Goal: Task Accomplishment & Management: Complete application form

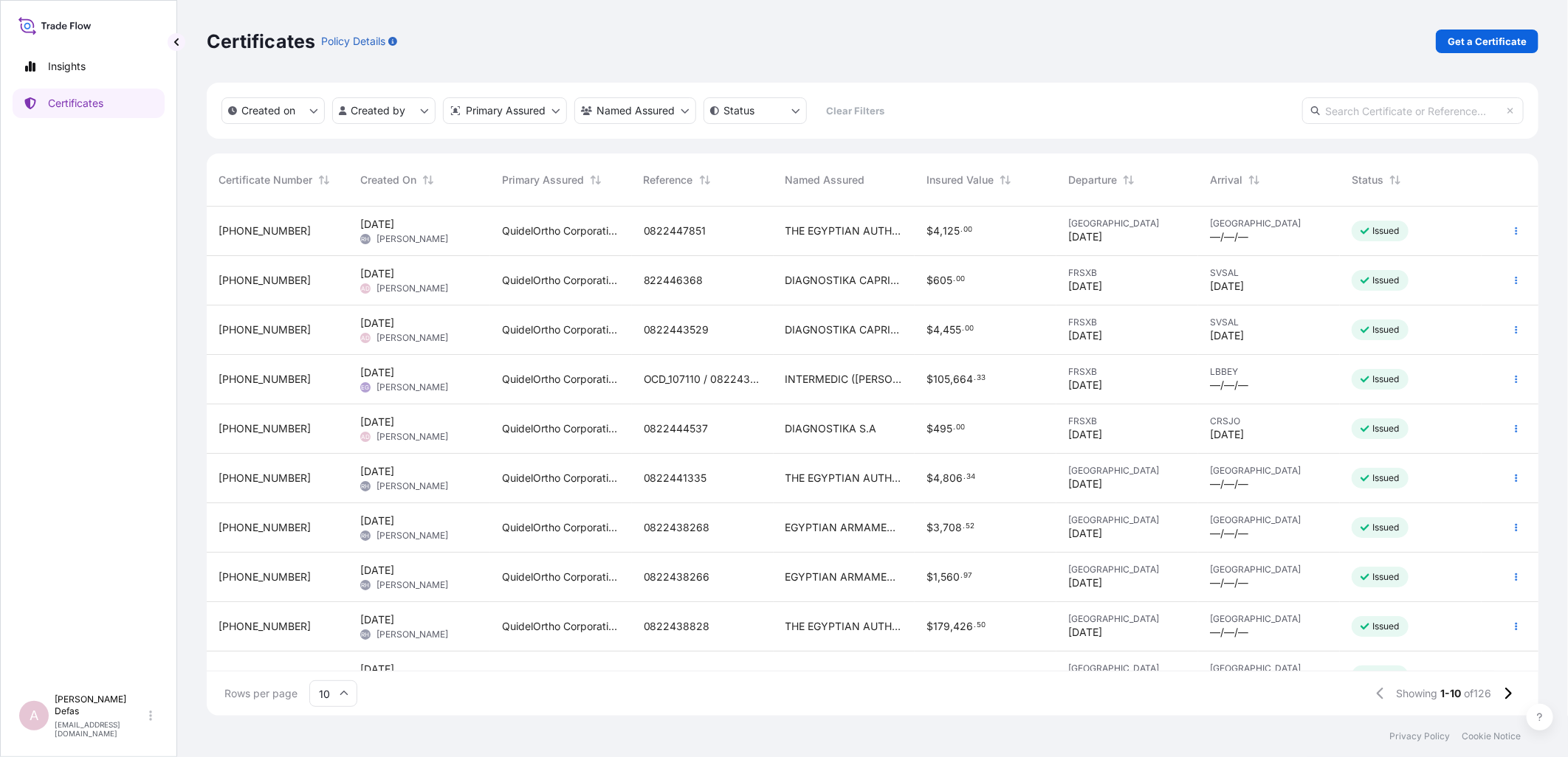
scroll to position [506, 1319]
click at [608, 37] on p "Get a Certificate" at bounding box center [1487, 41] width 79 height 15
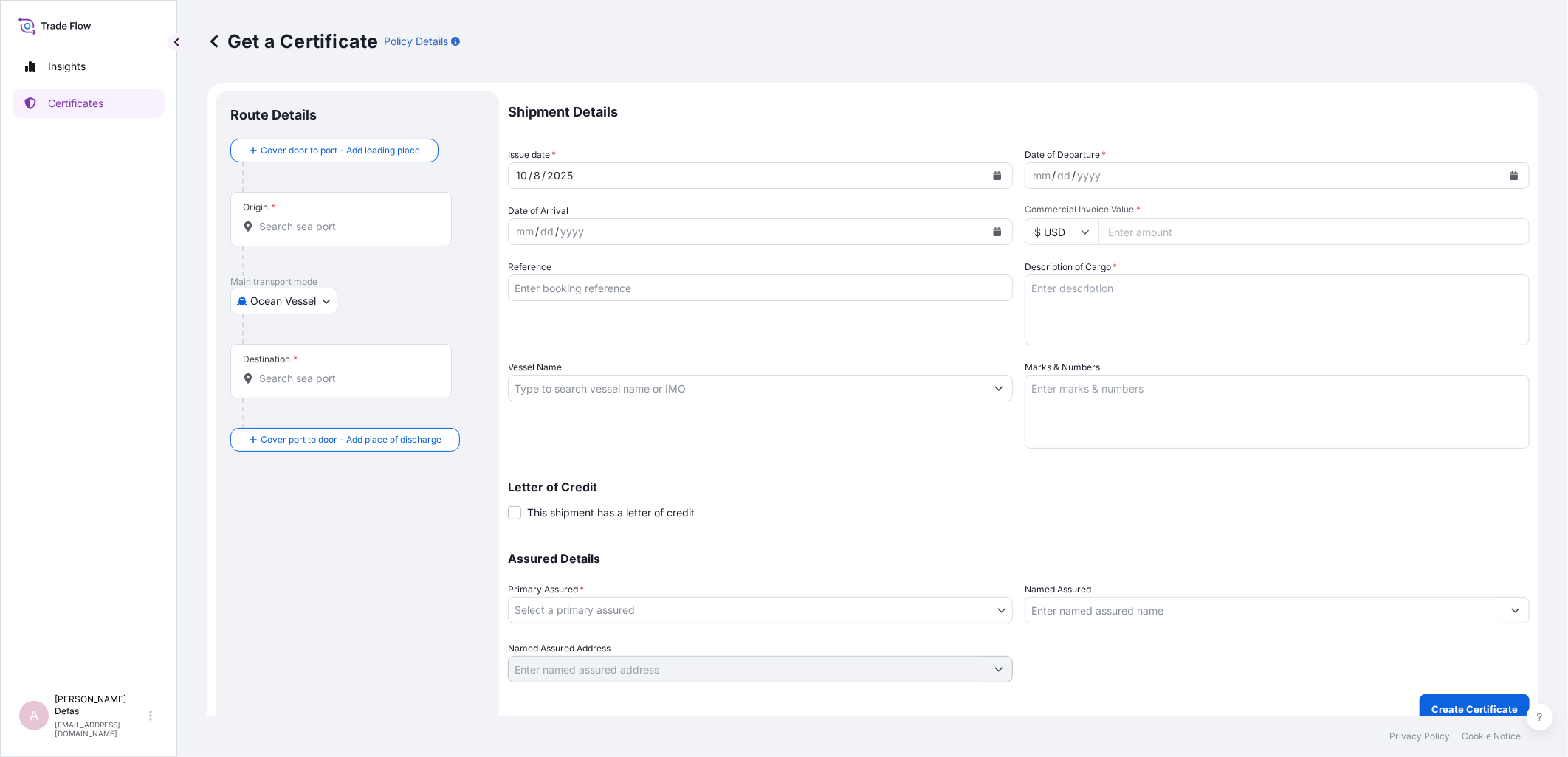
click at [299, 66] on body "Insights Certificates A Ariane Defas [EMAIL_ADDRESS][DOMAIN_NAME] Get a Certifi…" at bounding box center [784, 378] width 1568 height 757
click at [275, 66] on div "Air" at bounding box center [284, 339] width 96 height 26
select select "Air"
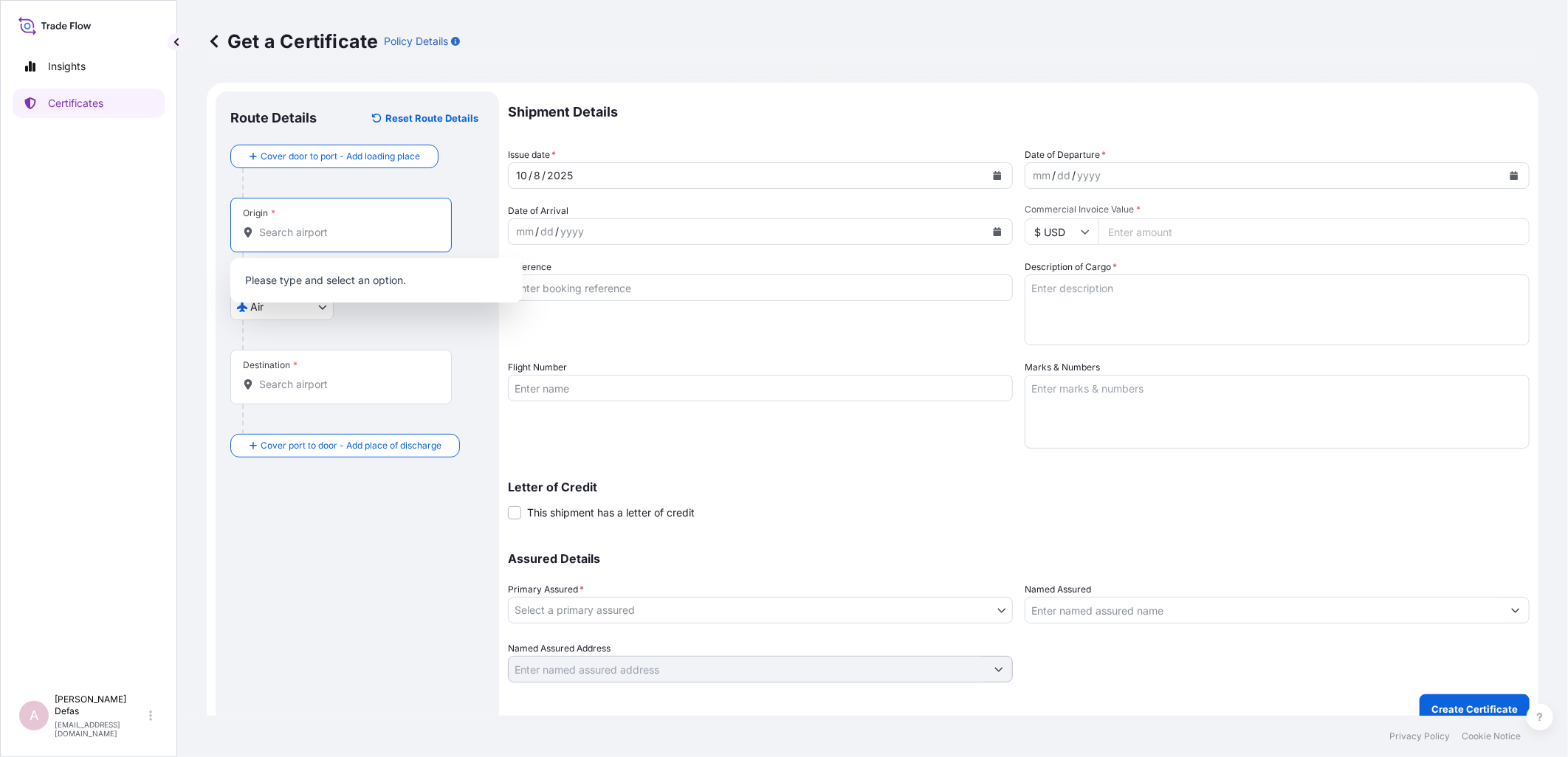
click at [305, 66] on input "Origin *" at bounding box center [346, 233] width 174 height 15
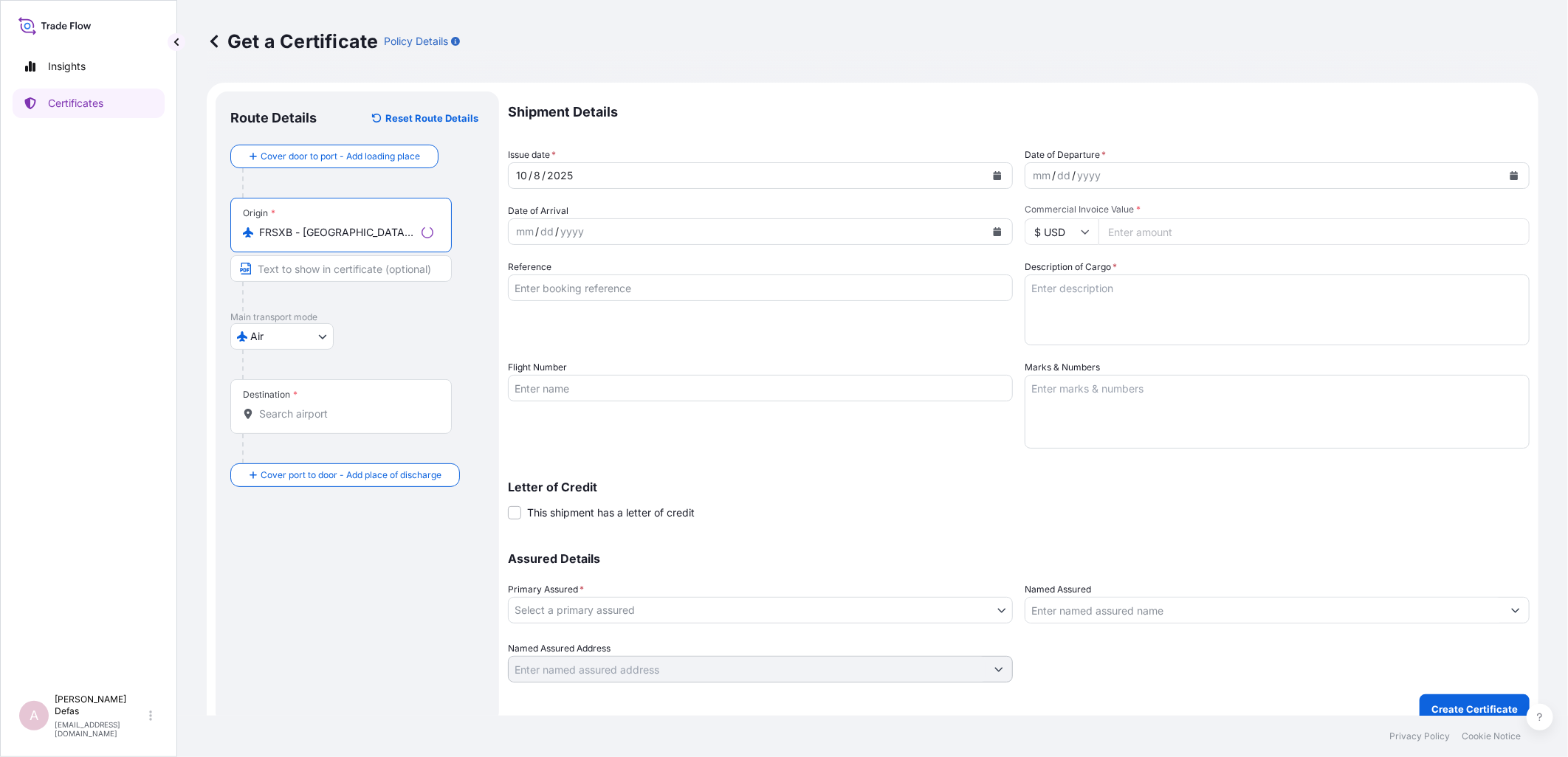
type input "FRSXB - [GEOGRAPHIC_DATA], [GEOGRAPHIC_DATA]"
click at [284, 66] on input "Destination *" at bounding box center [346, 414] width 174 height 15
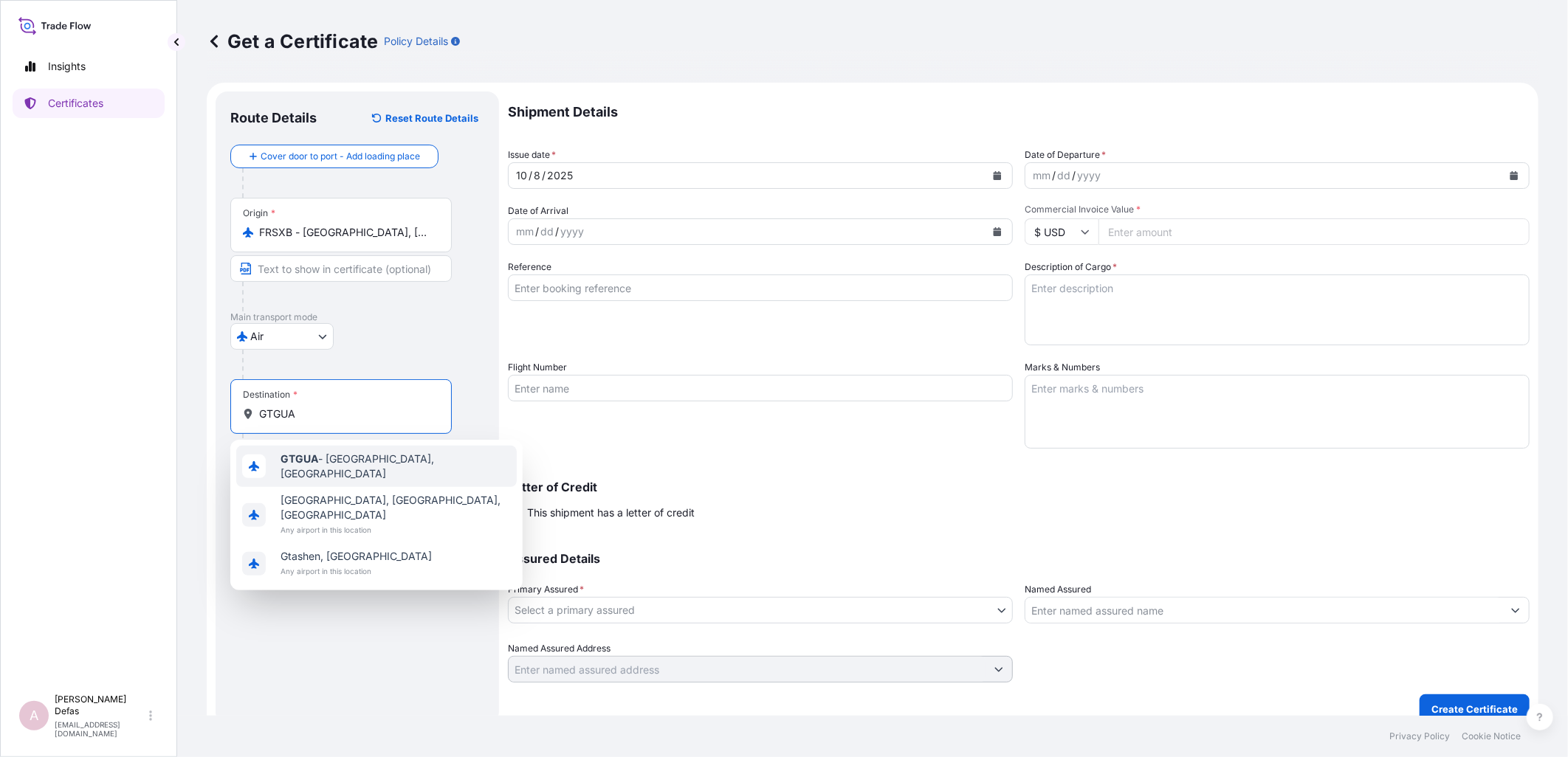
click at [296, 66] on b "GTGUA" at bounding box center [299, 458] width 37 height 12
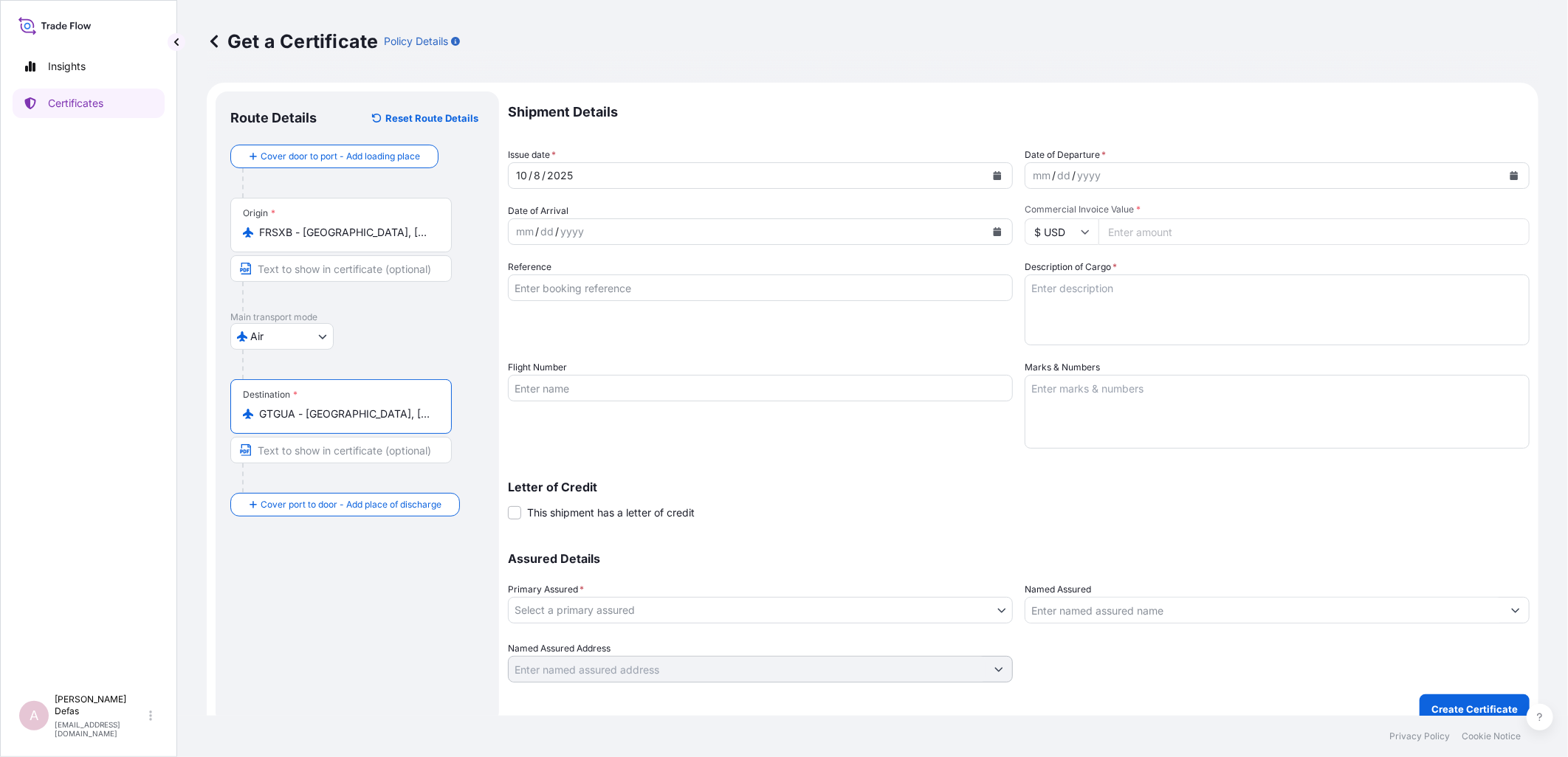
type input "GTGUA - [GEOGRAPHIC_DATA], [GEOGRAPHIC_DATA]"
click at [608, 66] on div "dd" at bounding box center [1063, 175] width 16 height 18
click at [608, 66] on div "mm" at bounding box center [1042, 175] width 21 height 18
click at [562, 66] on div "yyyy" at bounding box center [572, 231] width 26 height 18
click at [511, 66] on div "mm / dd / yyyy" at bounding box center [747, 232] width 477 height 26
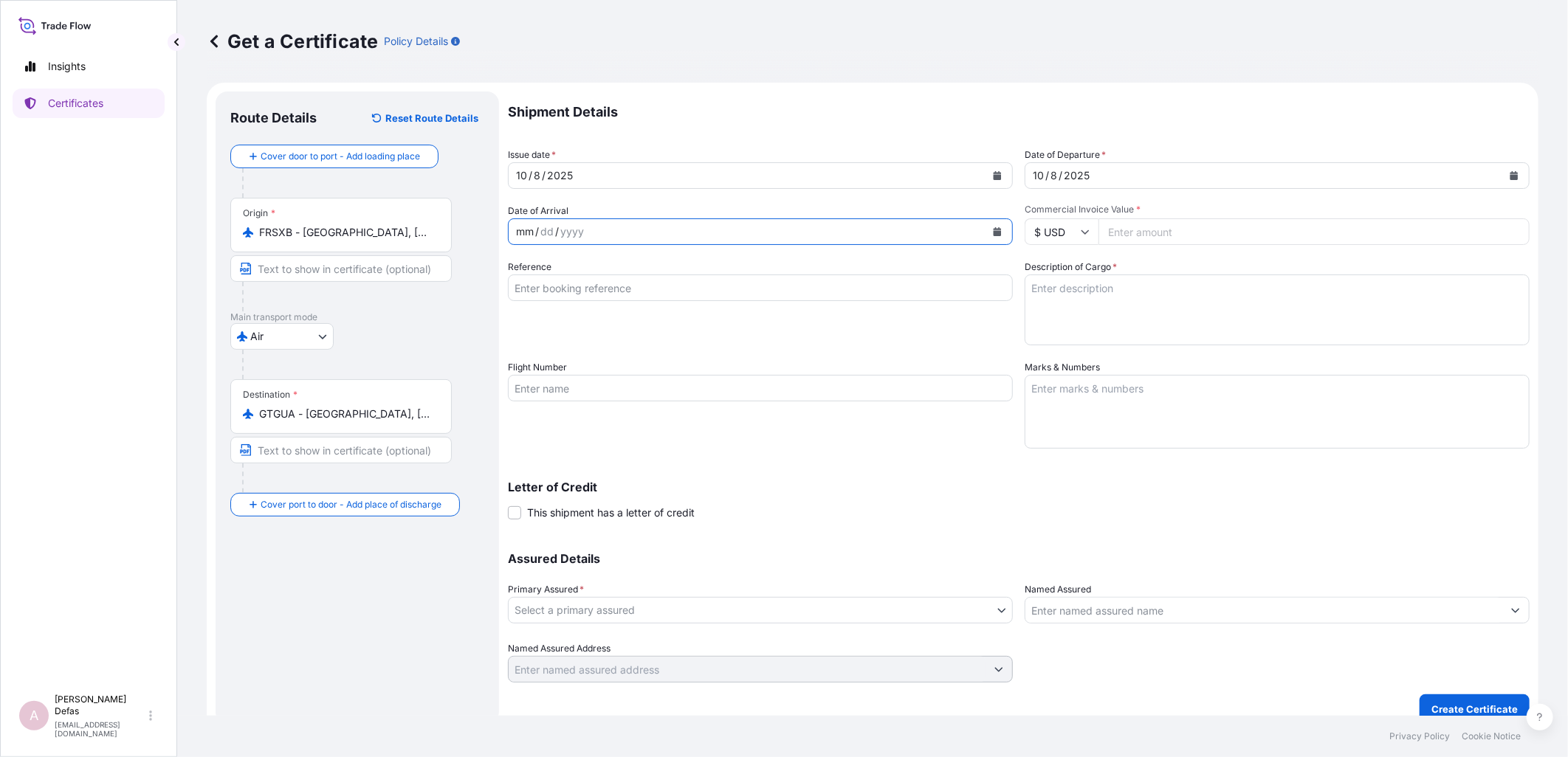
click at [522, 66] on div "mm" at bounding box center [525, 231] width 21 height 18
click at [608, 66] on input "Commercial Invoice Value *" at bounding box center [1314, 232] width 431 height 26
type input "1160"
click at [608, 66] on input "Reference" at bounding box center [760, 288] width 505 height 26
paste input "0822448084"
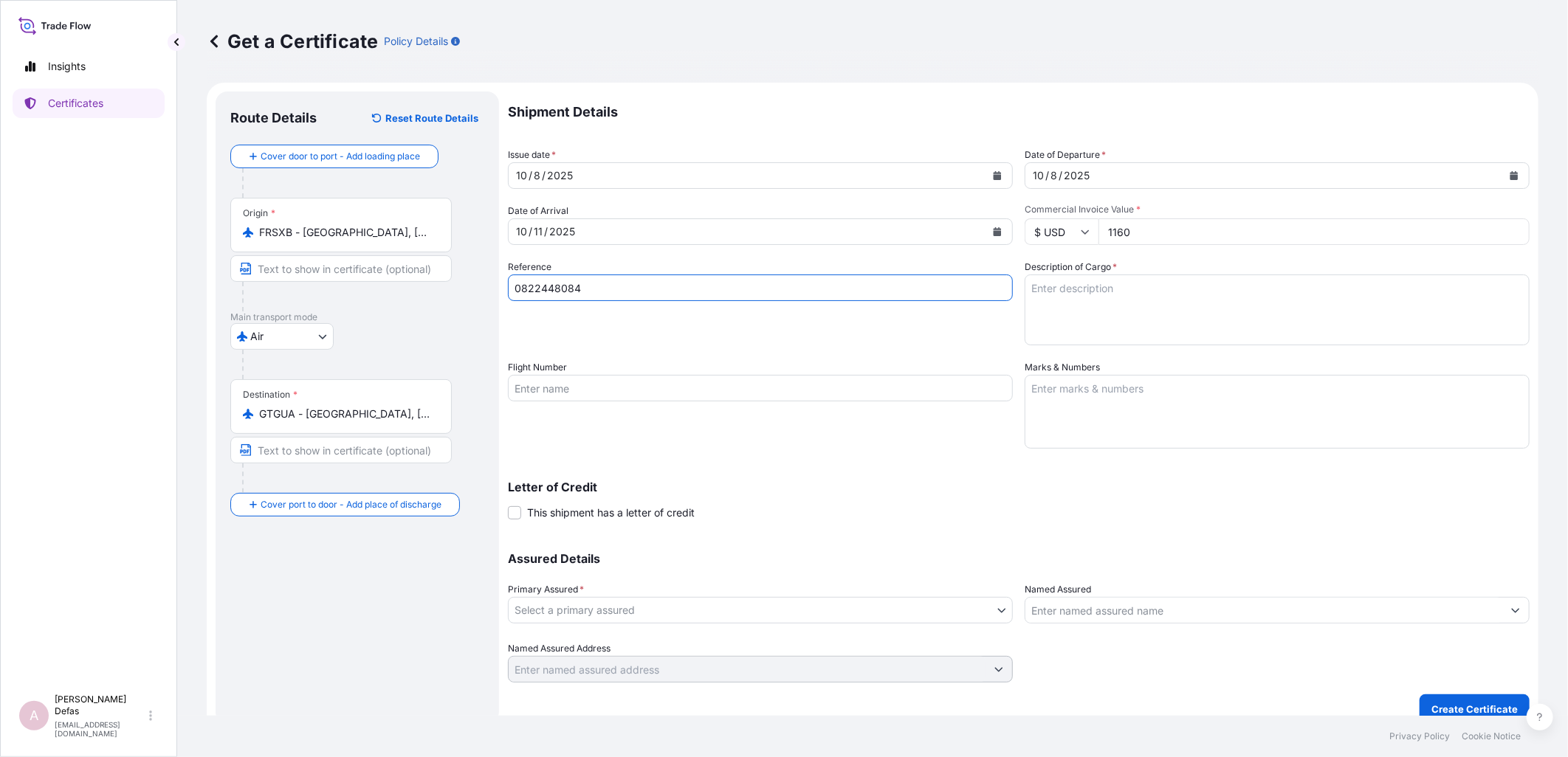
type input "0822448084"
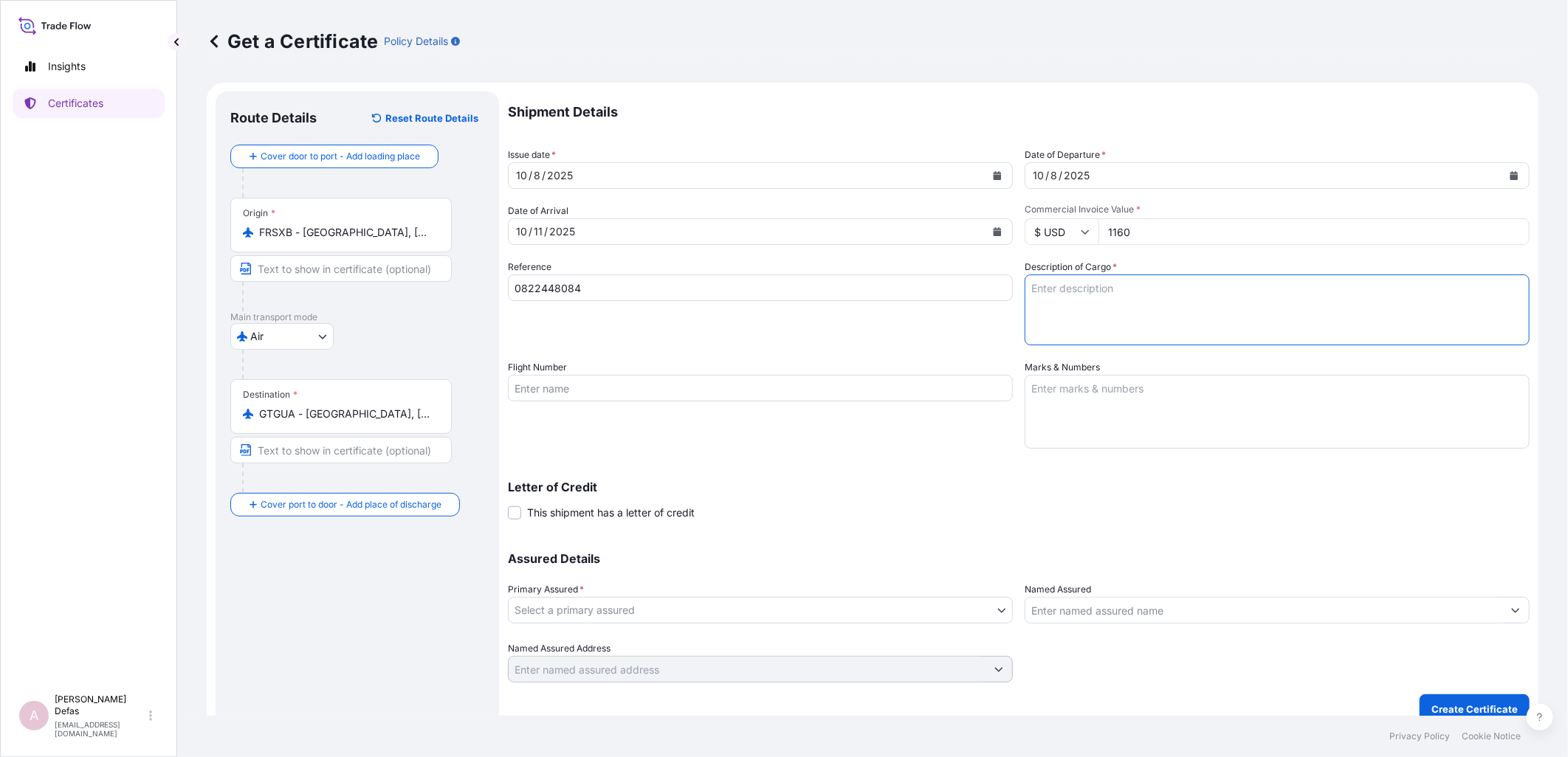
click at [608, 66] on textarea "Description of Cargo *" at bounding box center [1277, 310] width 505 height 71
drag, startPoint x: 1524, startPoint y: 305, endPoint x: 1527, endPoint y: 315, distance: 10.4
click at [608, 66] on form "Route Details Reset Route Details Cover door to port - Add loading place Place …" at bounding box center [872, 407] width 1331 height 650
click at [608, 66] on textarea "Description of Cargo *" at bounding box center [1277, 310] width 505 height 71
click at [608, 66] on input "0822448084" at bounding box center [760, 288] width 505 height 26
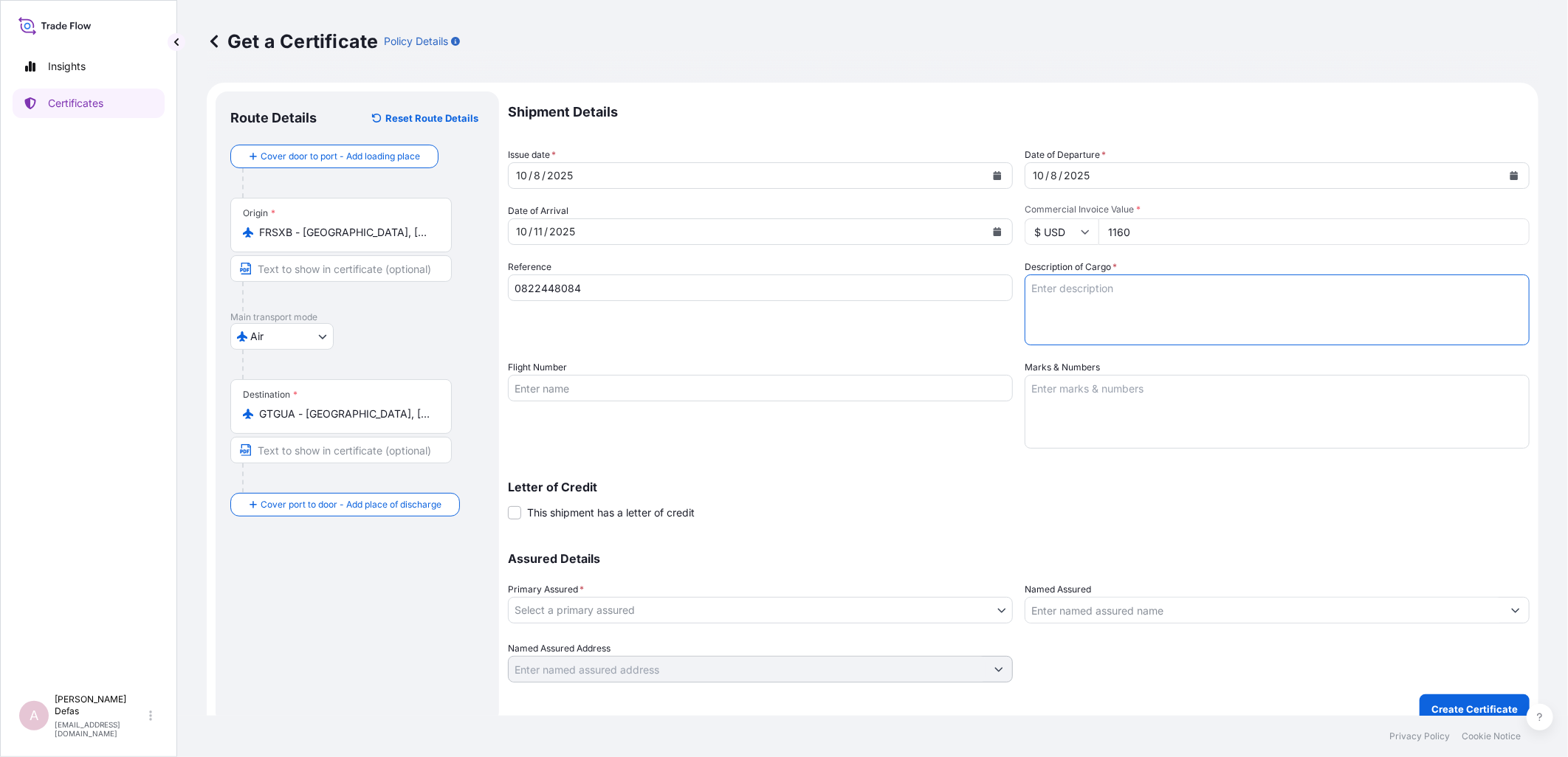
drag, startPoint x: 1208, startPoint y: 333, endPoint x: 1204, endPoint y: 318, distance: 15.5
click at [608, 66] on textarea "Description of Cargo *" at bounding box center [1277, 310] width 505 height 71
type textarea "Pharmaceutical Diagnostics Kits"
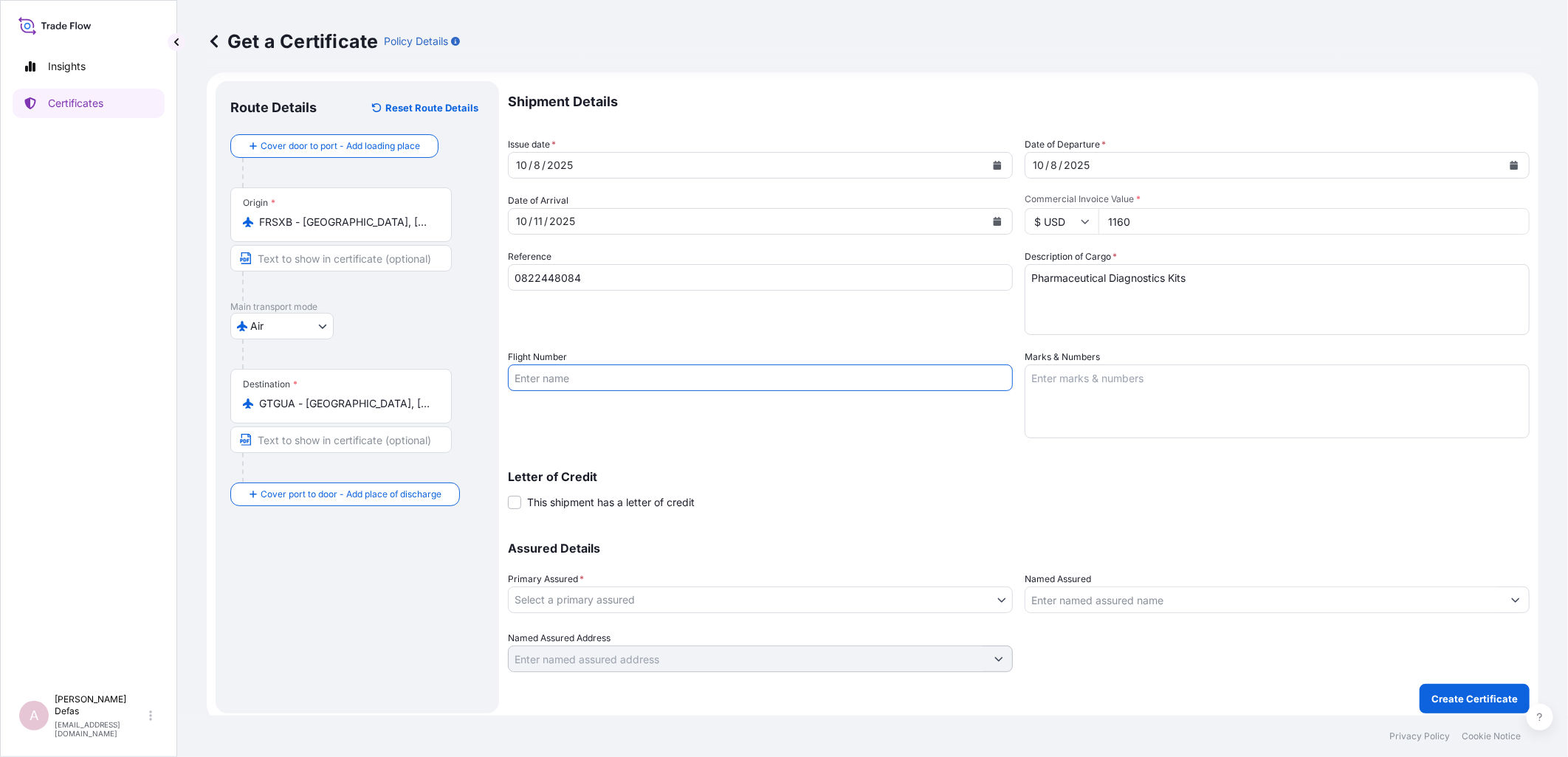
scroll to position [16, 0]
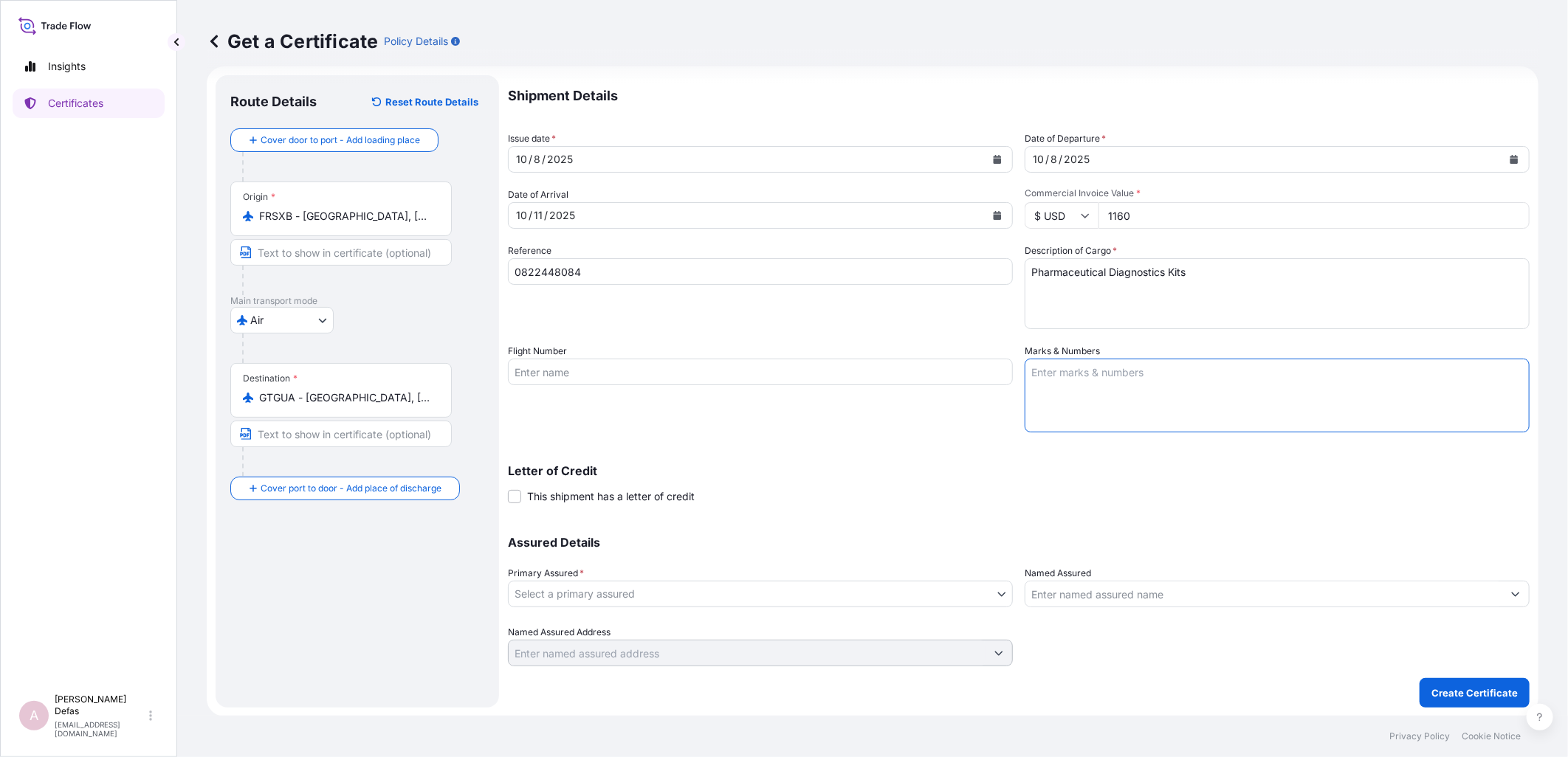
click at [608, 66] on textarea "Marks & Numbers" at bounding box center [1277, 395] width 505 height 74
type textarea "No risk prior to loading and no risk after discharge"
click at [608, 66] on body "Insights Certificates A Ariane Defas [EMAIL_ADDRESS][DOMAIN_NAME] Get a Certifi…" at bounding box center [784, 378] width 1568 height 757
click at [601, 66] on div "QuidelOrtho Corporation" at bounding box center [756, 632] width 487 height 26
select select "31549"
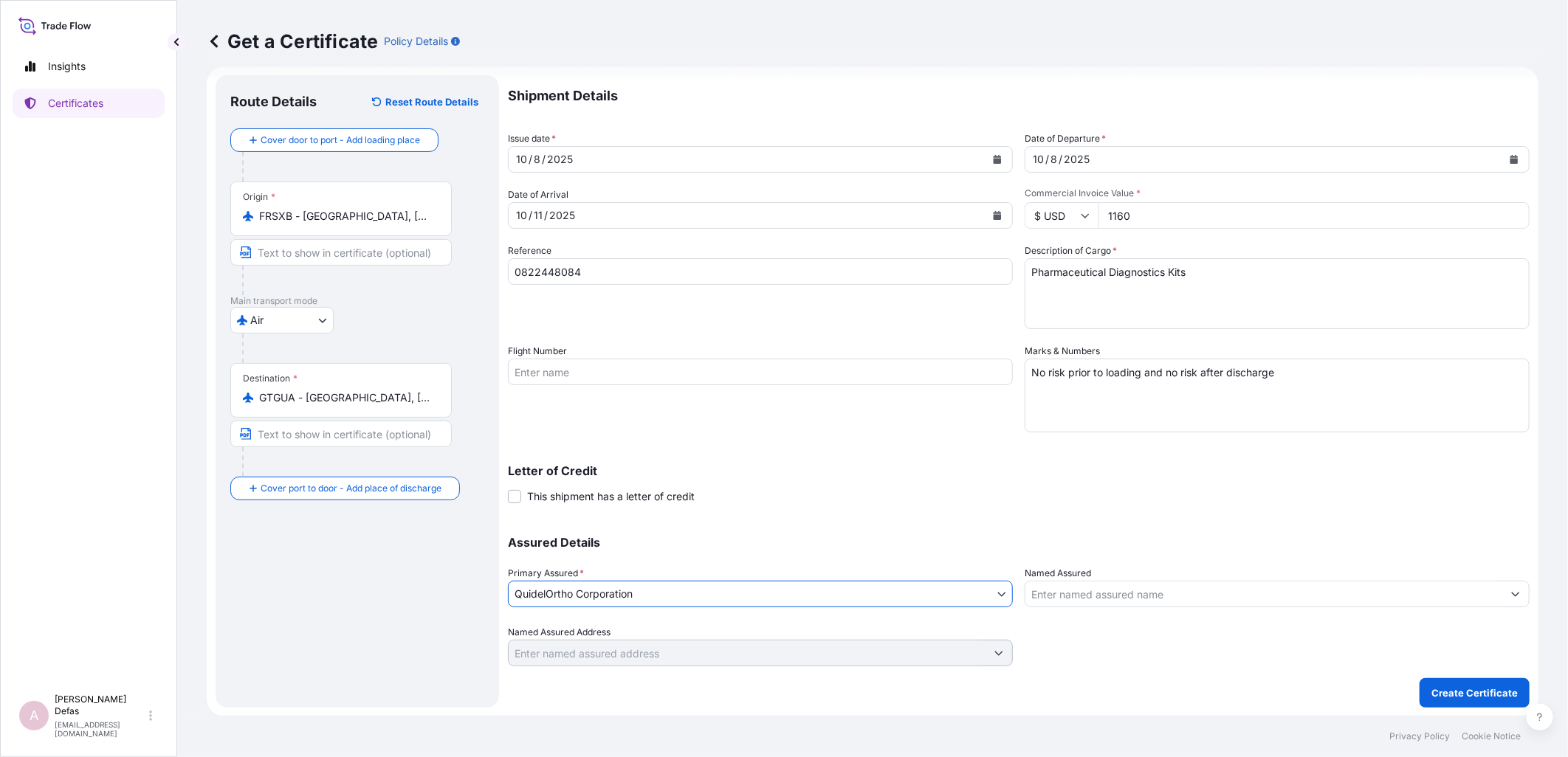
click at [608, 66] on input "Named Assured" at bounding box center [1264, 593] width 477 height 26
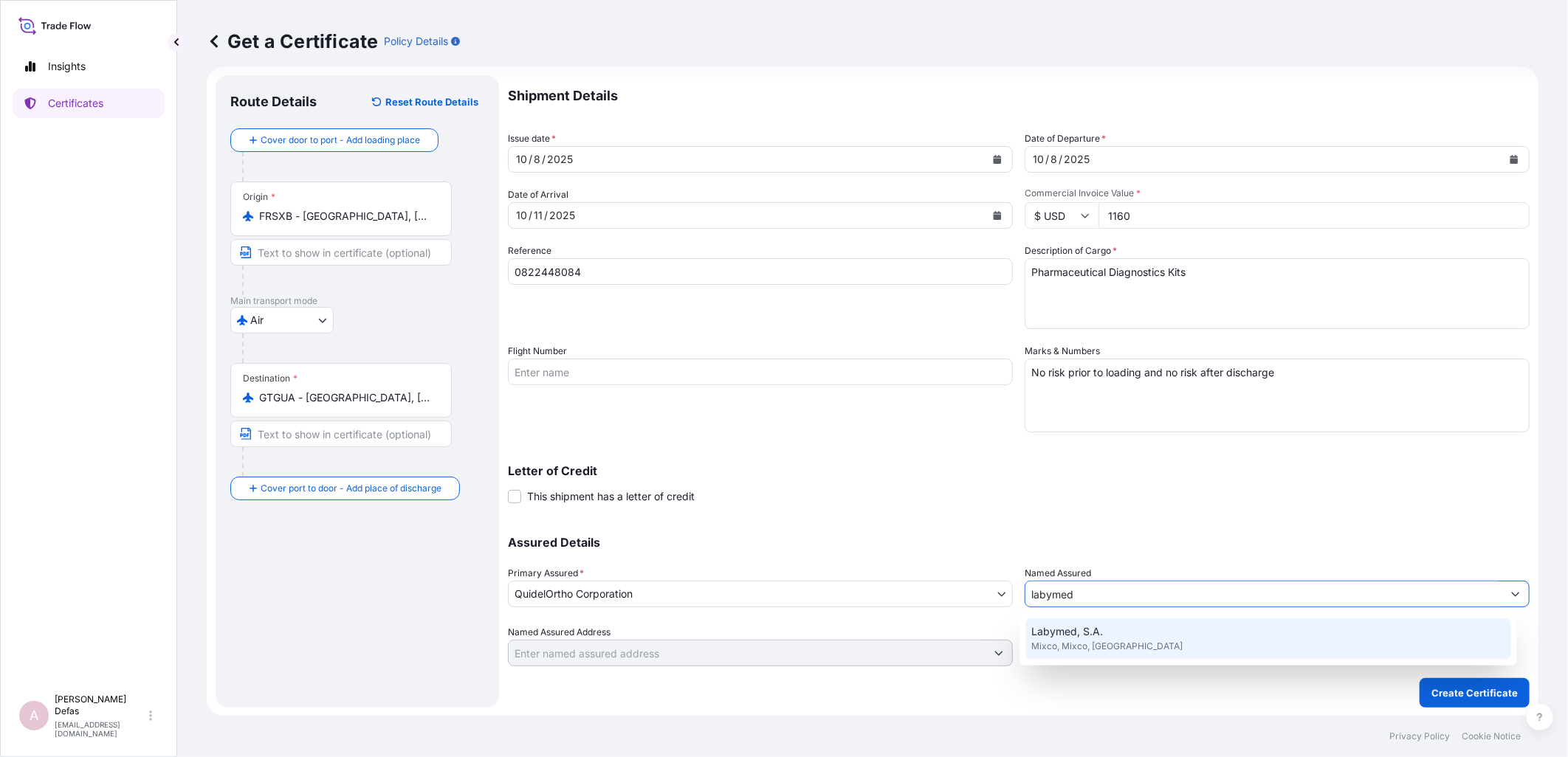
click at [608, 66] on div "Labymed, [PERSON_NAME], [PERSON_NAME], [GEOGRAPHIC_DATA]" at bounding box center [1268, 639] width 485 height 41
type input "Labymed, S.A."
type input "Mixco, [GEOGRAPHIC_DATA]"
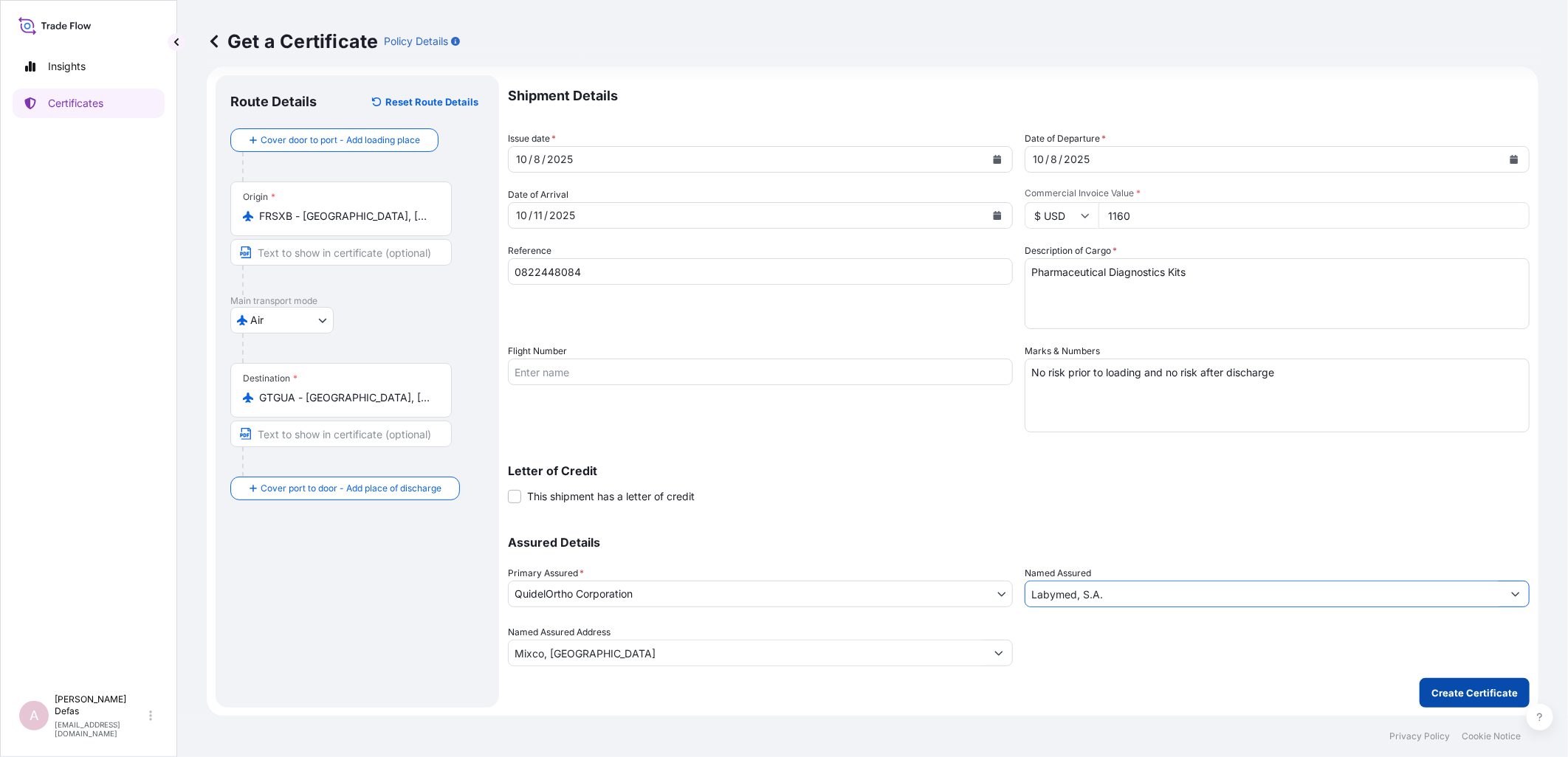
type input "Labymed, S.A."
click at [608, 66] on p "Create Certificate" at bounding box center [1474, 693] width 86 height 15
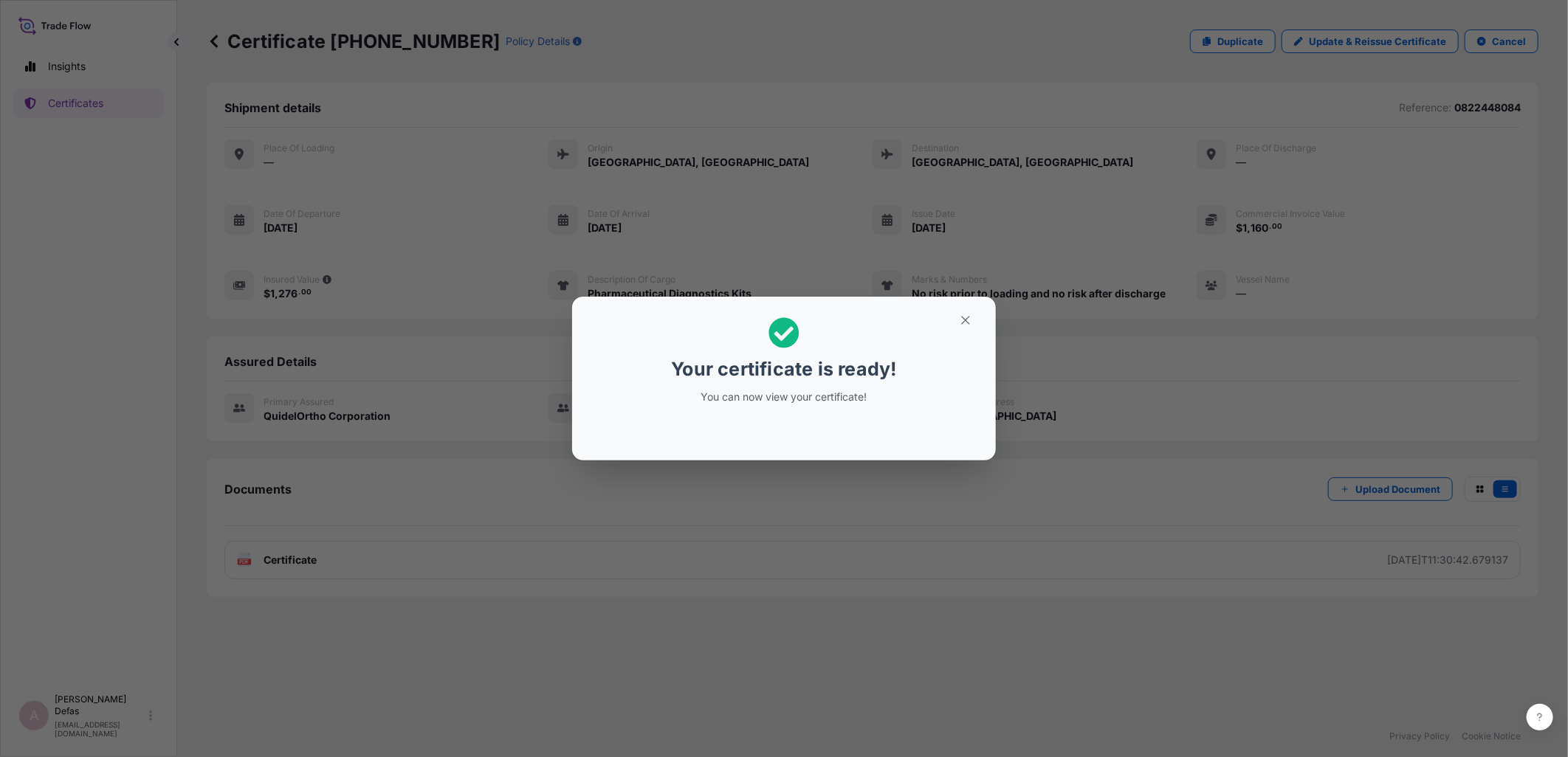
click at [508, 66] on div "Your certificate is ready! You can now view your certificate!" at bounding box center [784, 378] width 1568 height 758
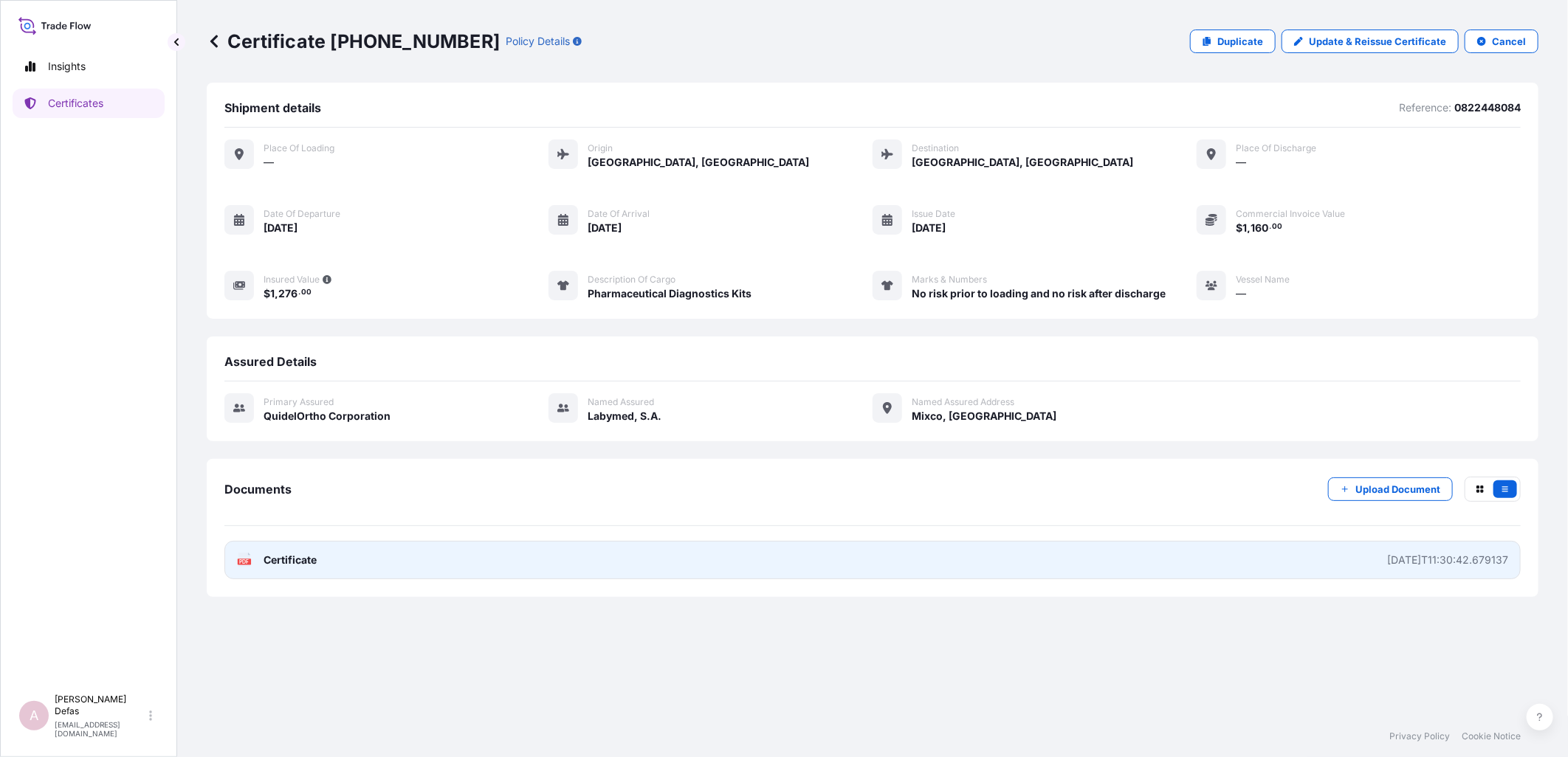
click at [608, 66] on link "PDF Certificate [DATE]T11:30:42.679137" at bounding box center [872, 560] width 1296 height 38
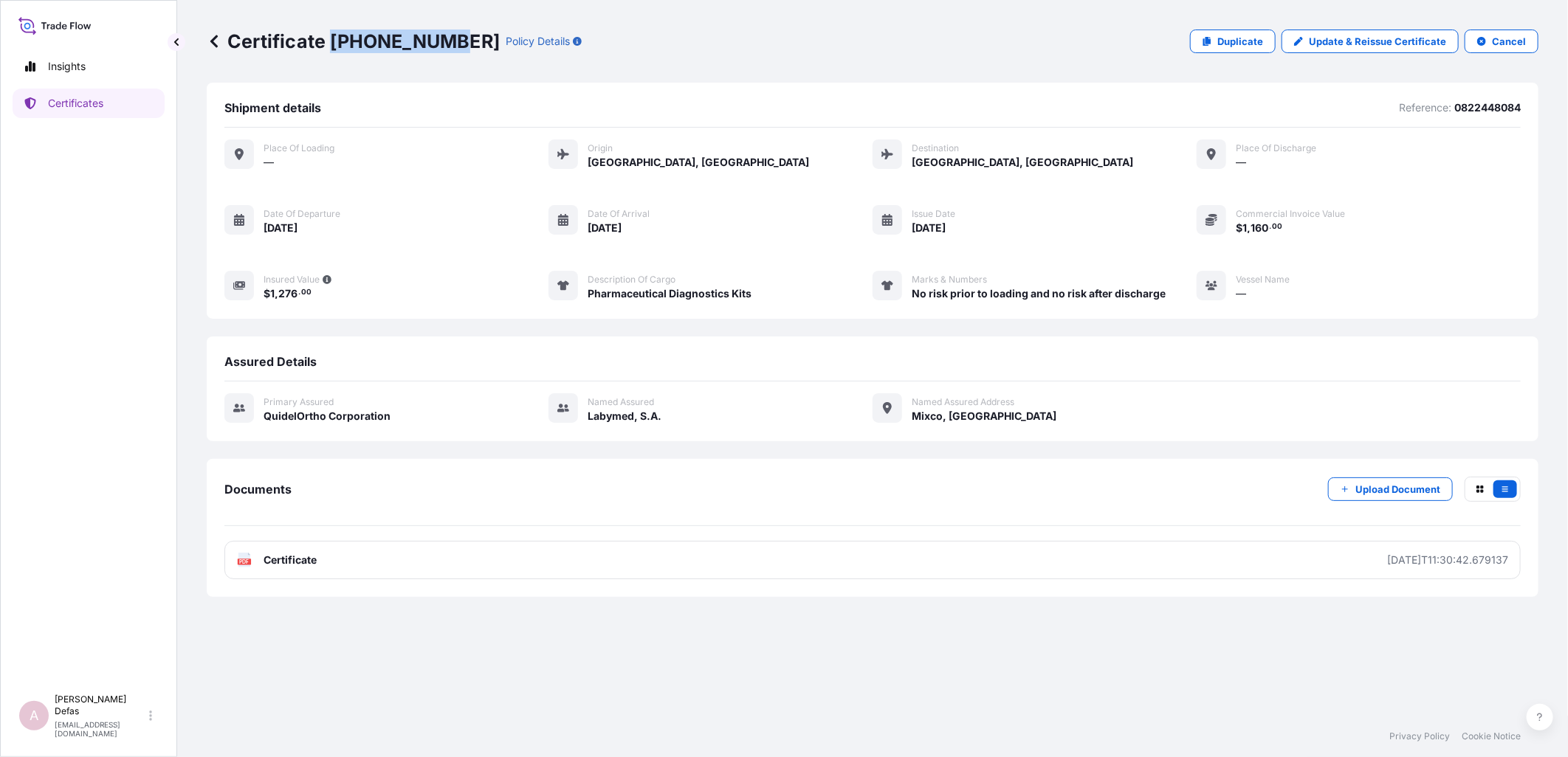
drag, startPoint x: 333, startPoint y: 42, endPoint x: 441, endPoint y: 39, distance: 108.0
click at [441, 39] on p "Certificate [PHONE_NUMBER]" at bounding box center [352, 41] width 293 height 23
copy p "[PHONE_NUMBER]"
click at [212, 33] on link at bounding box center [214, 41] width 15 height 23
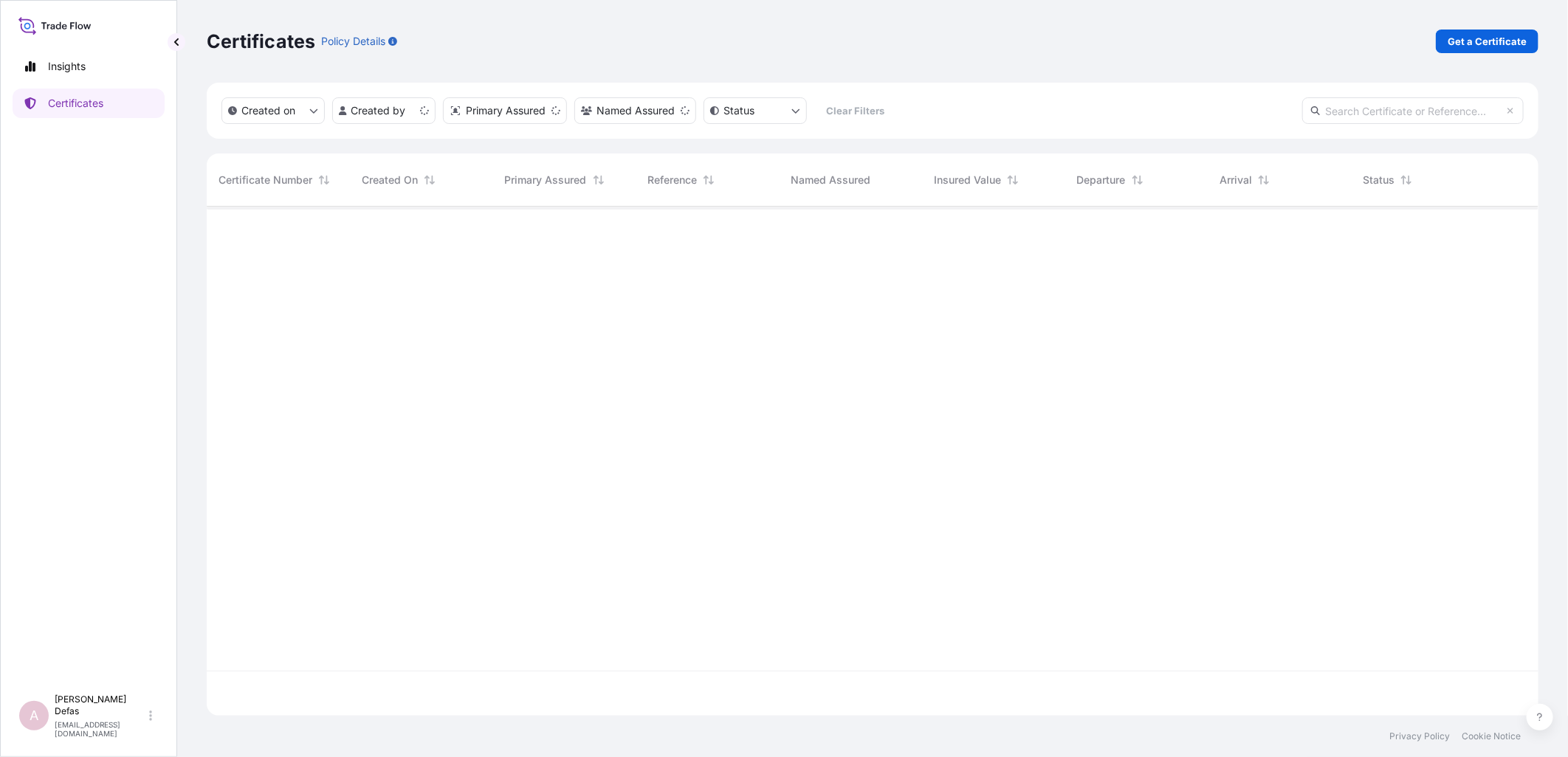
scroll to position [506, 1319]
click at [608, 39] on link "Get a Certificate" at bounding box center [1488, 41] width 103 height 23
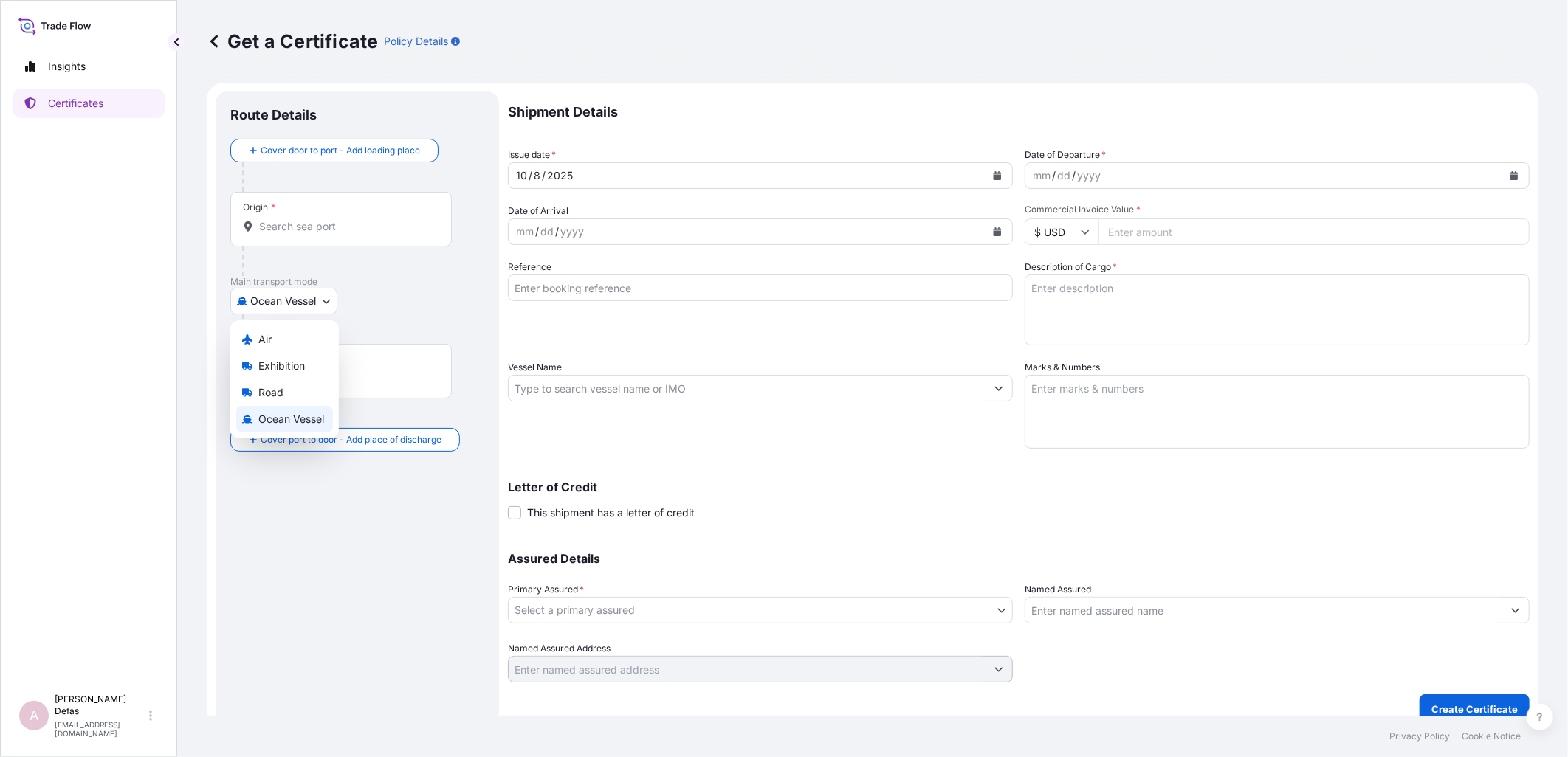
click at [298, 66] on body "Insights Certificates A Ariane Defas [EMAIL_ADDRESS][DOMAIN_NAME] Get a Certifi…" at bounding box center [784, 378] width 1568 height 757
click at [273, 66] on div "Air" at bounding box center [284, 339] width 96 height 26
select select "Air"
click at [310, 66] on div "Origin *" at bounding box center [340, 225] width 222 height 54
click at [310, 66] on input "Origin *" at bounding box center [346, 233] width 174 height 15
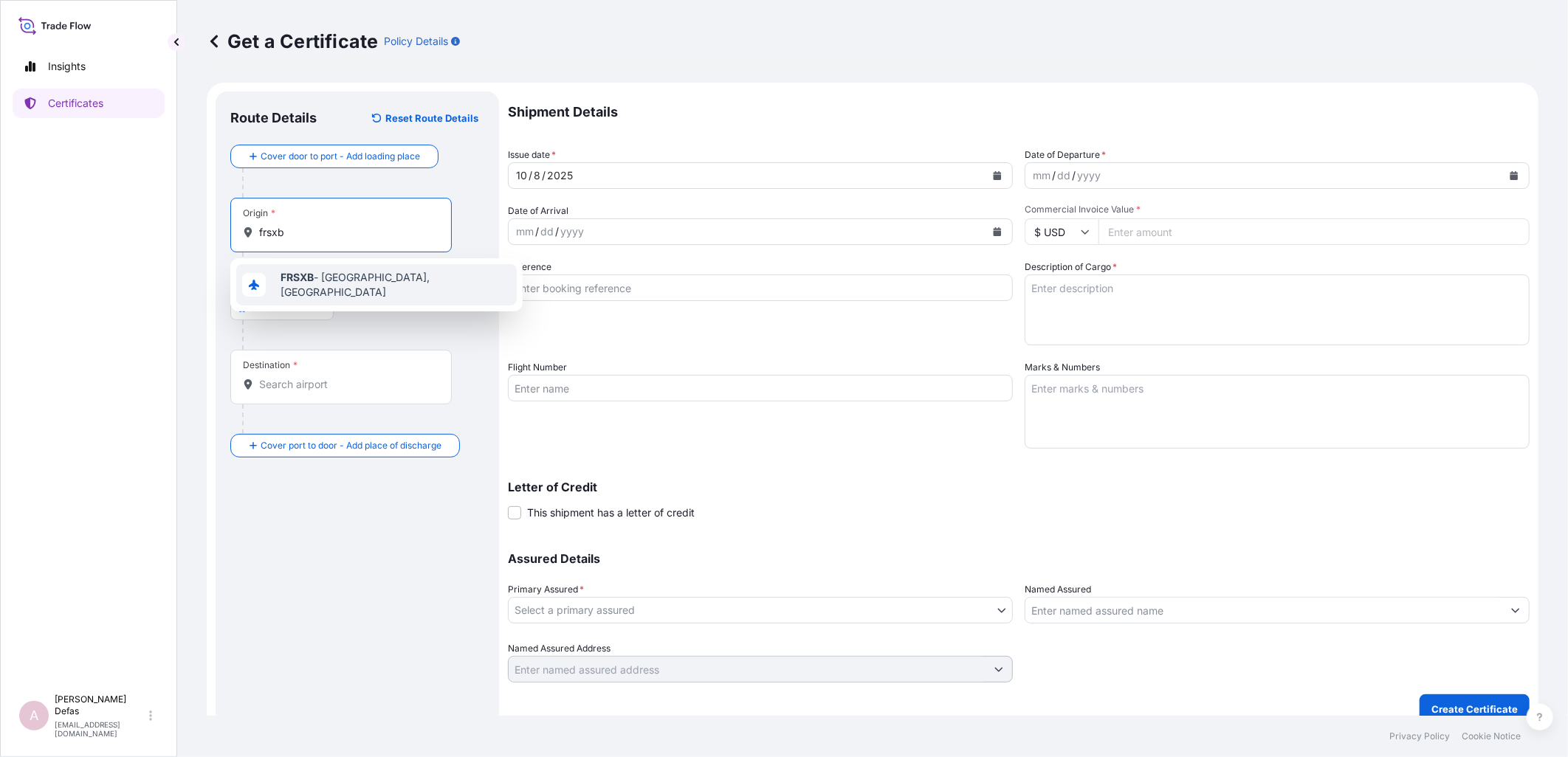
click at [292, 66] on b "FRSXB" at bounding box center [297, 277] width 34 height 12
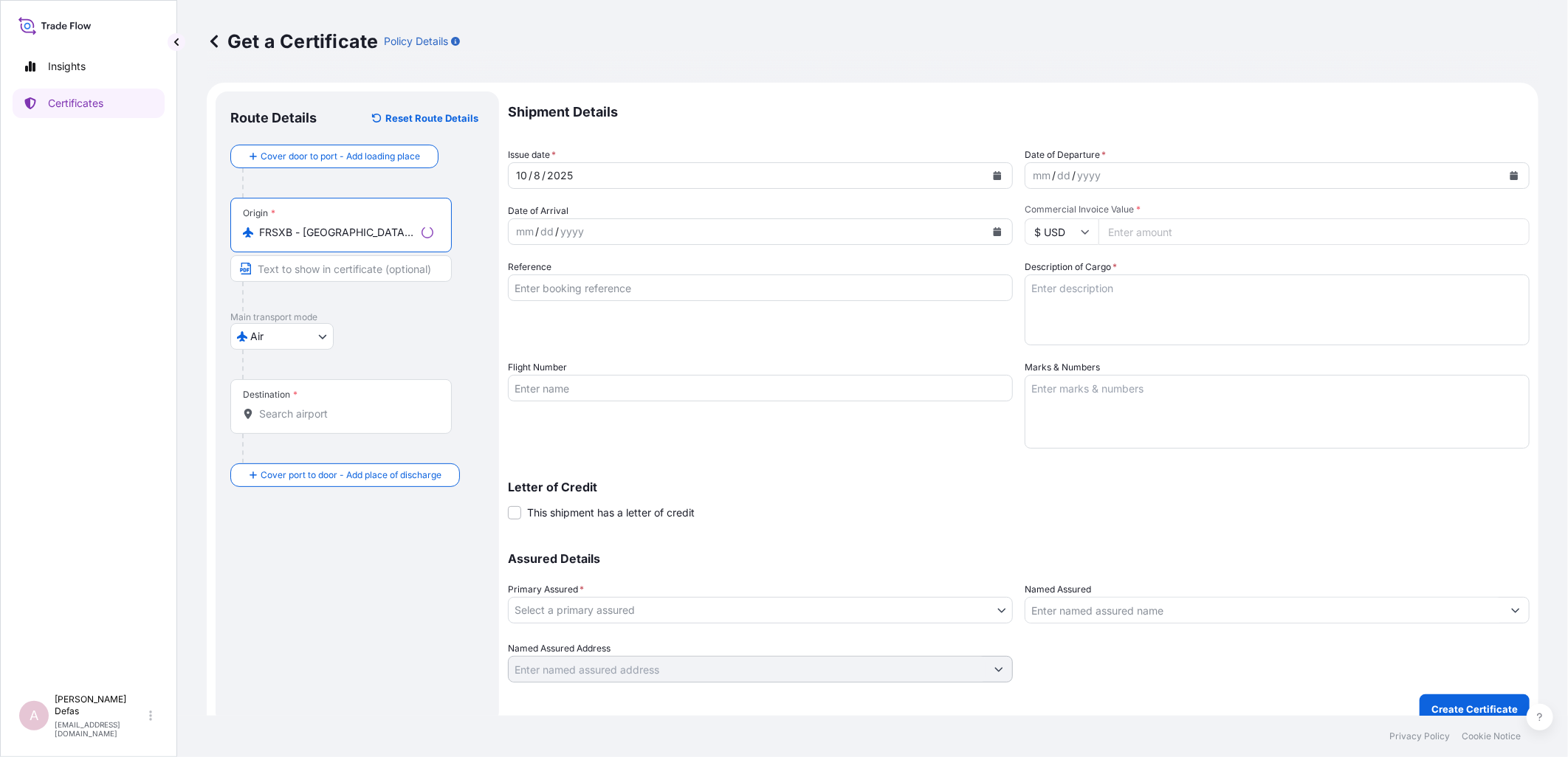
type input "FRSXB - [GEOGRAPHIC_DATA], [GEOGRAPHIC_DATA]"
click at [286, 66] on div "Destination *" at bounding box center [270, 394] width 54 height 12
click at [286, 66] on input "Destination *" at bounding box center [346, 414] width 174 height 15
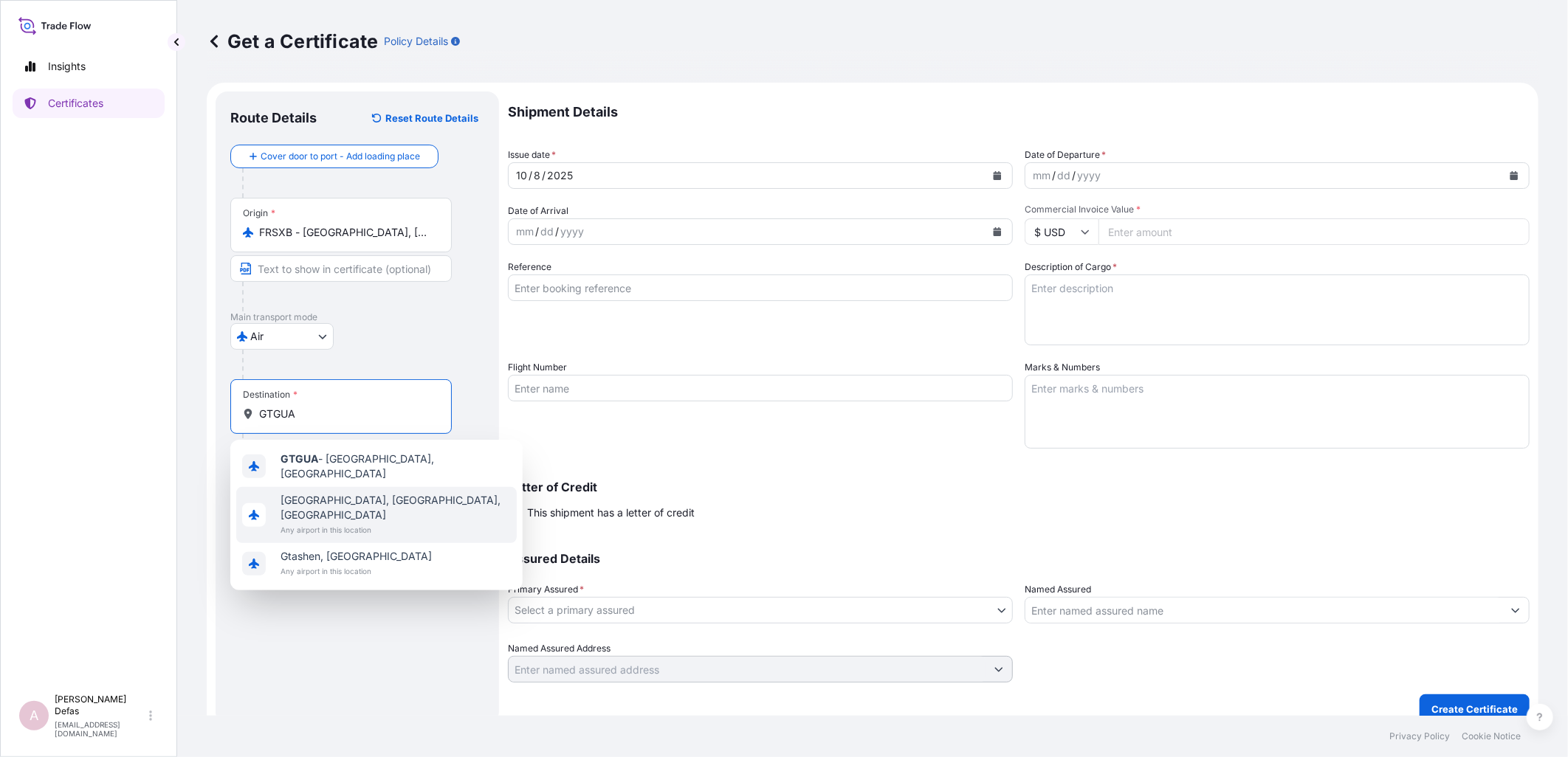
click at [332, 66] on span "GTGUA - [GEOGRAPHIC_DATA], [GEOGRAPHIC_DATA]" at bounding box center [396, 466] width 230 height 30
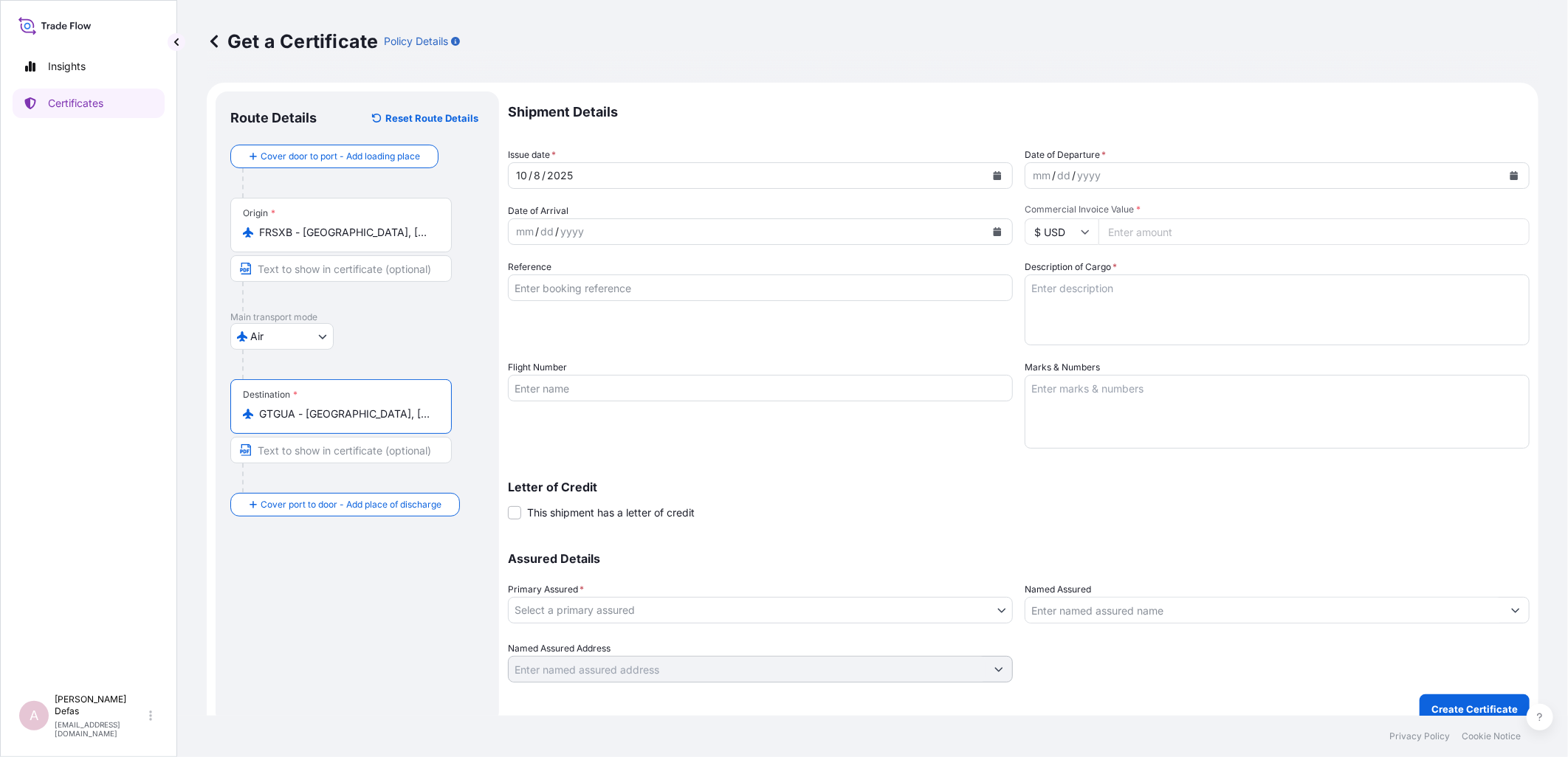
type input "GTGUA - [GEOGRAPHIC_DATA], [GEOGRAPHIC_DATA]"
click at [608, 66] on div "mm" at bounding box center [1042, 175] width 21 height 18
click at [569, 66] on div "yyyy" at bounding box center [572, 231] width 26 height 18
click at [522, 66] on div "mm" at bounding box center [525, 231] width 21 height 18
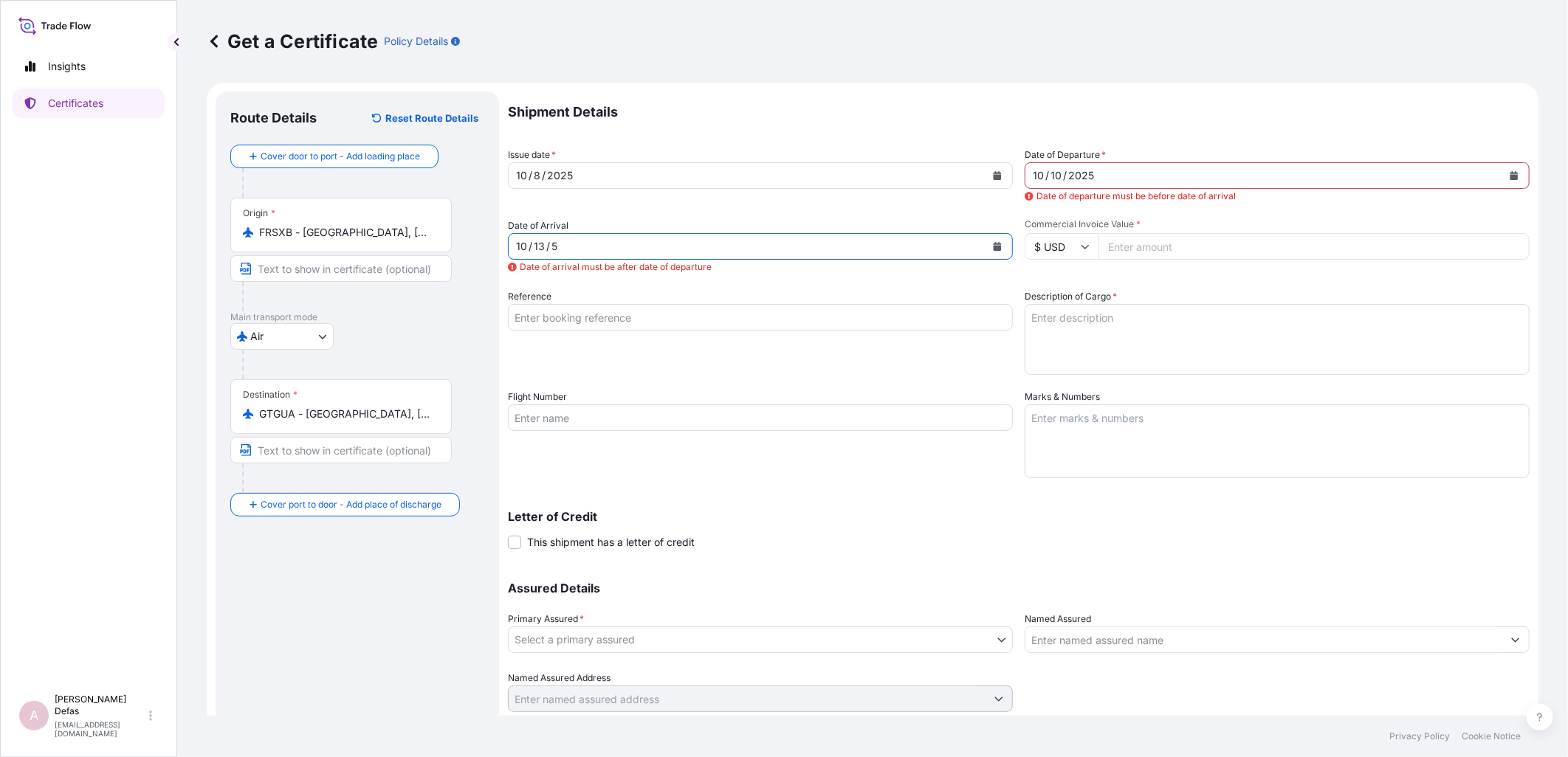
click at [598, 66] on div "10 / 13 / 5" at bounding box center [747, 246] width 477 height 26
click at [563, 66] on div "10 / 13 / 5" at bounding box center [747, 246] width 477 height 26
click at [554, 66] on div "5" at bounding box center [554, 246] width 8 height 18
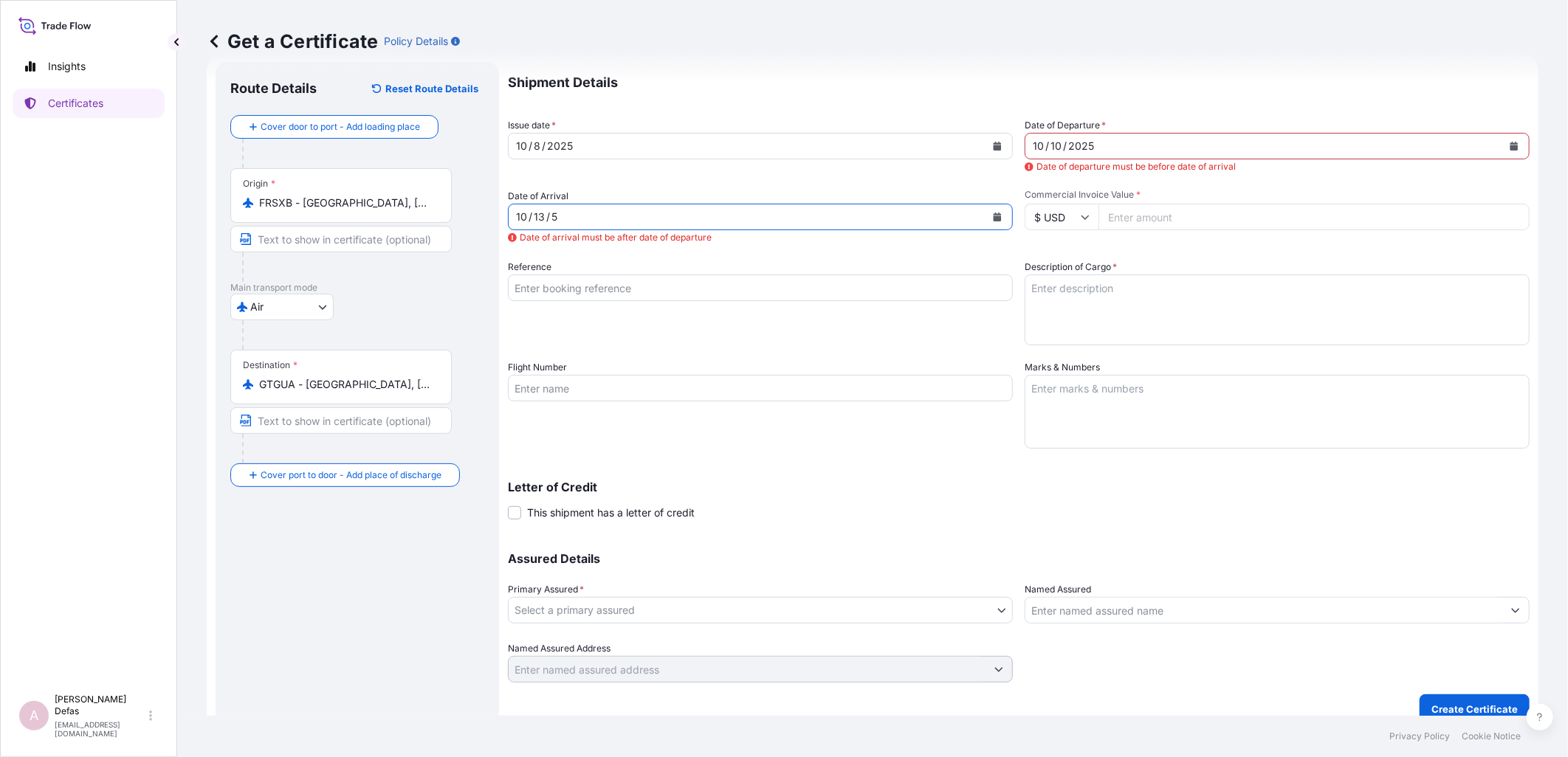
scroll to position [46, 0]
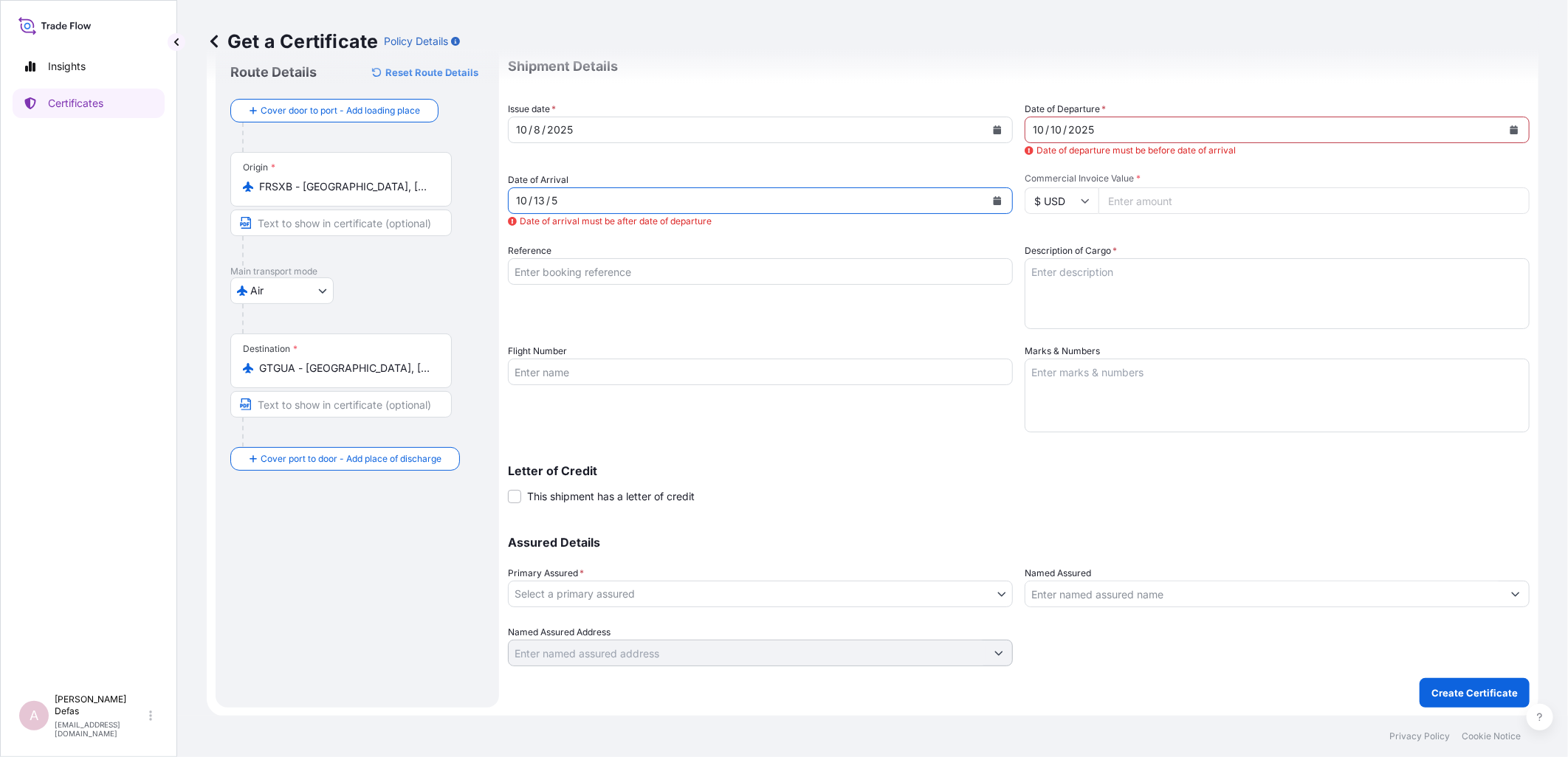
click at [608, 66] on button "Calendar" at bounding box center [997, 200] width 23 height 23
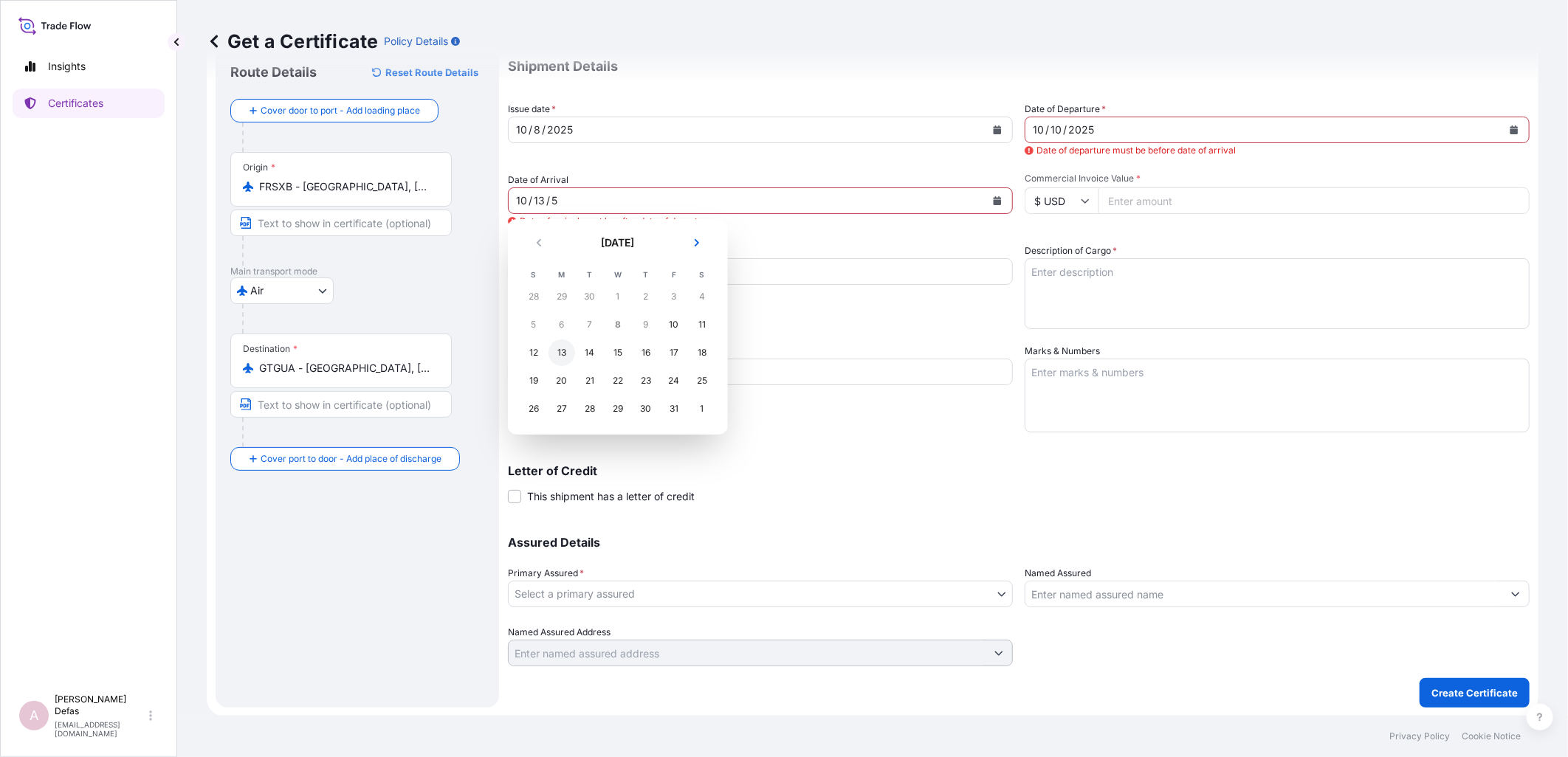
click at [567, 66] on div "13" at bounding box center [562, 352] width 26 height 26
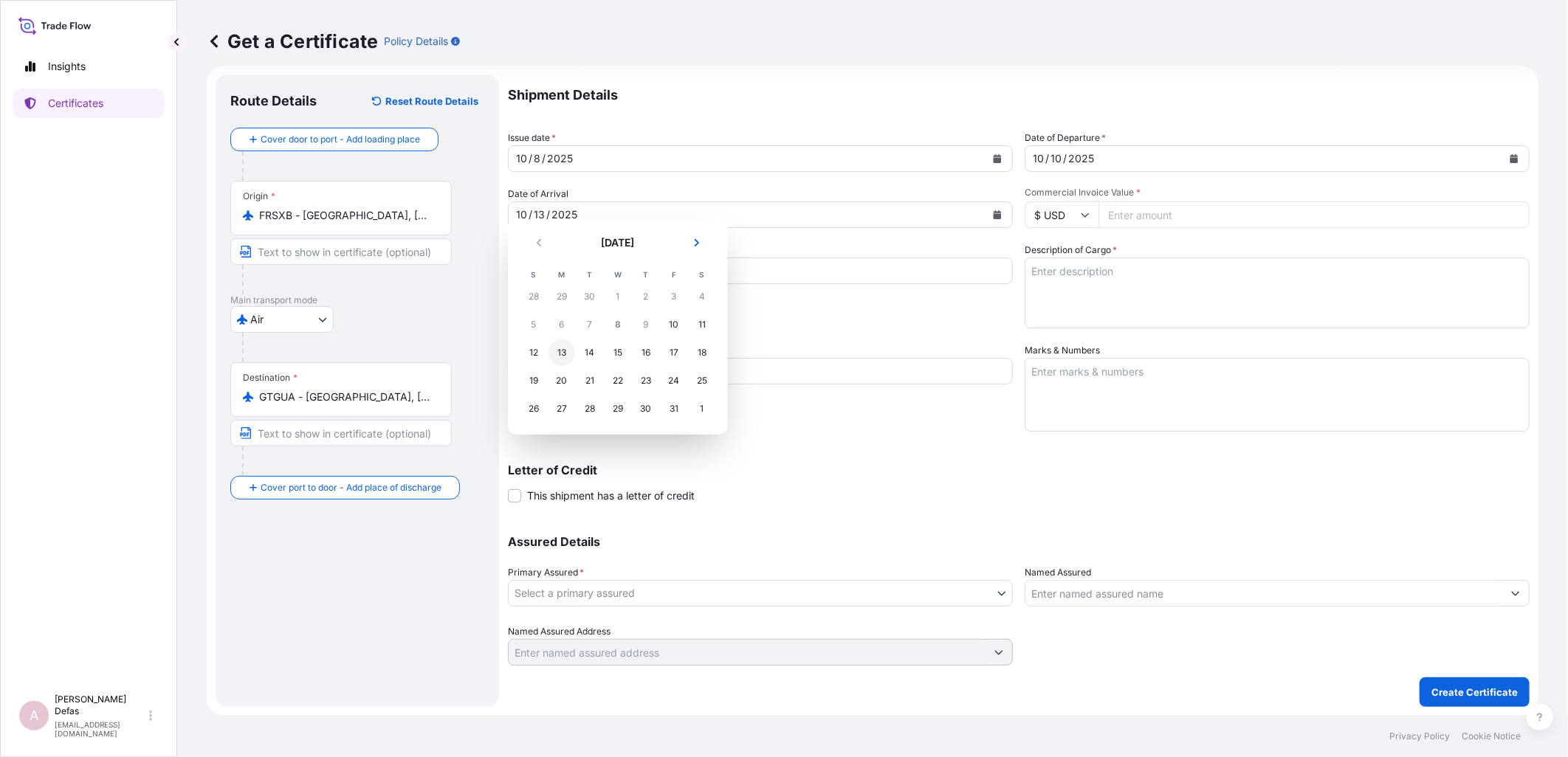
scroll to position [16, 0]
click at [608, 66] on span "Commercial Invoice Value *" at bounding box center [1277, 193] width 505 height 12
click at [608, 66] on input "Commercial Invoice Value *" at bounding box center [1314, 215] width 431 height 26
click at [608, 66] on div "Reference" at bounding box center [760, 287] width 505 height 86
click at [608, 66] on input "Reference" at bounding box center [760, 271] width 505 height 26
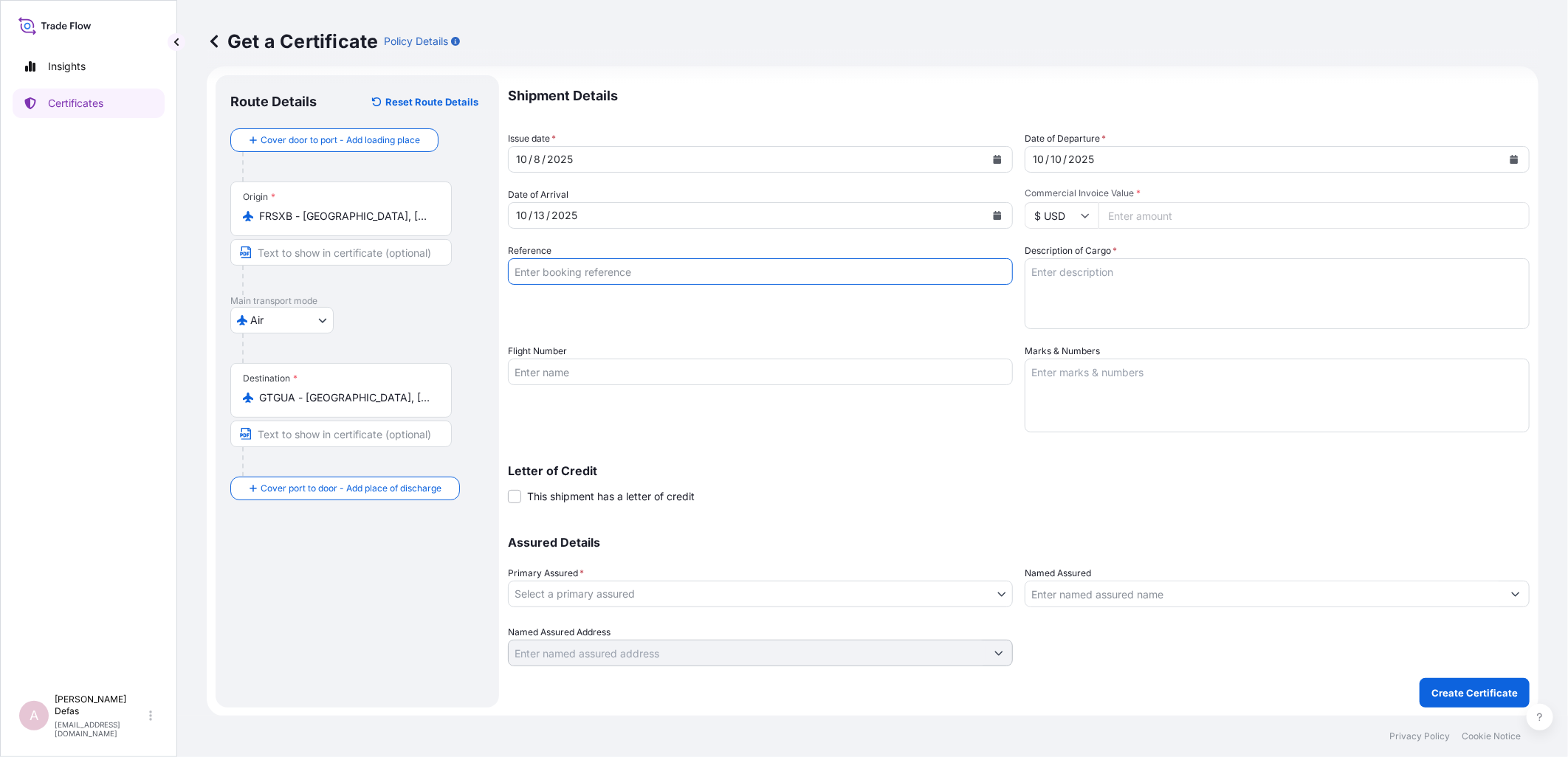
paste input "822448085"
click at [608, 66] on textarea "Description of Cargo *" at bounding box center [1277, 293] width 505 height 71
click at [505, 66] on form "Route Details Reset Route Details Cover door to port - Add loading place Place …" at bounding box center [872, 392] width 1331 height 650
click at [513, 66] on input "822448085" at bounding box center [760, 271] width 505 height 26
type input "0822448085"
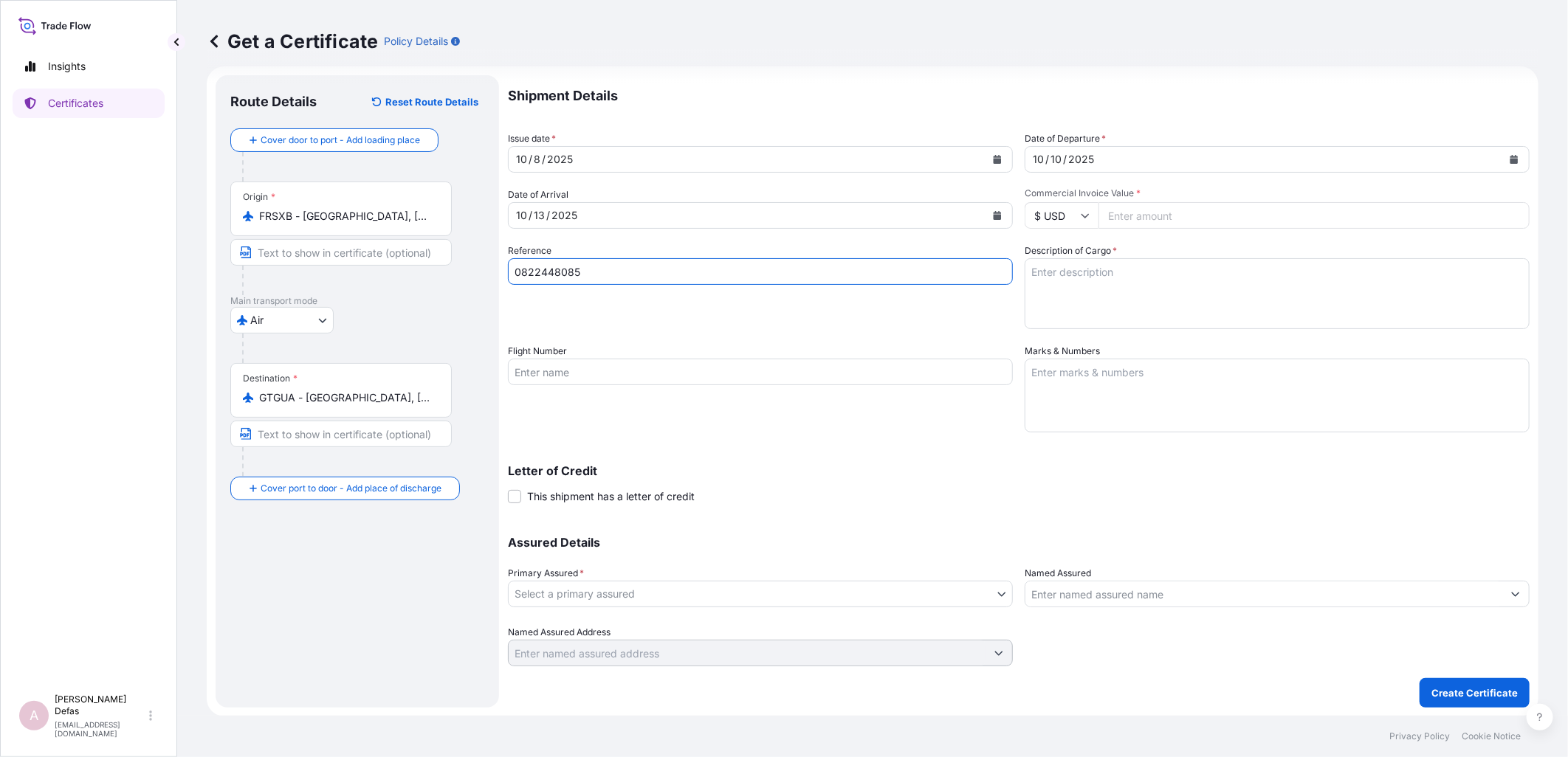
click at [608, 66] on input "Commercial Invoice Value *" at bounding box center [1314, 215] width 431 height 26
type input "13053.97"
click at [608, 66] on textarea "Description of Cargo *" at bounding box center [1277, 293] width 505 height 71
type textarea "Pharmaceutical Diagnostics Kits"
click at [608, 66] on input "Flight Number" at bounding box center [760, 372] width 505 height 26
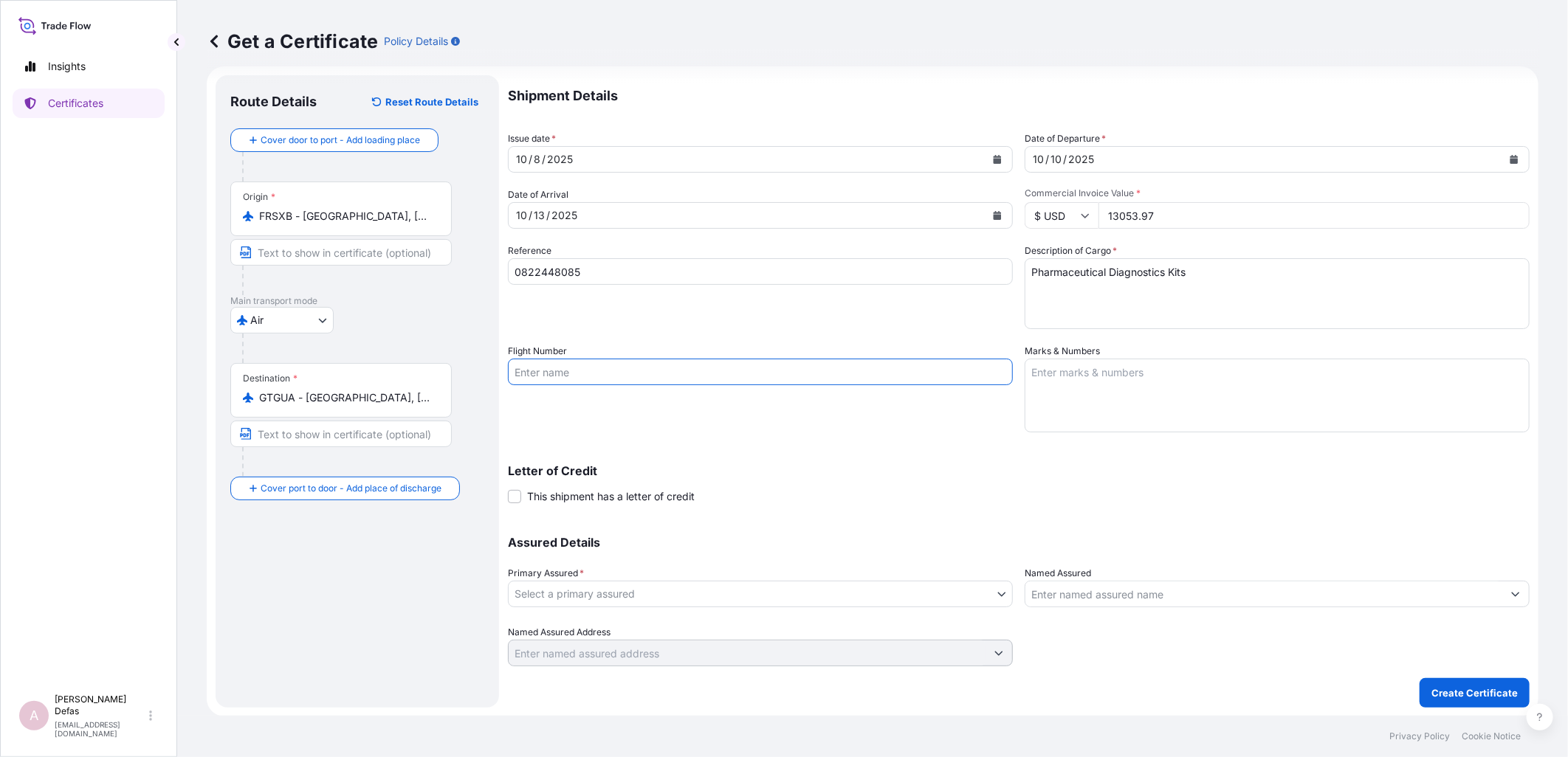
paste input "IB0221"
type input "IB0221"
click at [608, 66] on textarea "Marks & Numbers" at bounding box center [1277, 395] width 505 height 74
drag, startPoint x: 1118, startPoint y: 377, endPoint x: 1128, endPoint y: 364, distance: 16.4
click at [608, 66] on textarea "No risk" at bounding box center [1277, 395] width 505 height 74
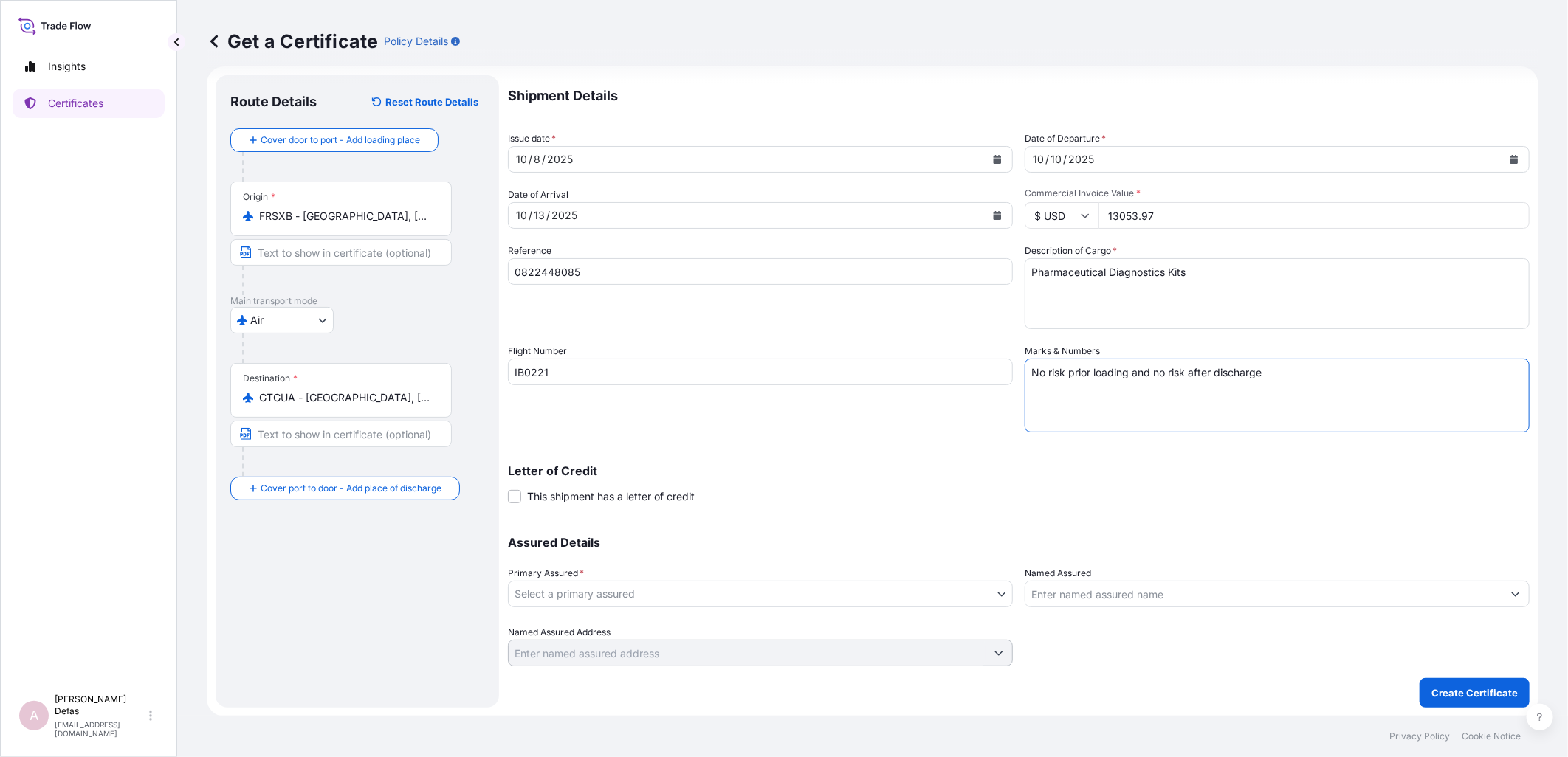
type textarea "No risk prior loading and no risk after discharge"
click at [608, 66] on body "Insights Certificates A Ariane Defas [EMAIL_ADDRESS][DOMAIN_NAME] Get a Certifi…" at bounding box center [784, 378] width 1568 height 757
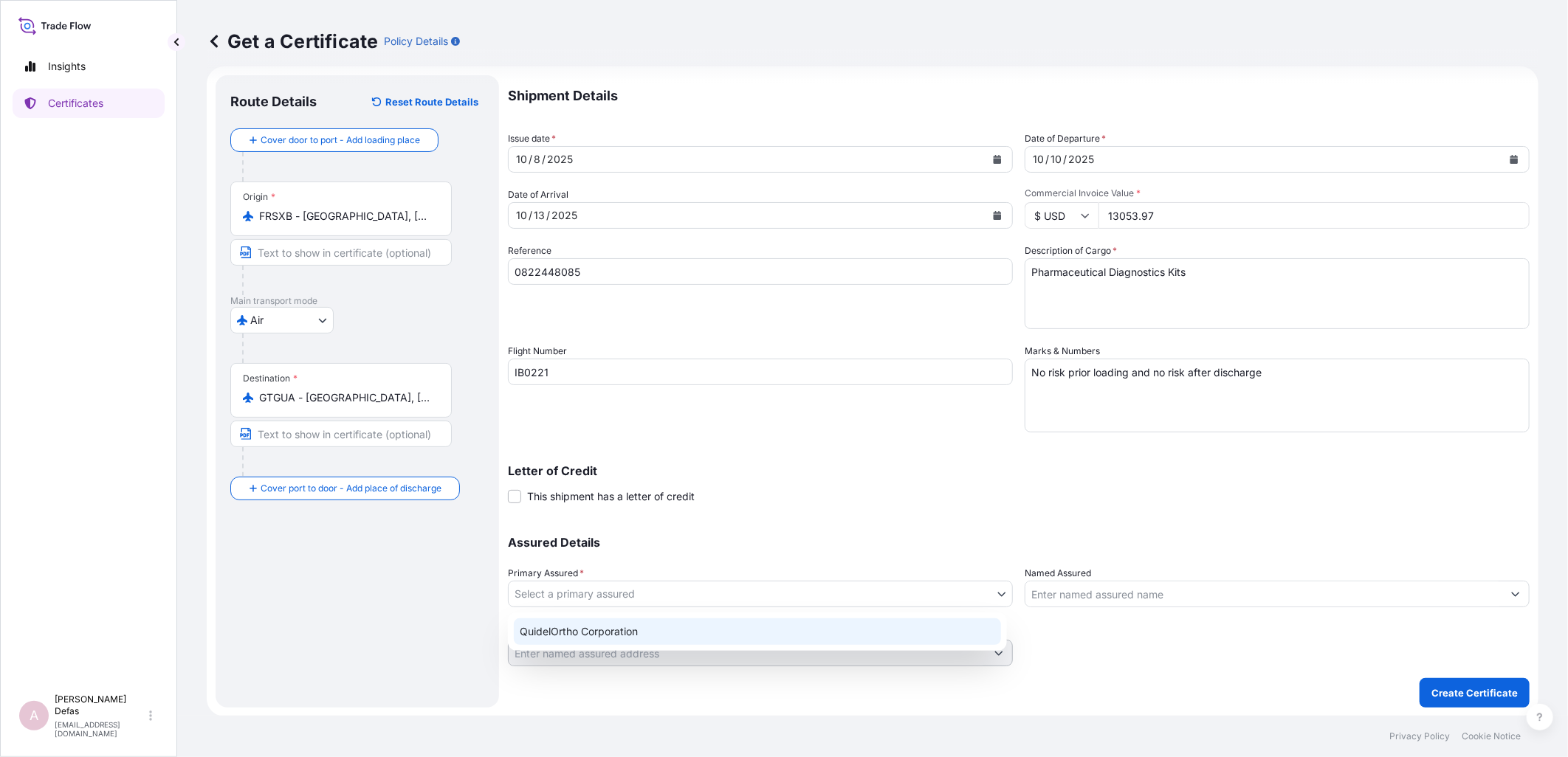
click at [608, 66] on div "QuidelOrtho Corporation" at bounding box center [756, 632] width 487 height 26
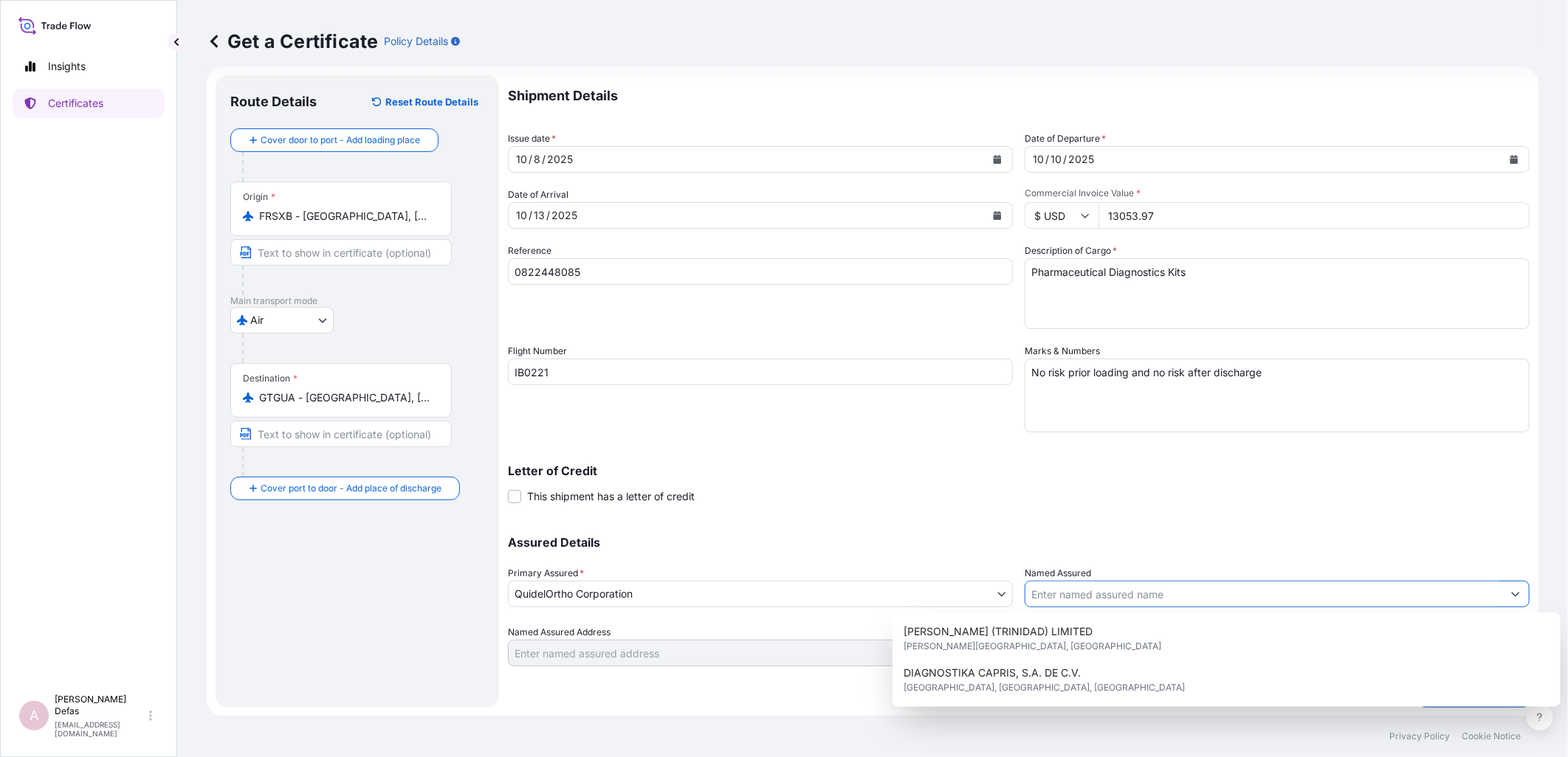
click at [608, 66] on input "Named Assured" at bounding box center [1264, 593] width 477 height 26
click at [608, 66] on div "Named Assured" at bounding box center [1277, 587] width 505 height 41
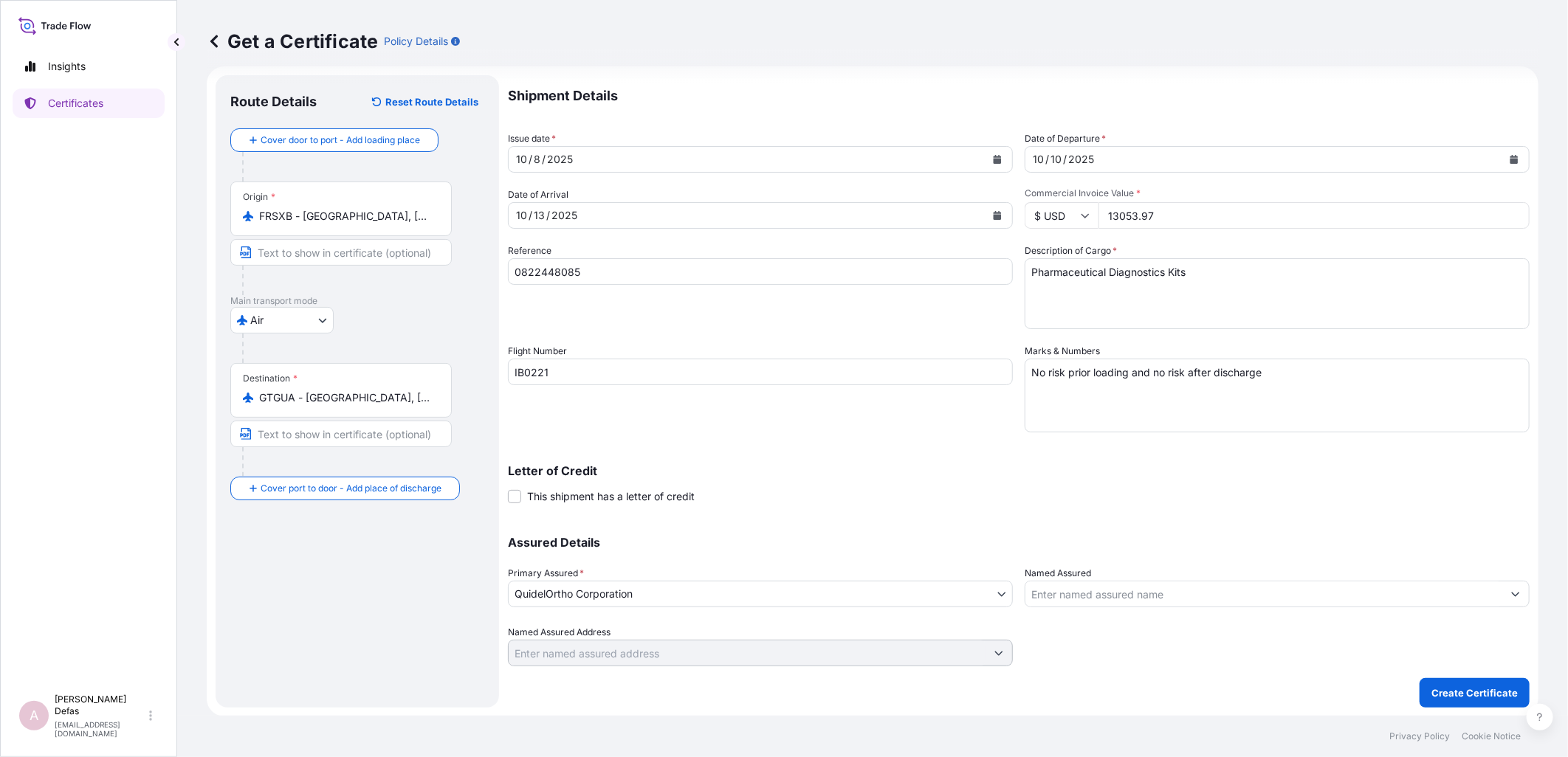
drag, startPoint x: 1108, startPoint y: 585, endPoint x: 1114, endPoint y: 591, distance: 8.5
click at [608, 66] on input "Named Assured" at bounding box center [1264, 593] width 477 height 26
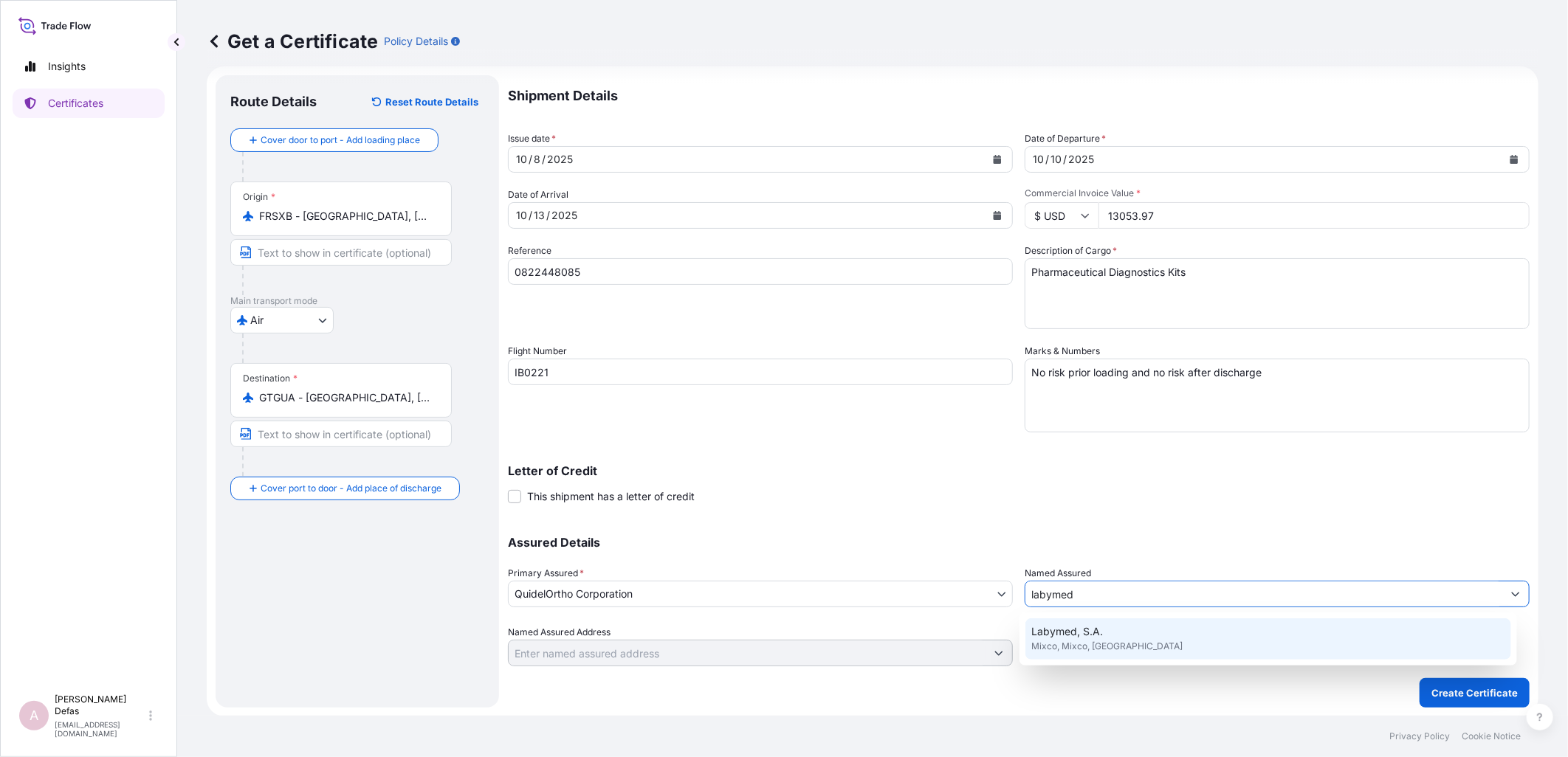
click at [608, 66] on span "Mixco, Mixco, [GEOGRAPHIC_DATA]" at bounding box center [1107, 647] width 151 height 15
type input "Labymed, S.A."
type input "Mixco, [GEOGRAPHIC_DATA]"
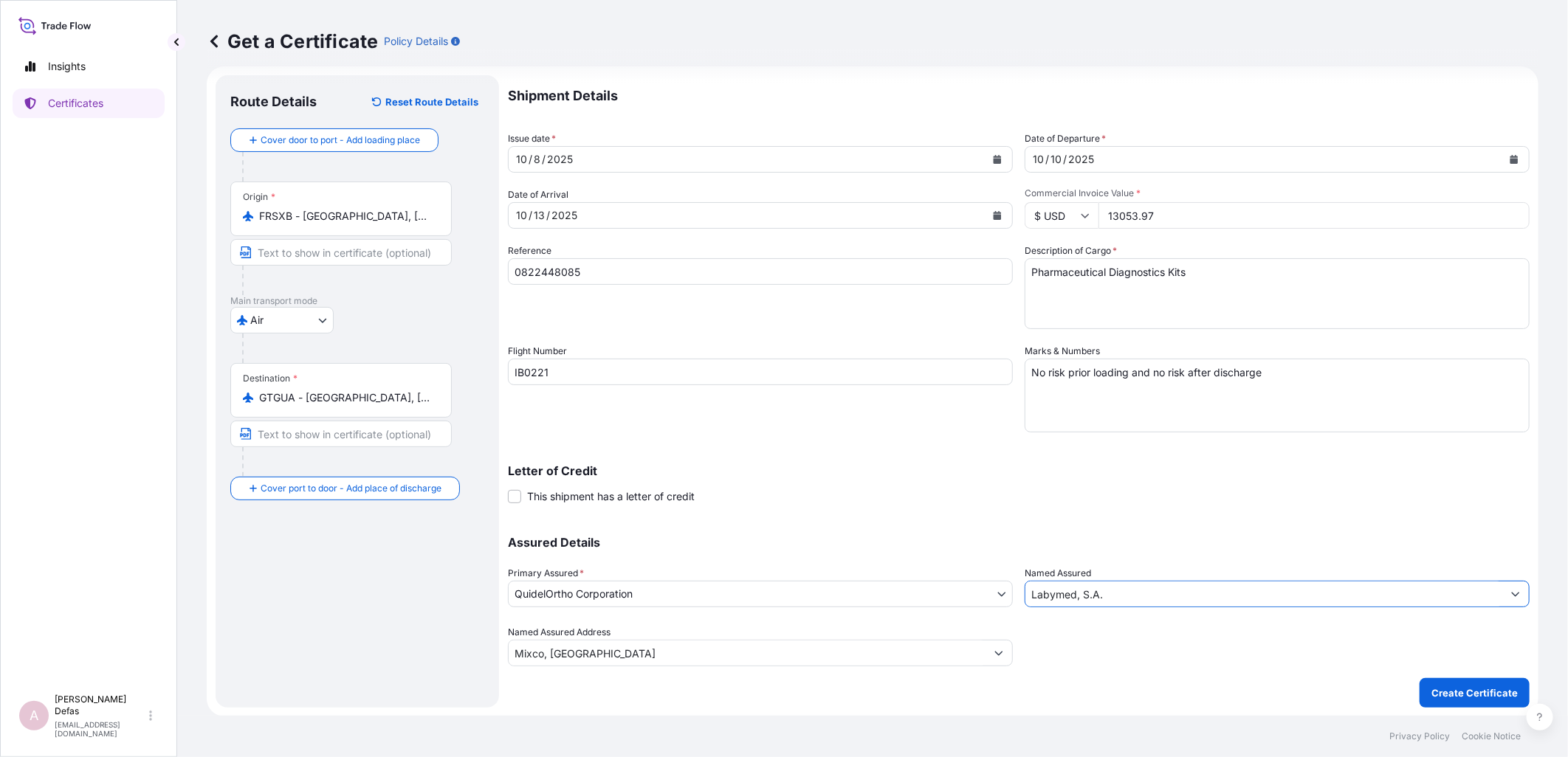
type input "Labymed, S.A."
click at [608, 66] on p "Create Certificate" at bounding box center [1474, 693] width 86 height 15
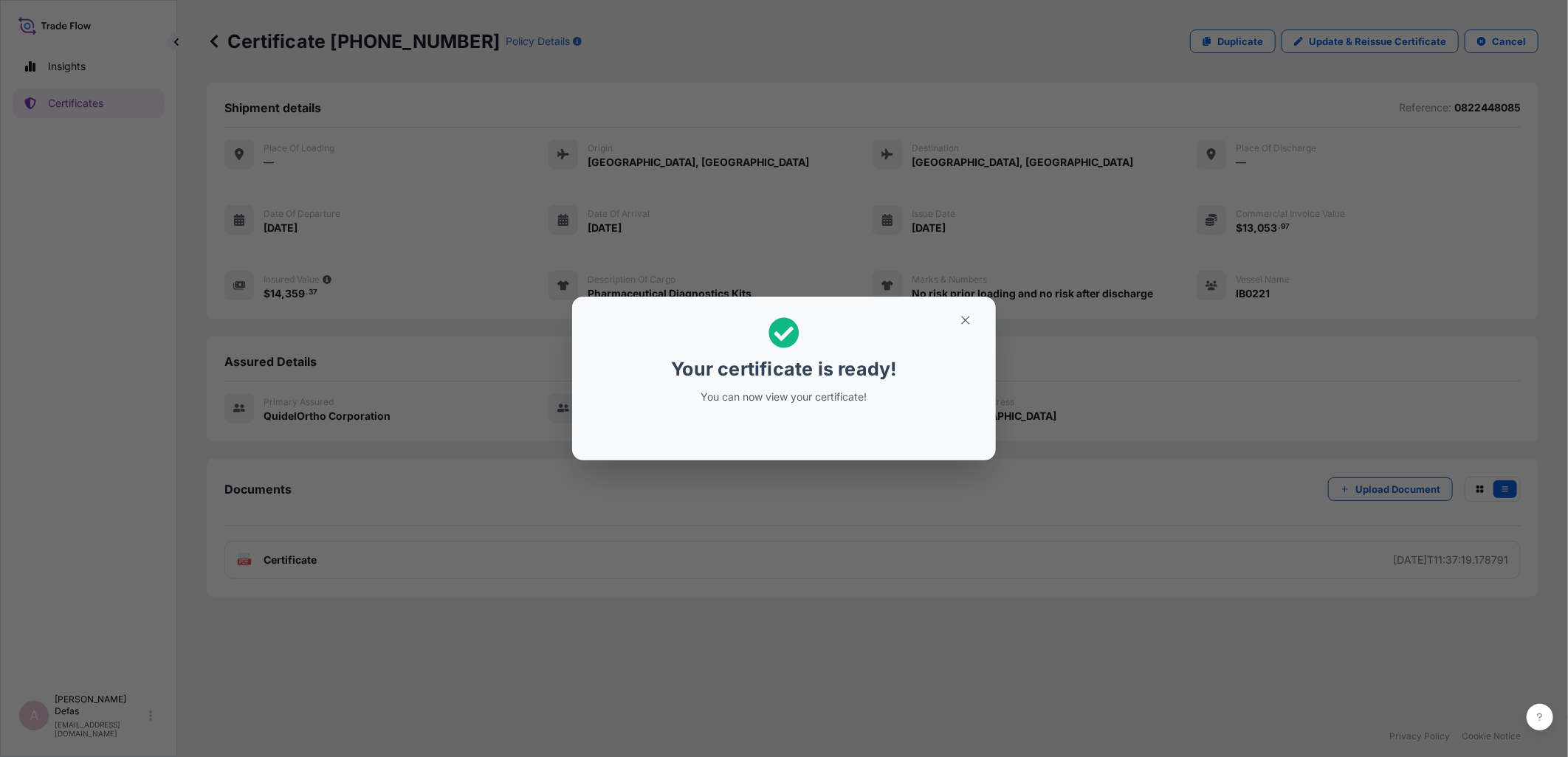
click at [608, 66] on icon "button" at bounding box center [966, 321] width 13 height 13
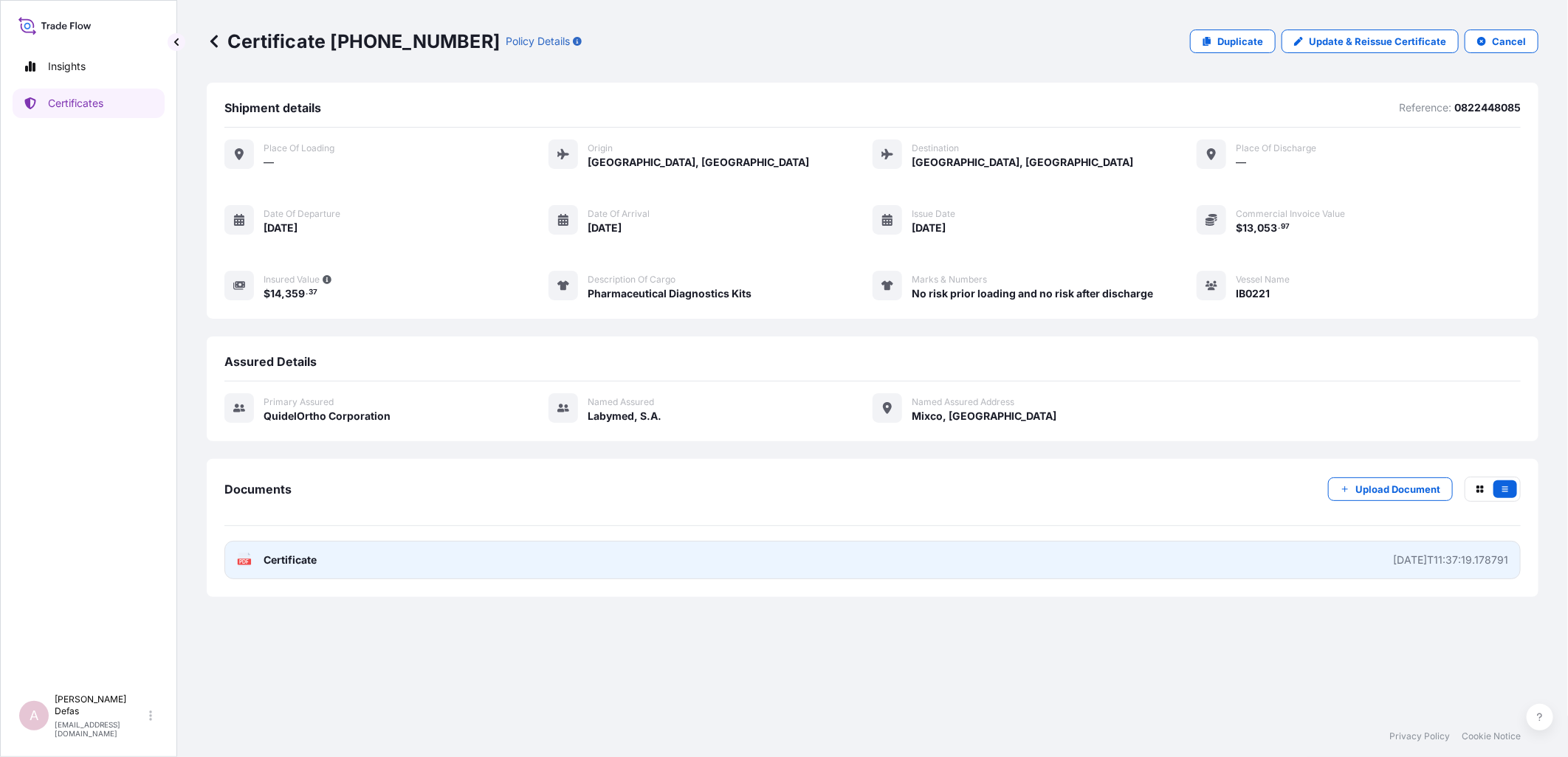
click at [608, 66] on link "PDF Certificate [DATE]T11:37:19.178791" at bounding box center [872, 560] width 1296 height 38
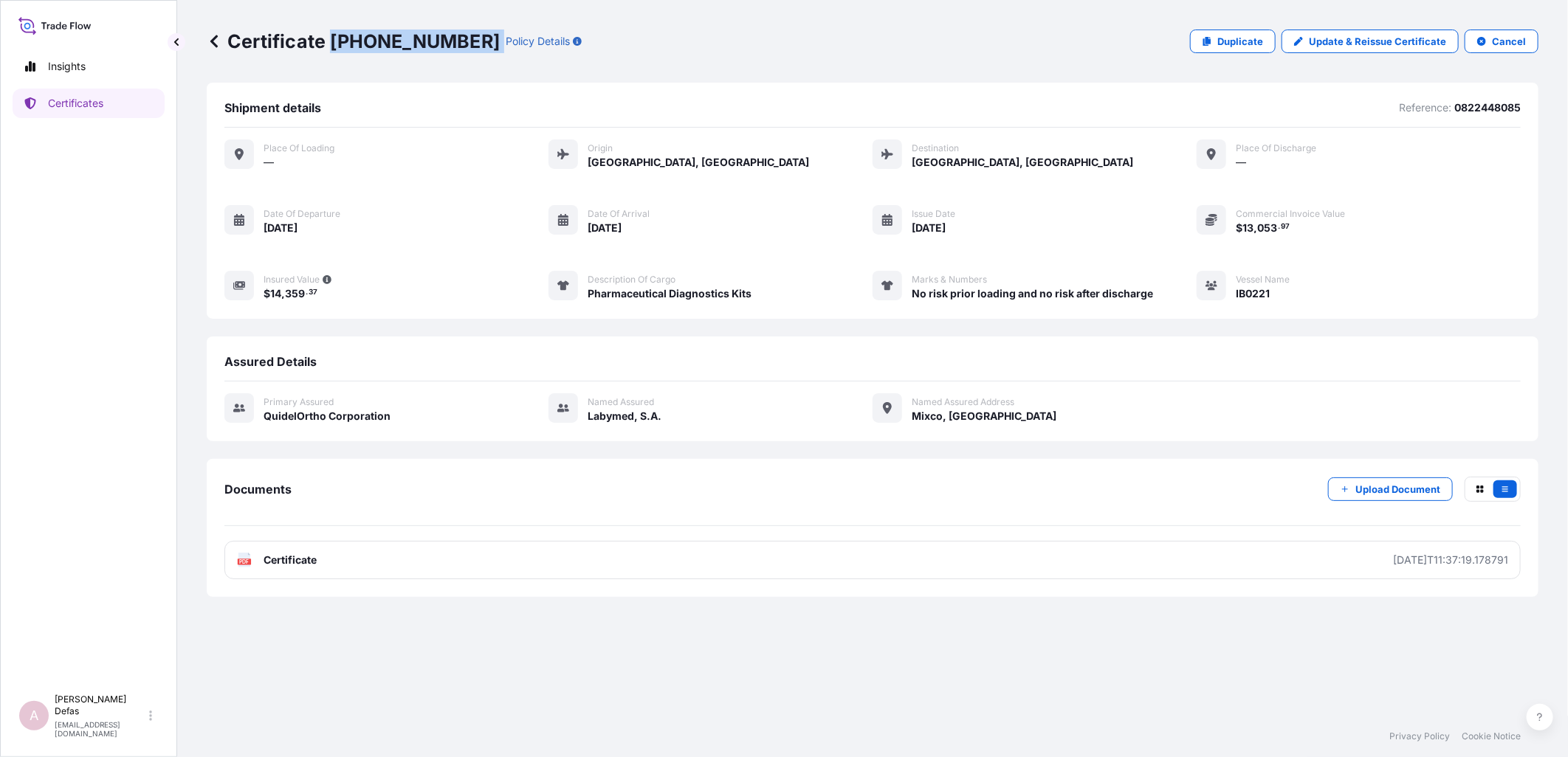
drag, startPoint x: 331, startPoint y: 42, endPoint x: 449, endPoint y: 35, distance: 118.2
click at [449, 35] on div "Certificate [PHONE_NUMBER] Policy Details" at bounding box center [394, 41] width 375 height 23
copy p "[PHONE_NUMBER]"
click at [220, 40] on p "Certificate [PHONE_NUMBER]" at bounding box center [352, 41] width 293 height 23
click at [217, 40] on icon at bounding box center [214, 41] width 15 height 15
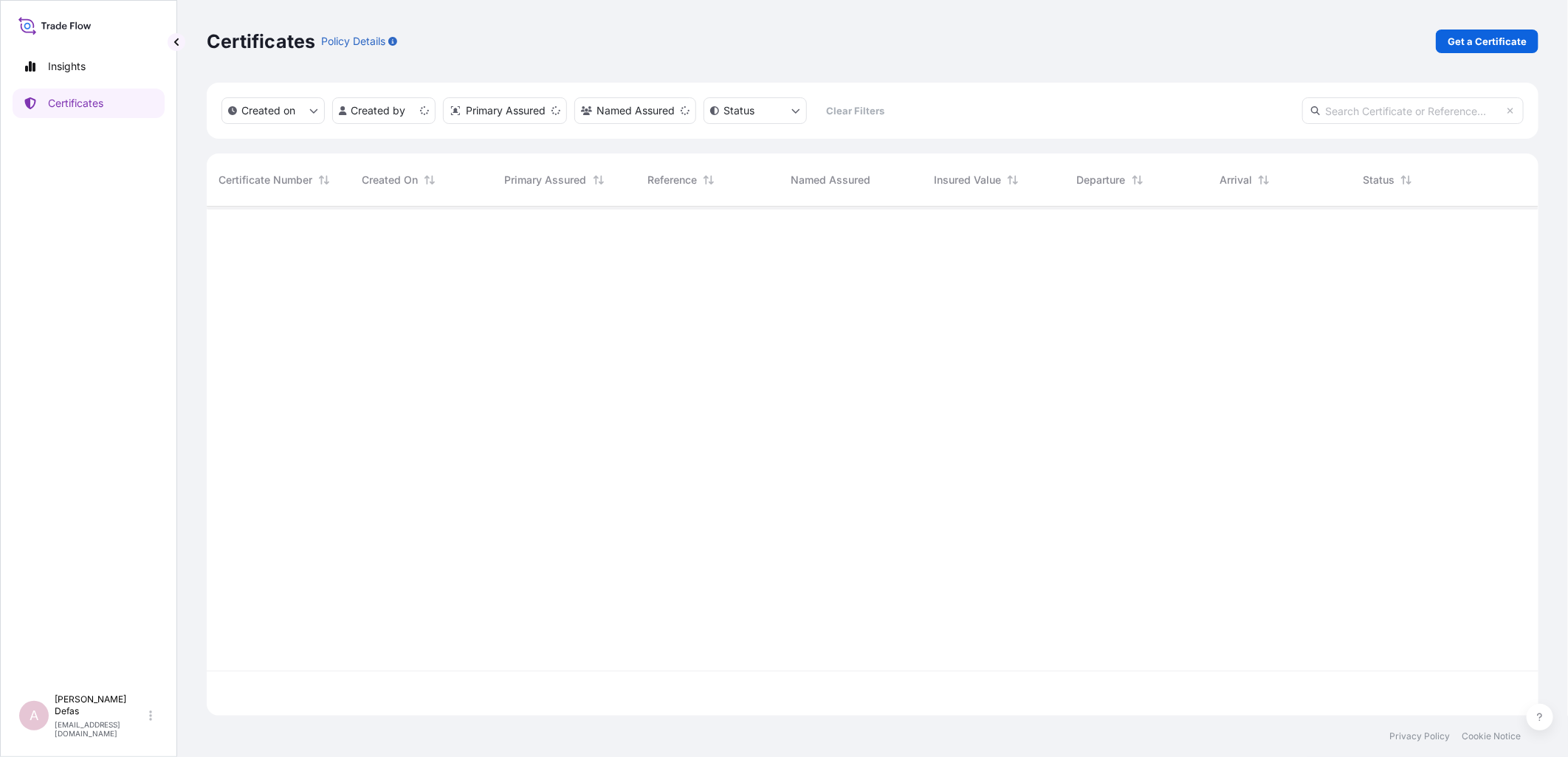
scroll to position [506, 1319]
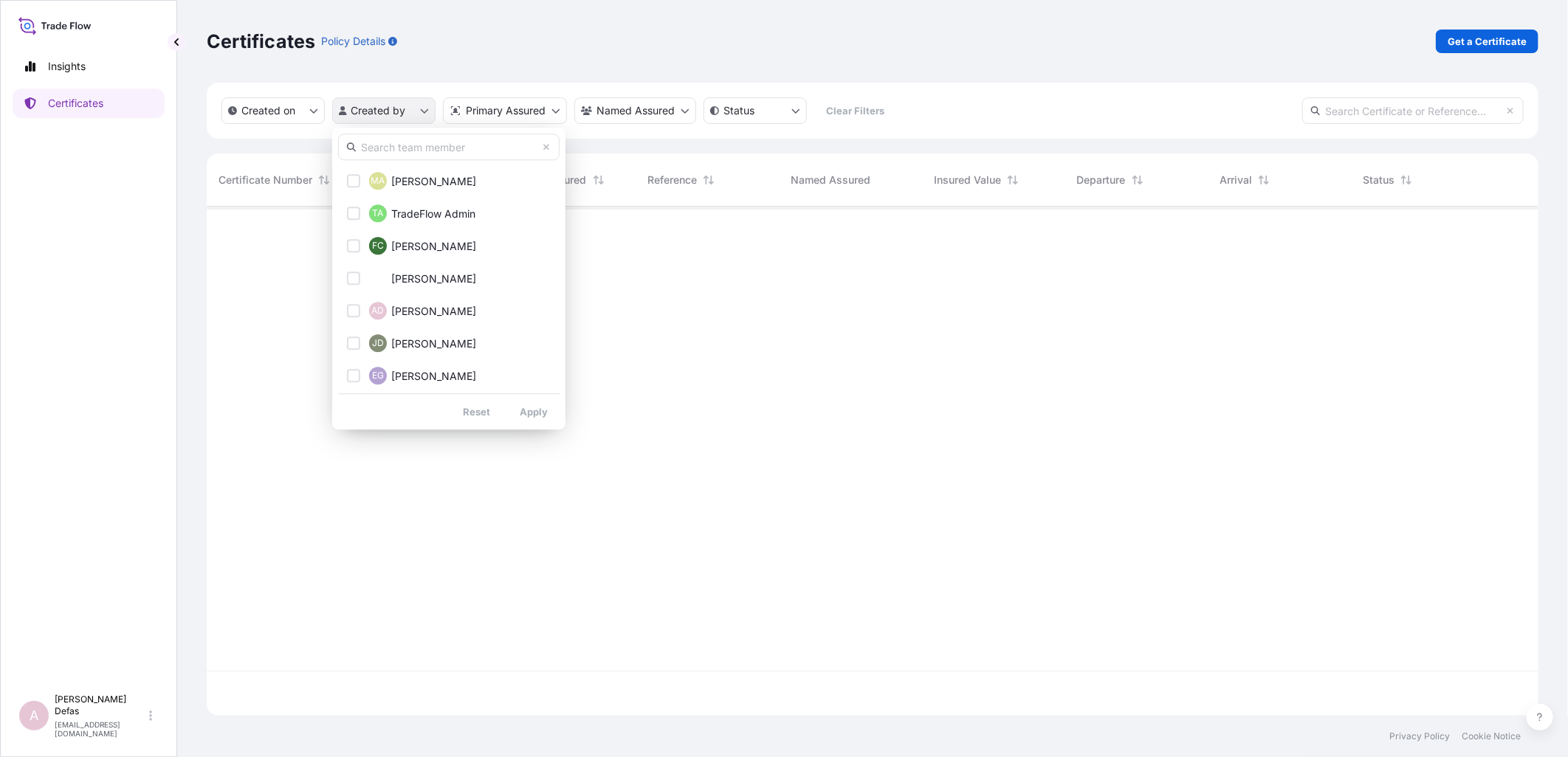
click at [408, 66] on html "Insights Certificates A Ariane Defas [EMAIL_ADDRESS][DOMAIN_NAME] Certificates …" at bounding box center [784, 378] width 1568 height 757
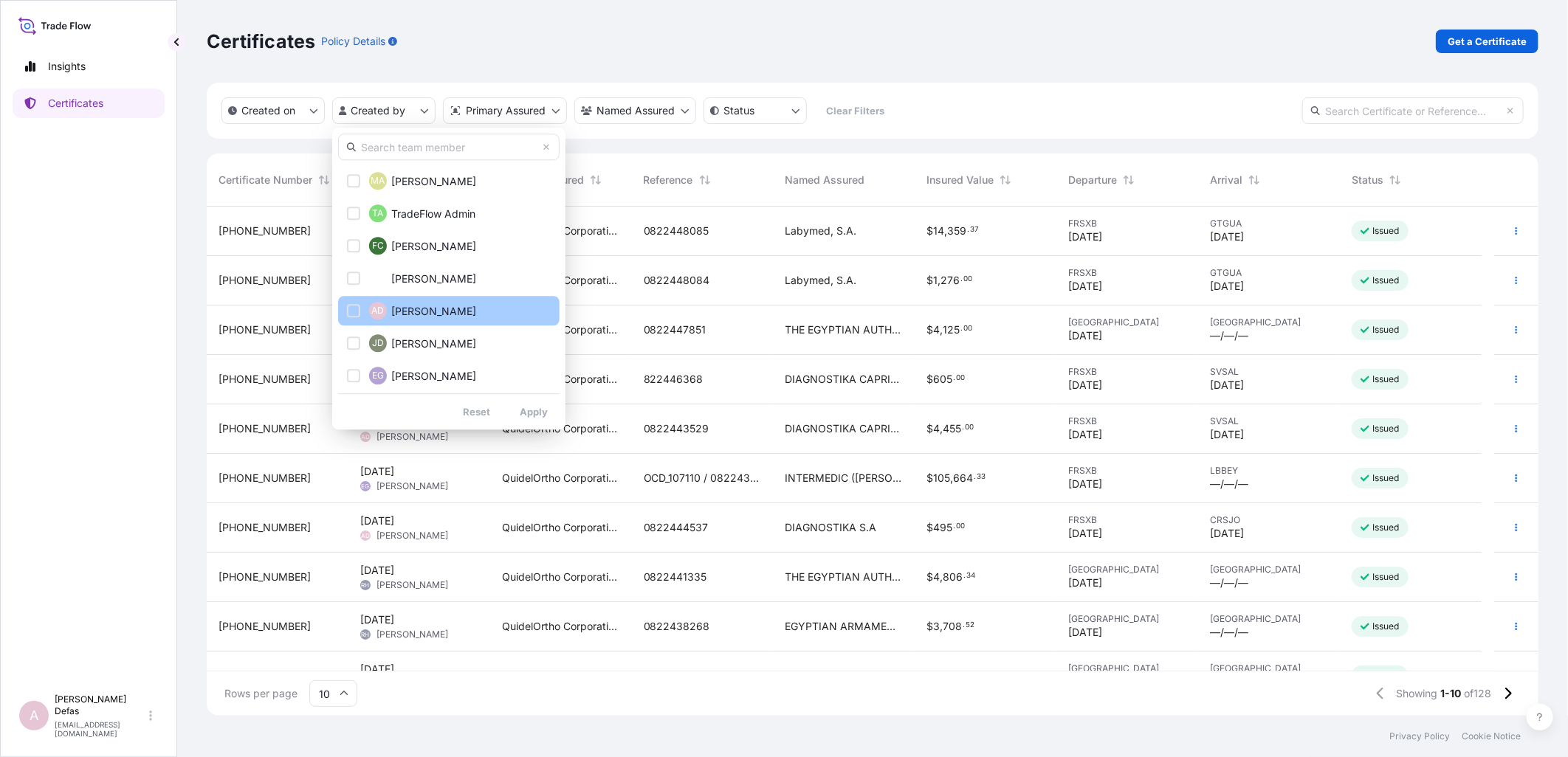
click at [349, 66] on div "Select Option" at bounding box center [353, 310] width 13 height 13
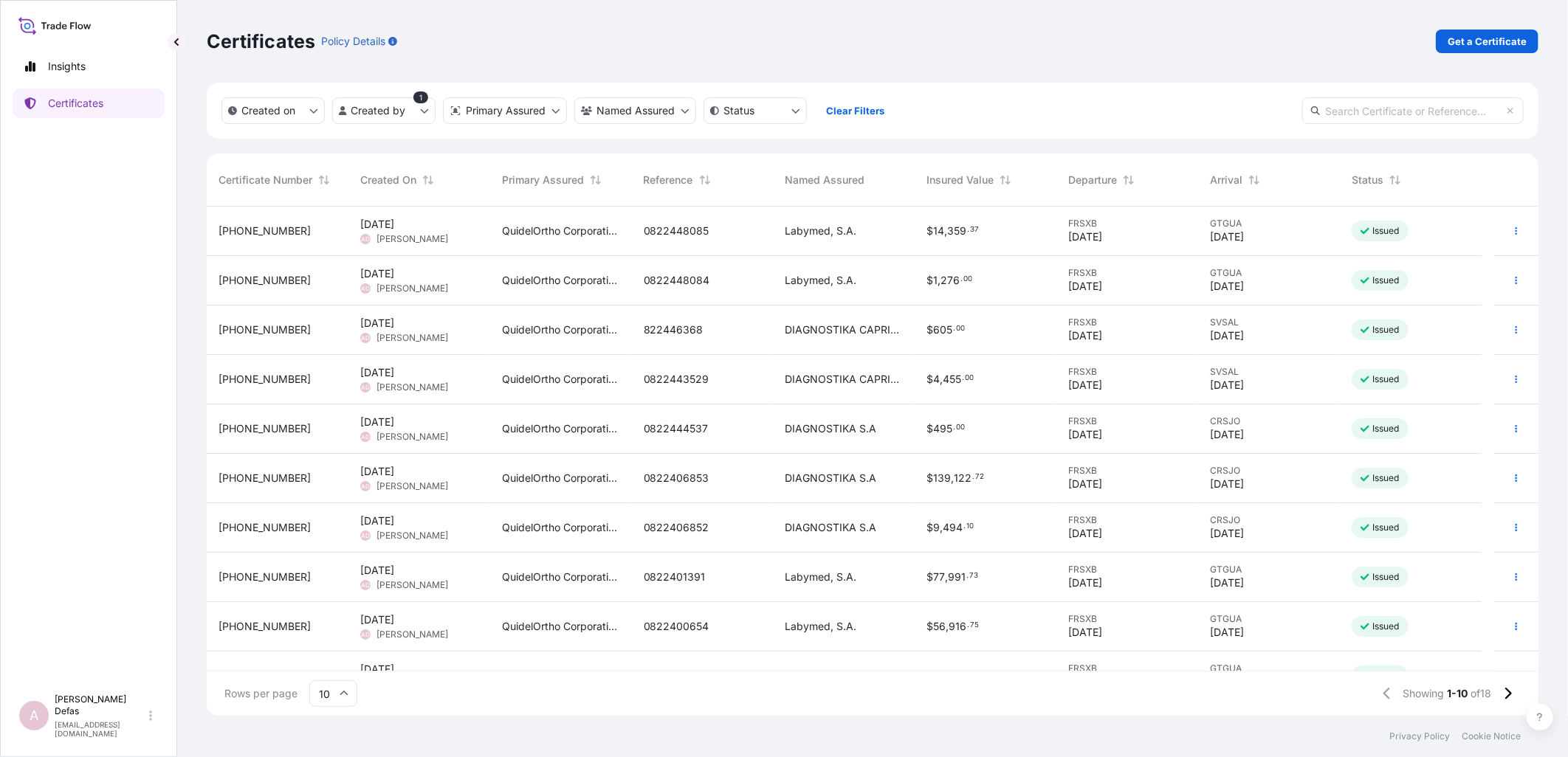
scroll to position [30, 0]
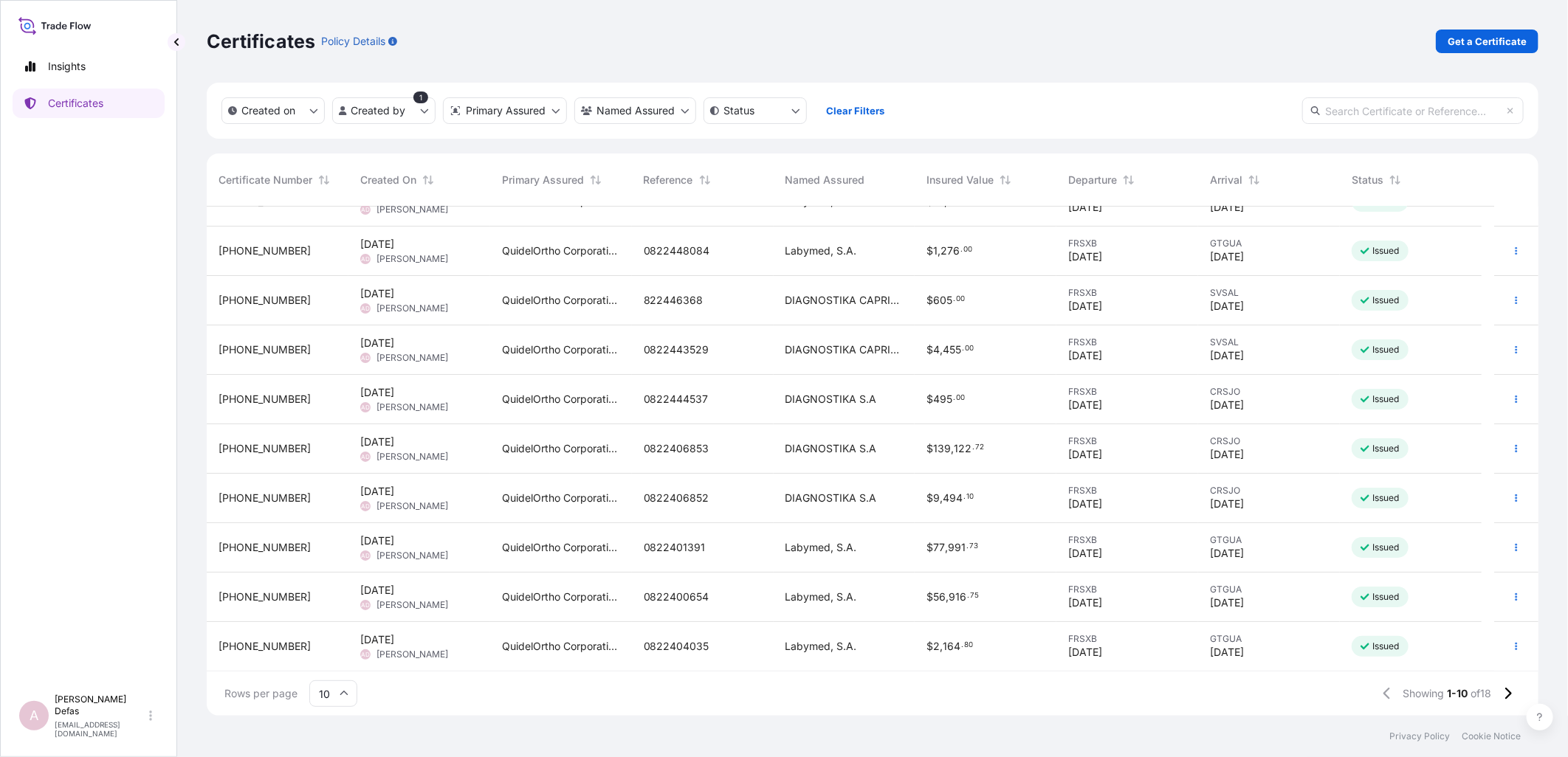
click at [608, 66] on div "Labymed, S.A." at bounding box center [844, 647] width 118 height 15
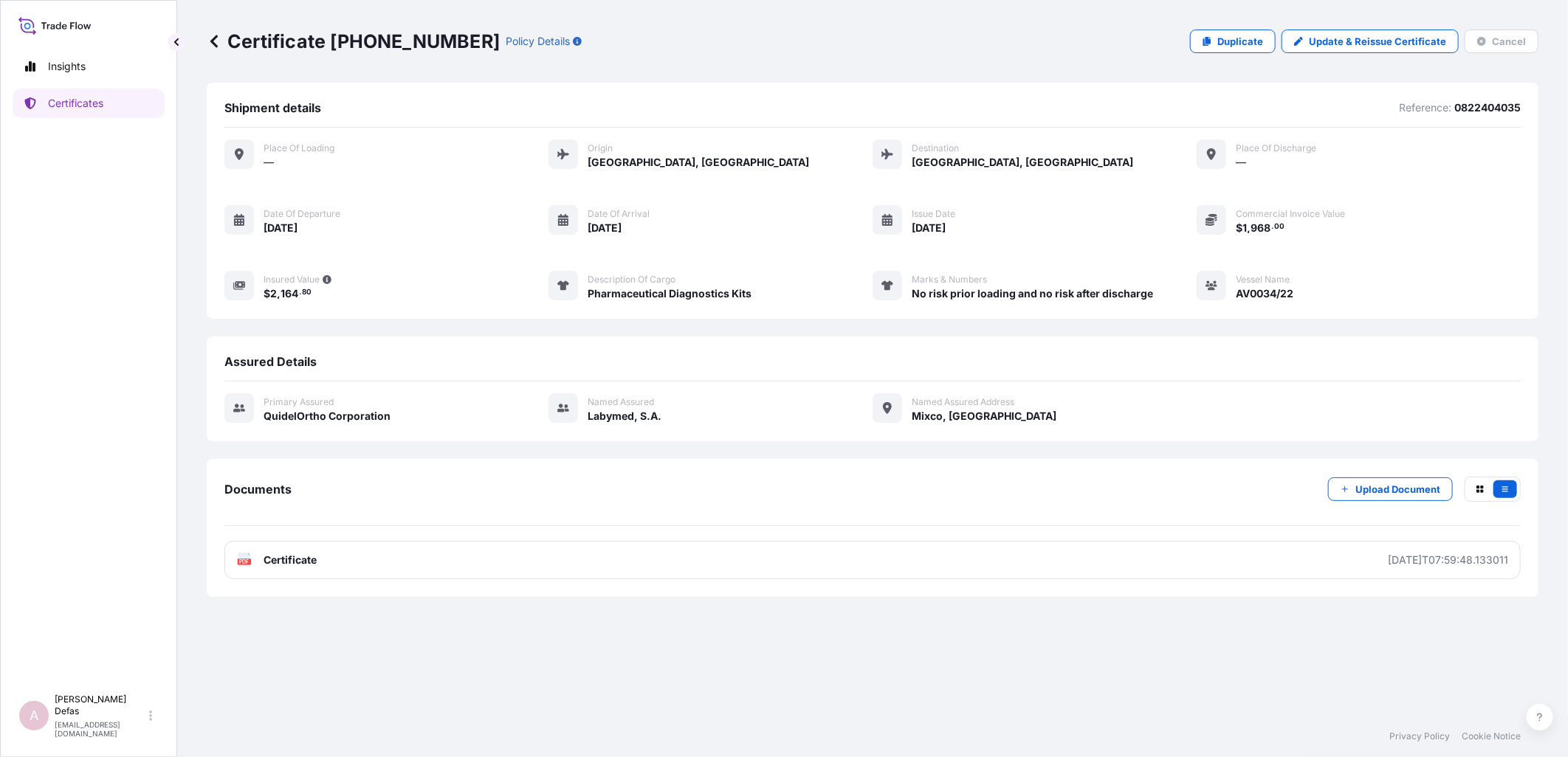
click at [608, 66] on p "0822404035" at bounding box center [1487, 107] width 66 height 15
copy p "0822404035"
click at [217, 36] on icon at bounding box center [214, 40] width 7 height 12
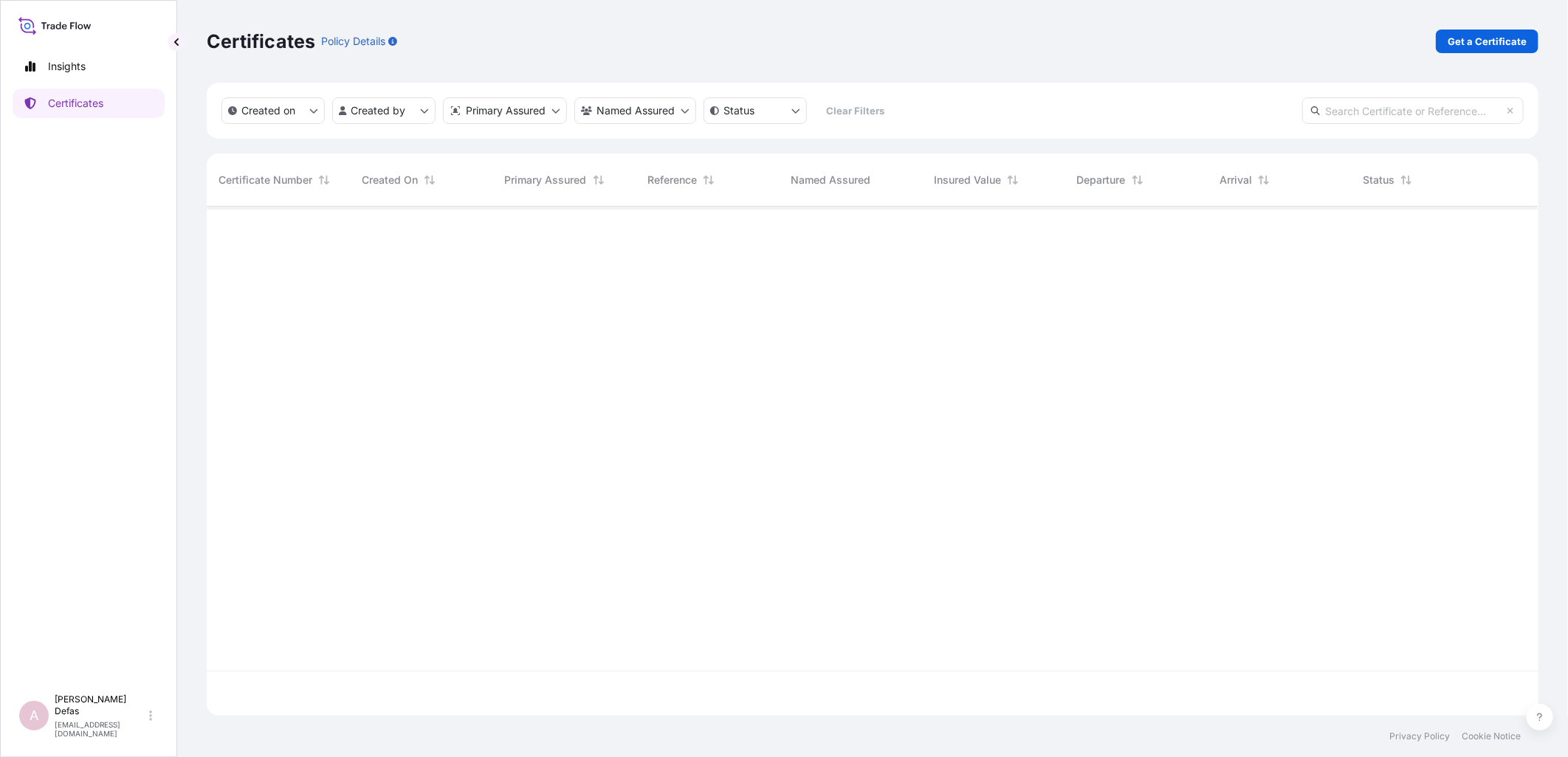
scroll to position [506, 1319]
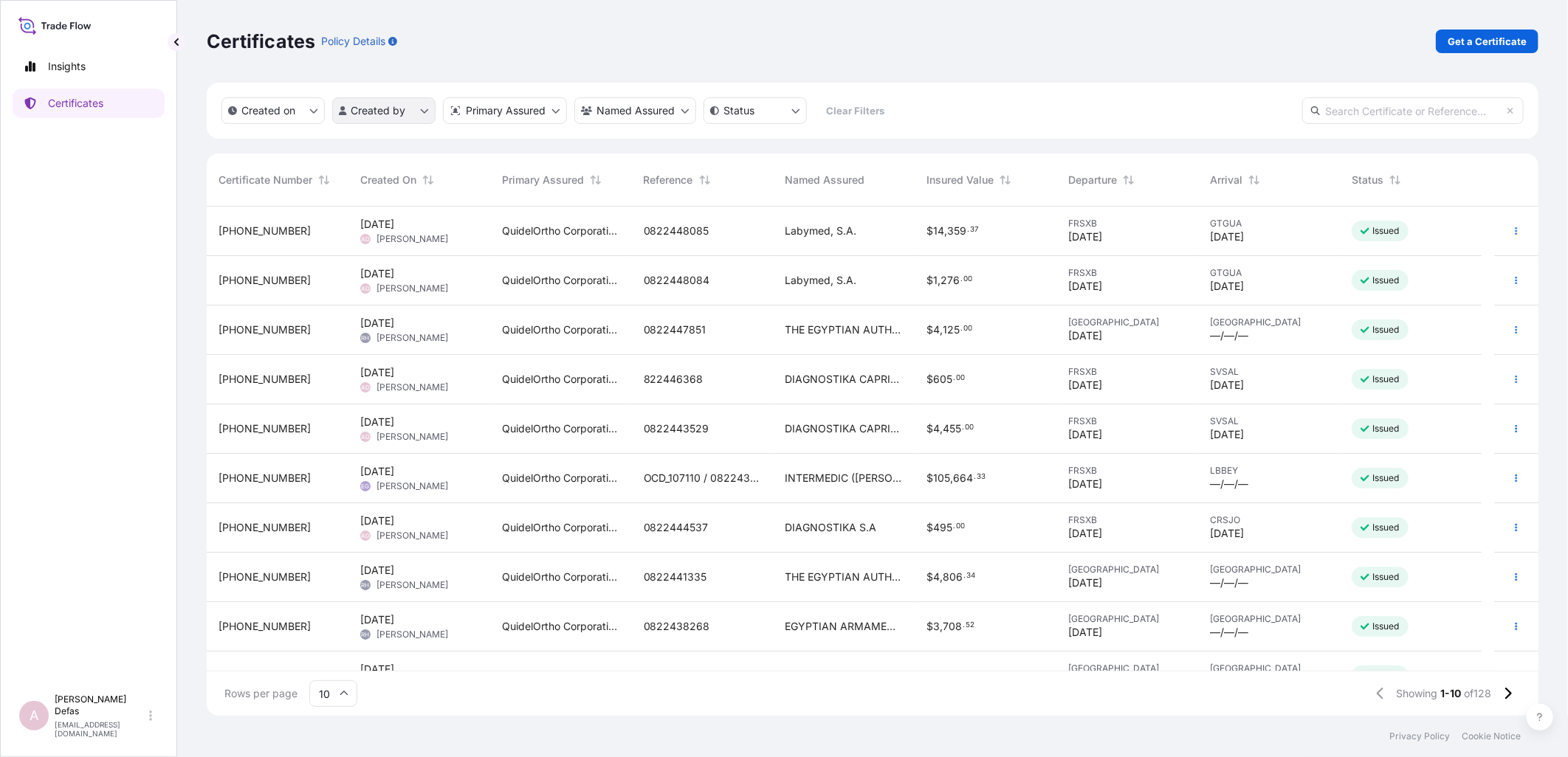
click at [373, 66] on html "Insights Certificates A Ariane Defas [EMAIL_ADDRESS][DOMAIN_NAME] Certificates …" at bounding box center [784, 378] width 1568 height 757
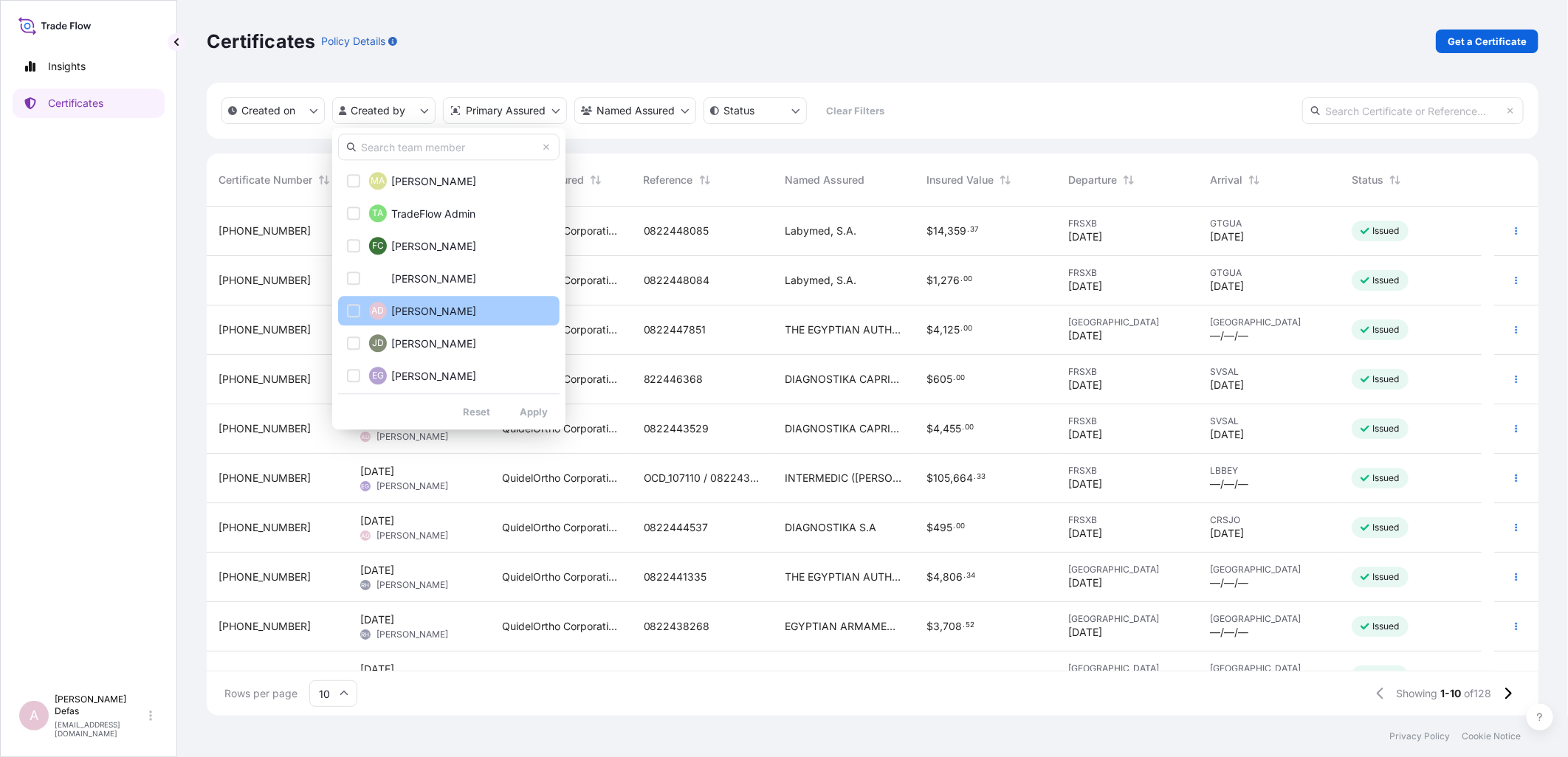
click at [432, 66] on button "AD [PERSON_NAME]" at bounding box center [449, 311] width 222 height 30
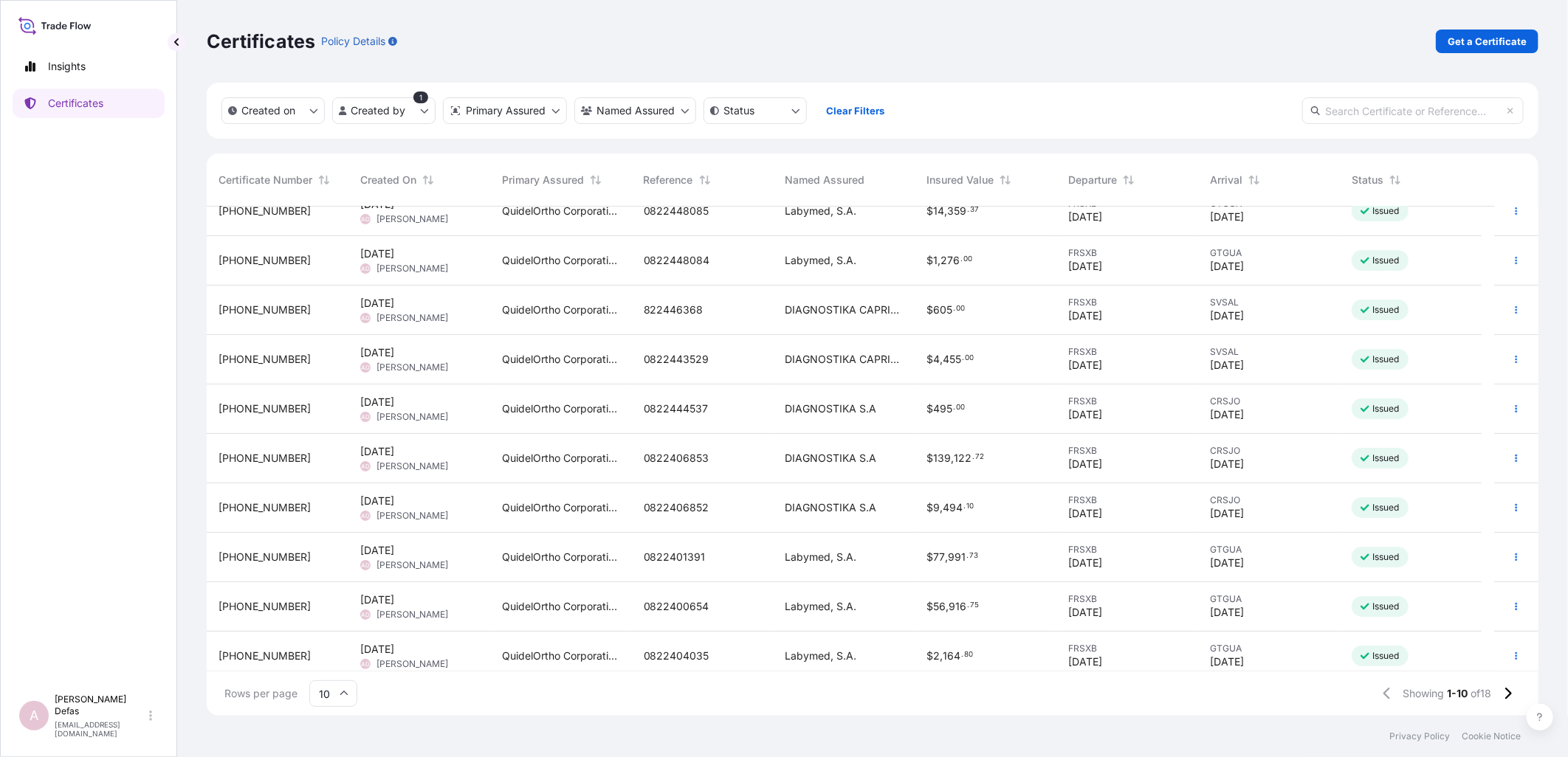
scroll to position [30, 0]
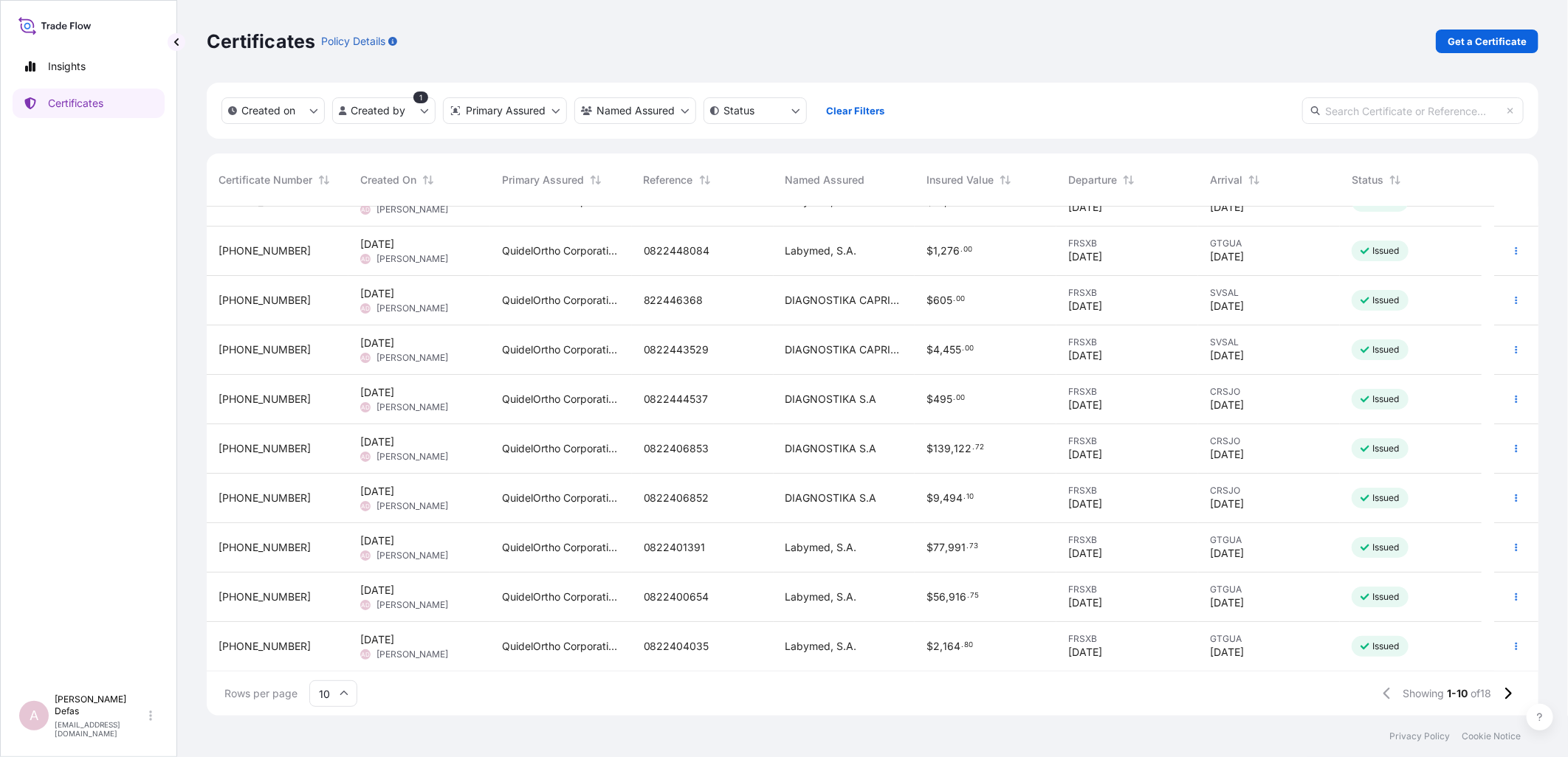
click at [608, 66] on span "[DATE]" at bounding box center [1085, 603] width 34 height 15
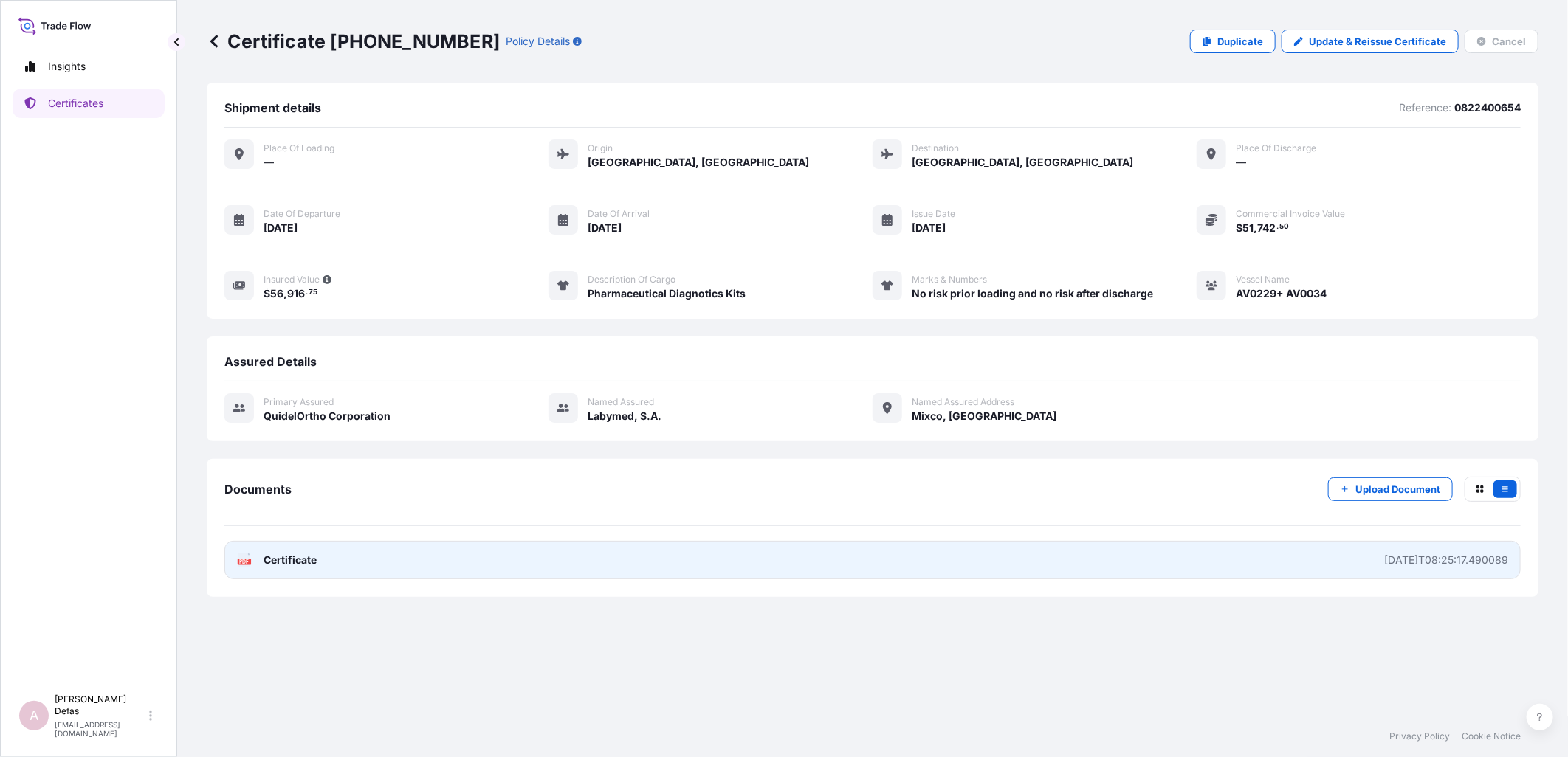
click at [608, 66] on link "PDF Certificate [DATE]T08:25:17.490089" at bounding box center [872, 560] width 1296 height 38
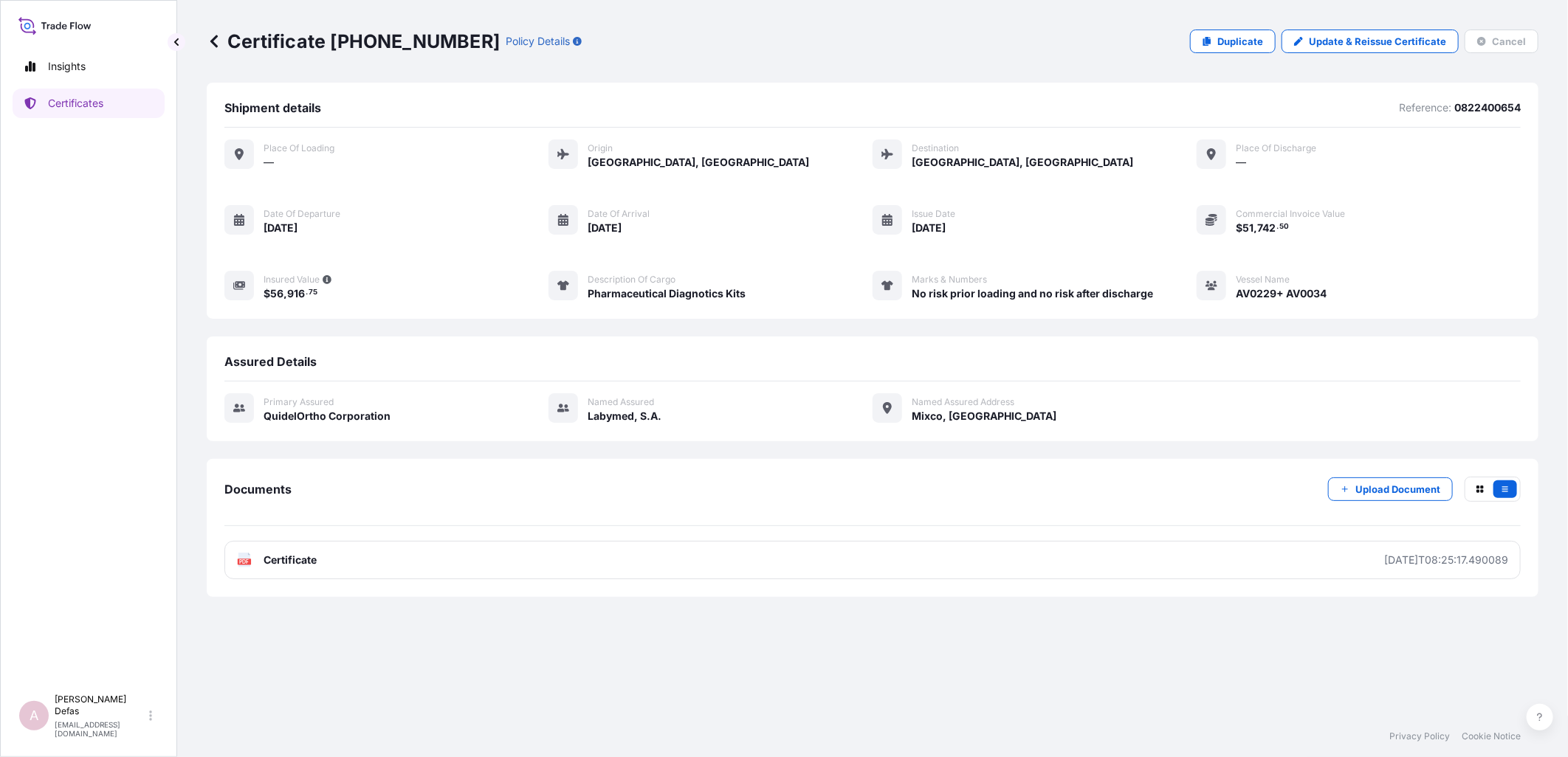
click at [608, 66] on p "0822400654" at bounding box center [1487, 107] width 66 height 15
copy p "0822400654"
click at [215, 34] on icon at bounding box center [214, 41] width 15 height 15
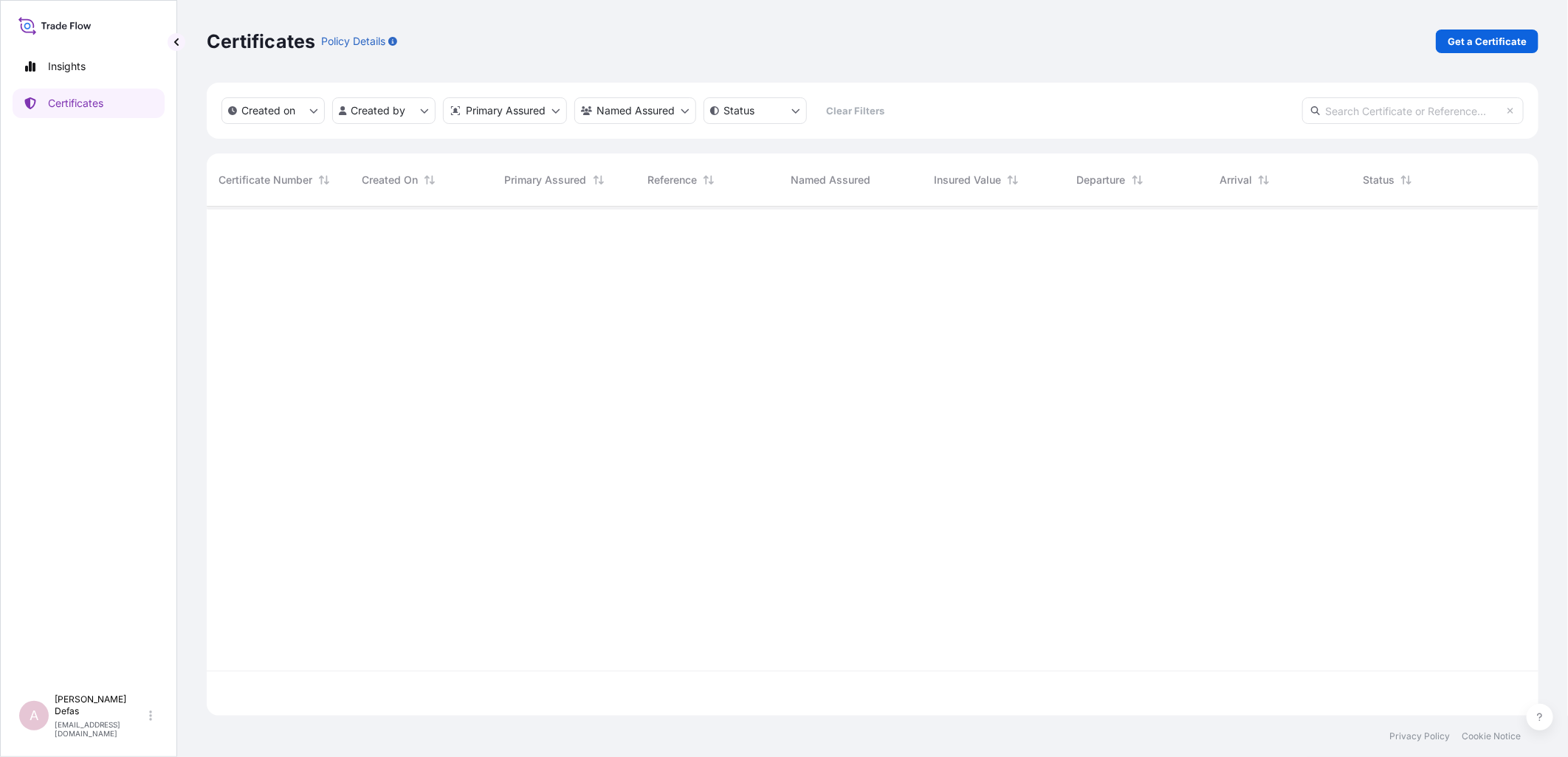
scroll to position [506, 1319]
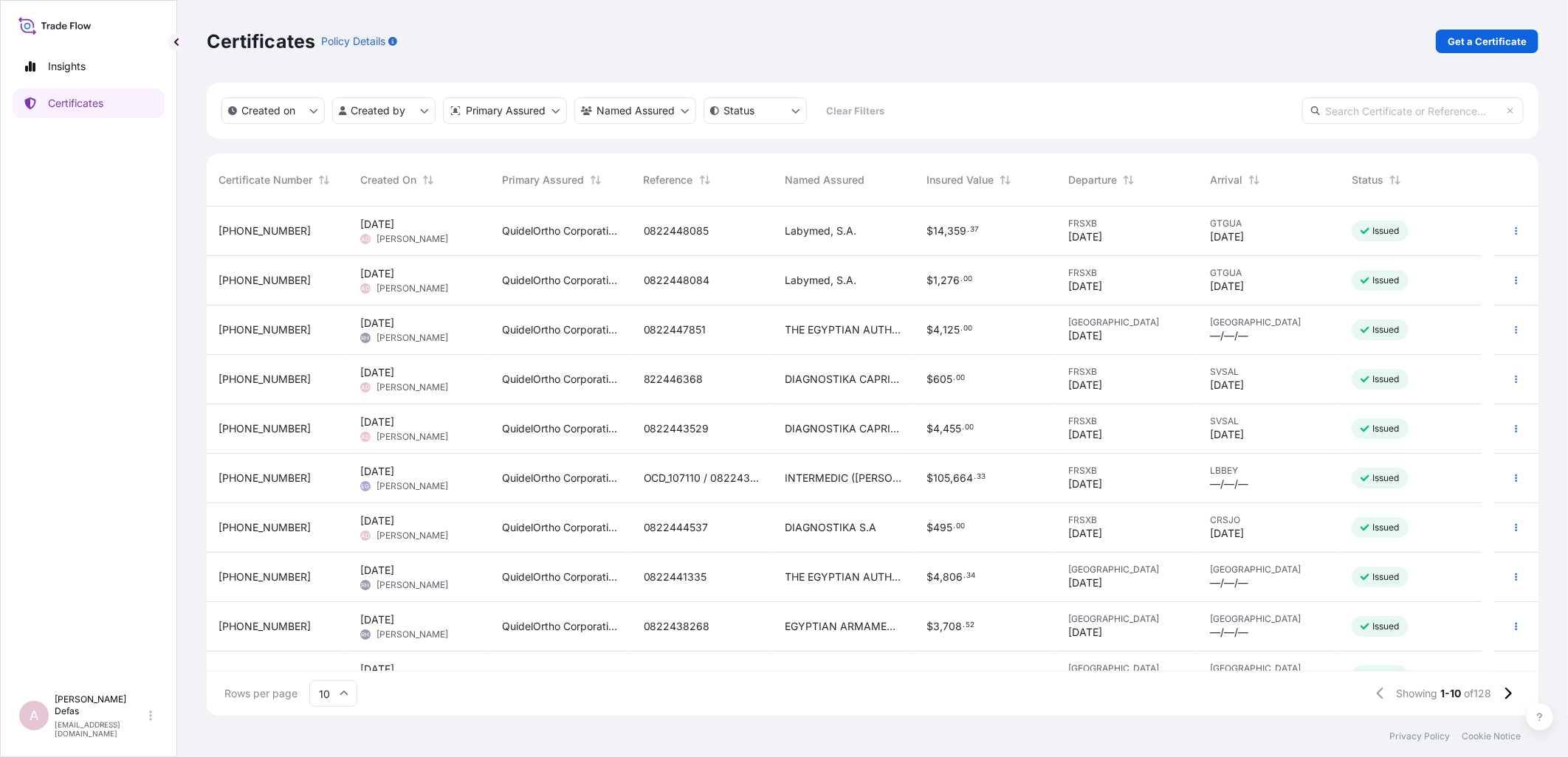
click at [373, 66] on html "Insights Certificates A Ariane Defas [EMAIL_ADDRESS][DOMAIN_NAME] Certificates …" at bounding box center [784, 378] width 1568 height 757
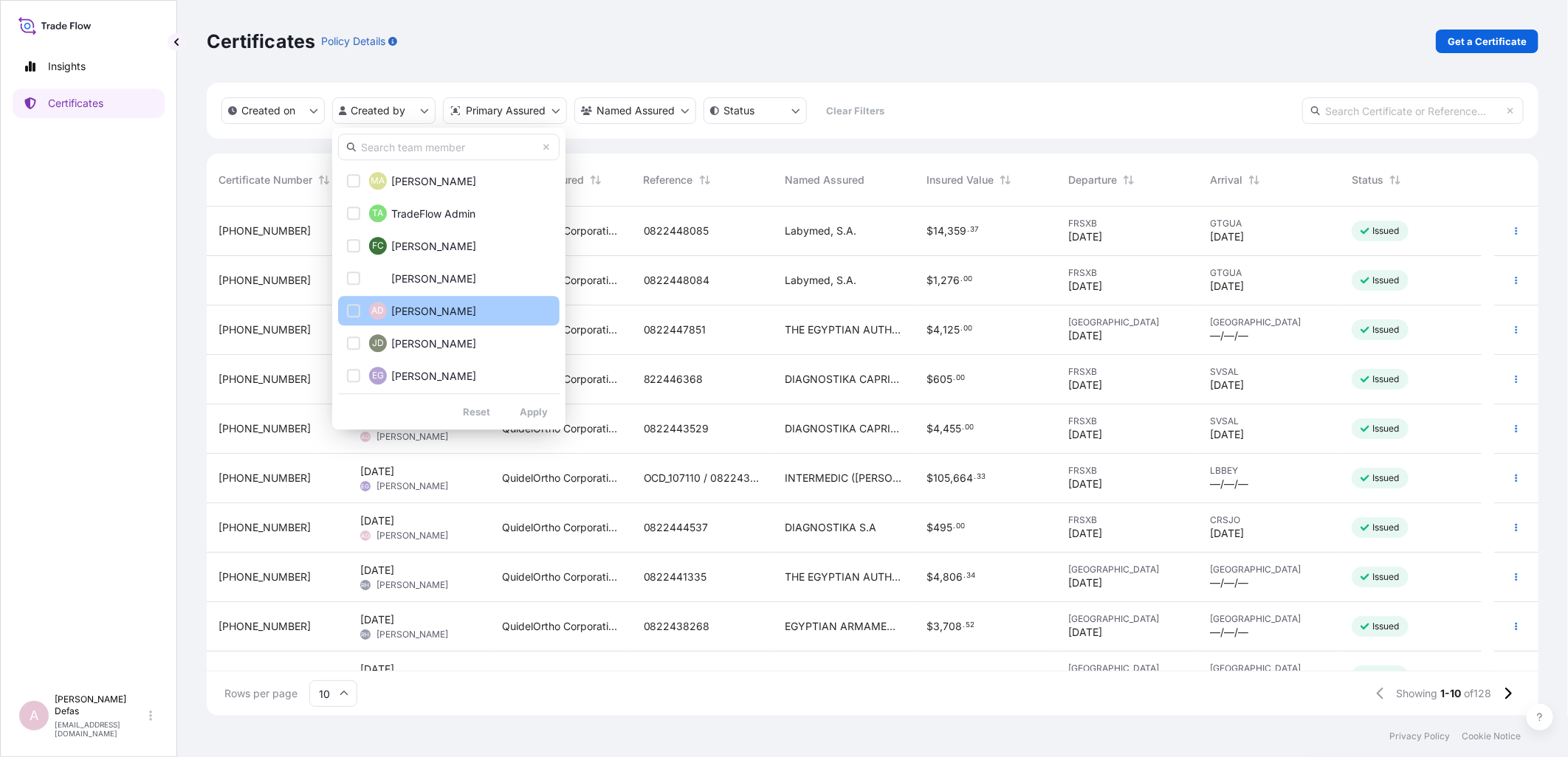
click at [402, 66] on button "AD [PERSON_NAME]" at bounding box center [449, 311] width 222 height 30
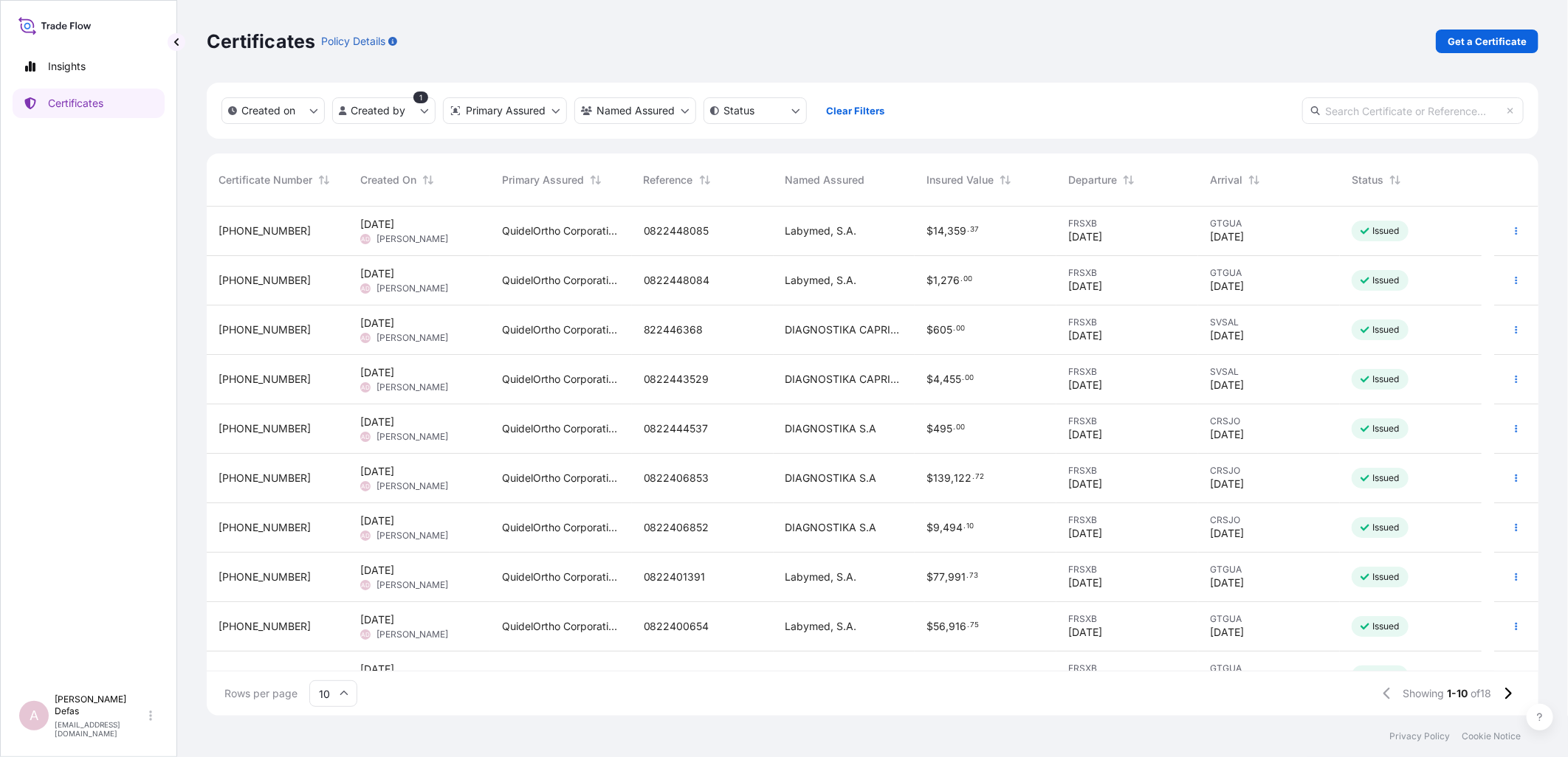
scroll to position [30, 0]
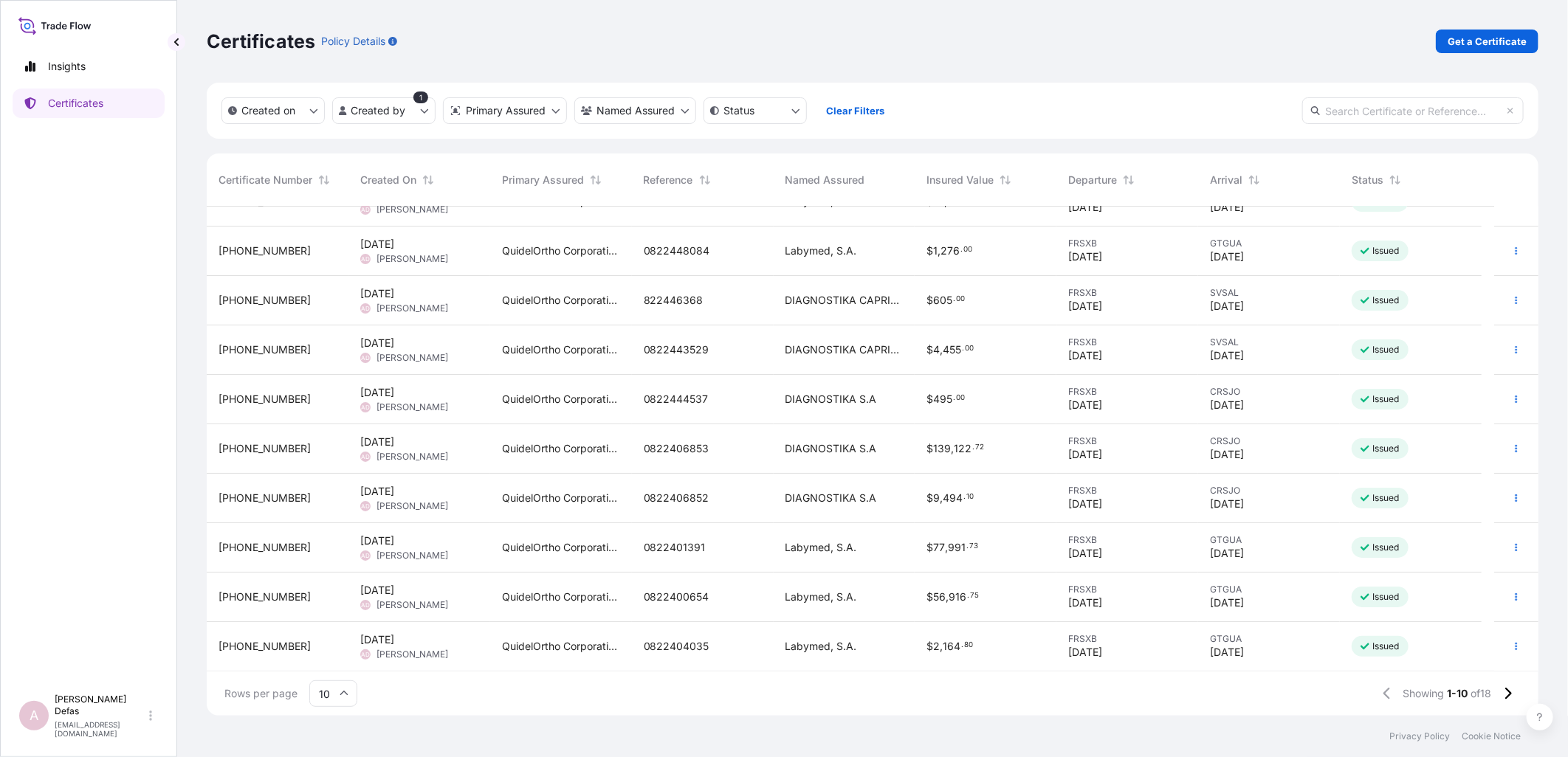
click at [608, 66] on span "Labymed, S.A." at bounding box center [821, 548] width 72 height 15
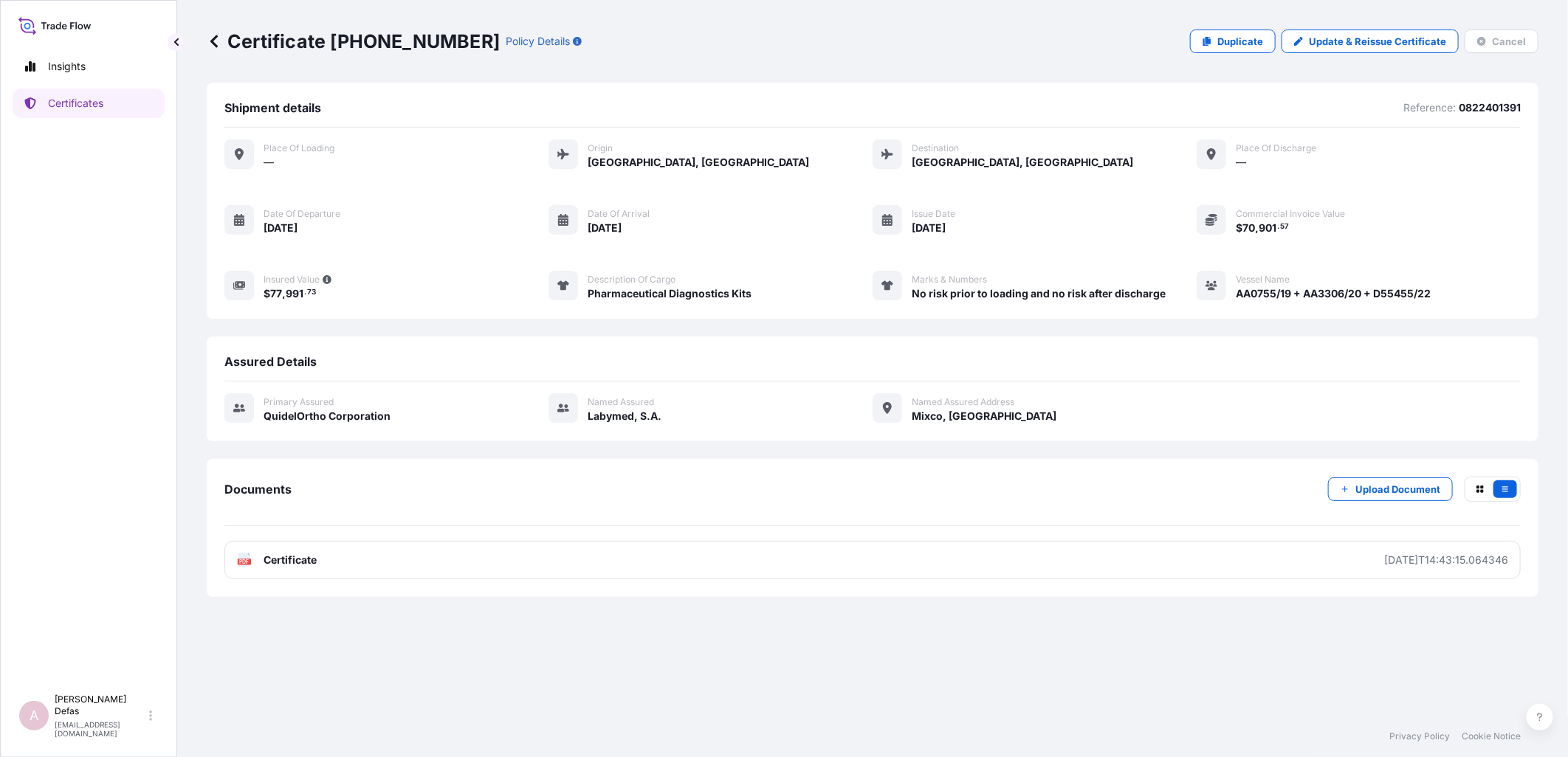
click at [215, 42] on icon at bounding box center [214, 41] width 15 height 15
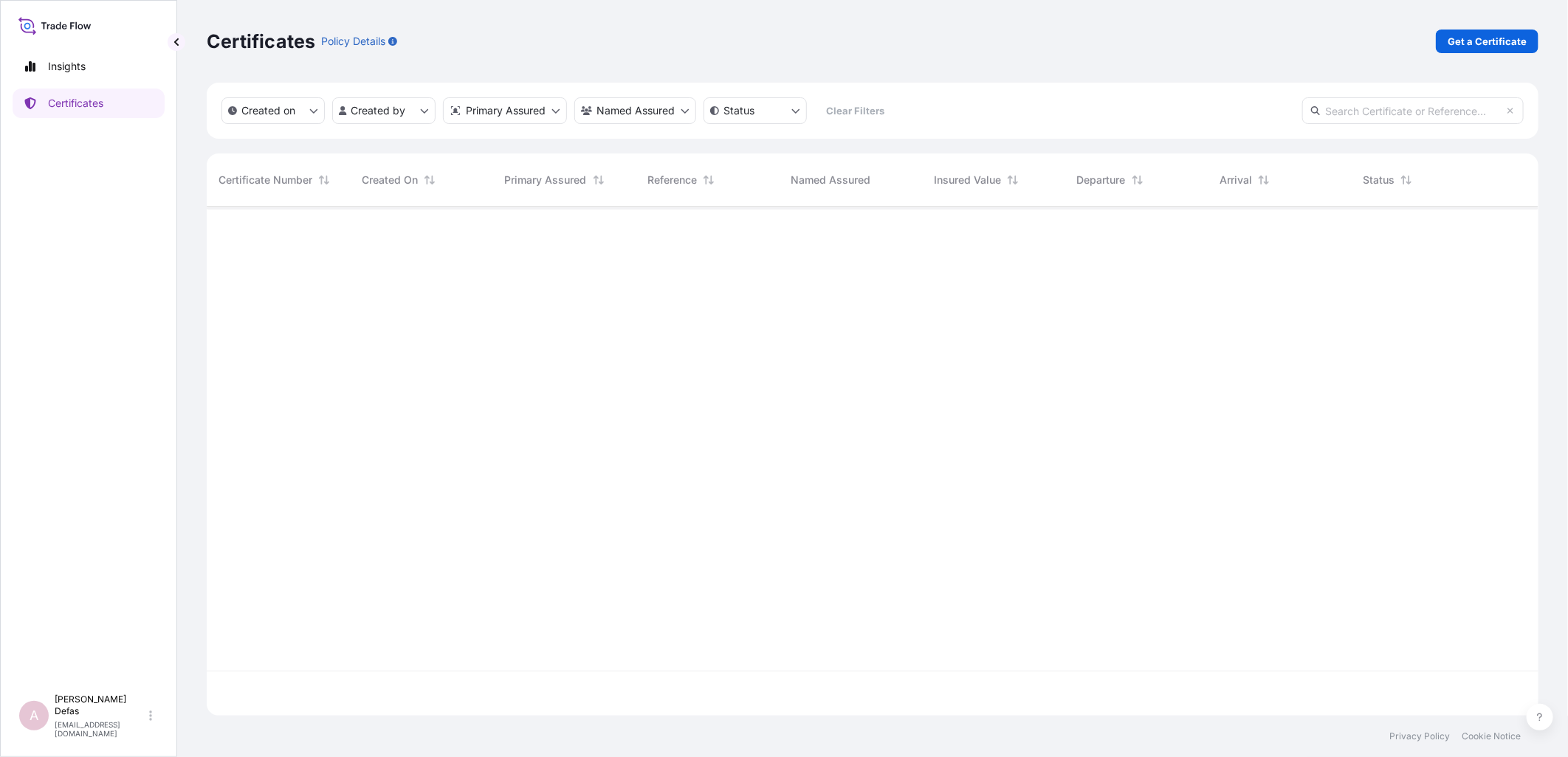
scroll to position [506, 1319]
click at [399, 66] on html "Insights Certificates A Ariane Defas [EMAIL_ADDRESS][DOMAIN_NAME] Certificates …" at bounding box center [784, 378] width 1568 height 757
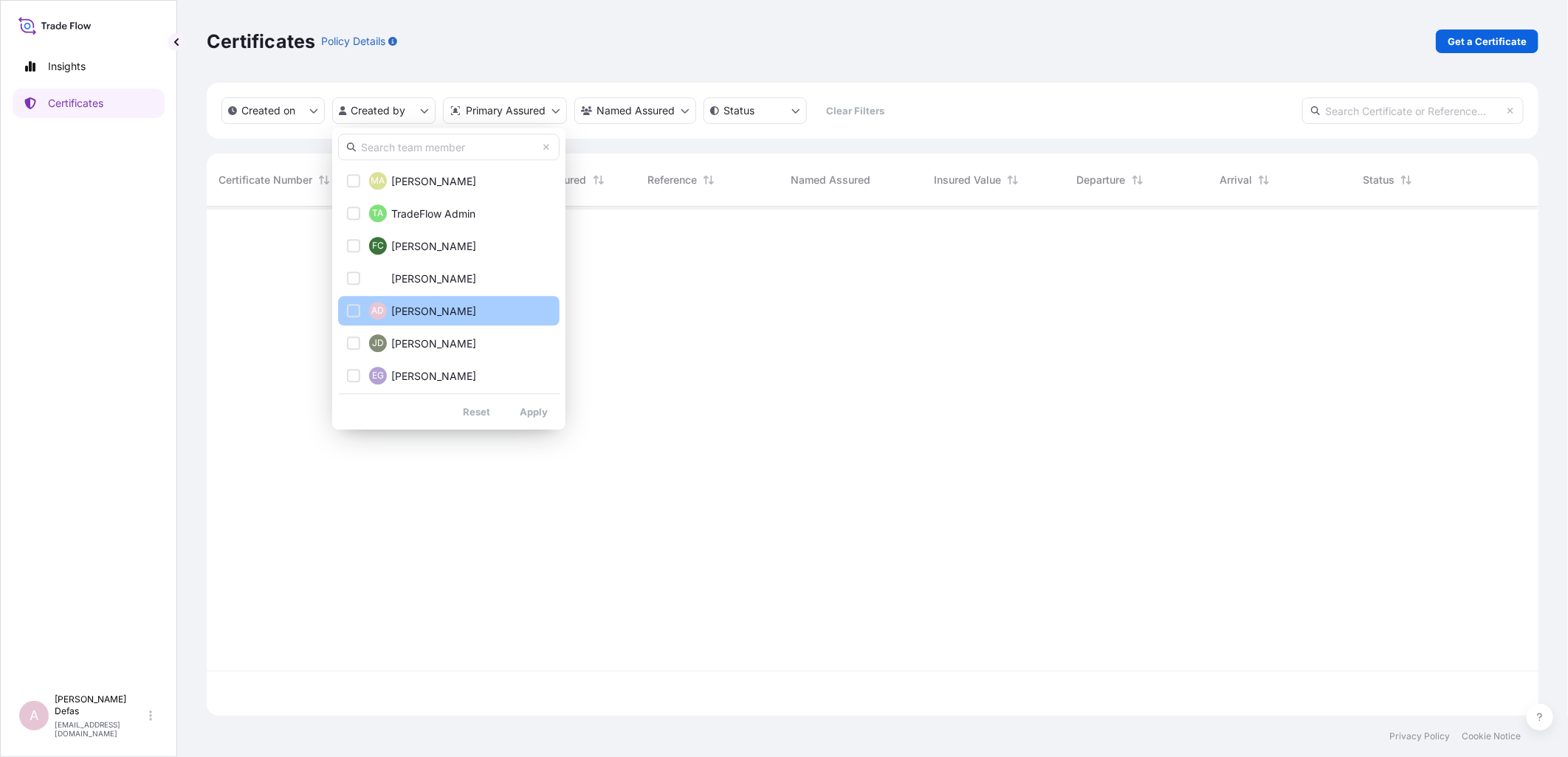
click at [392, 66] on button "AD [PERSON_NAME]" at bounding box center [449, 311] width 222 height 30
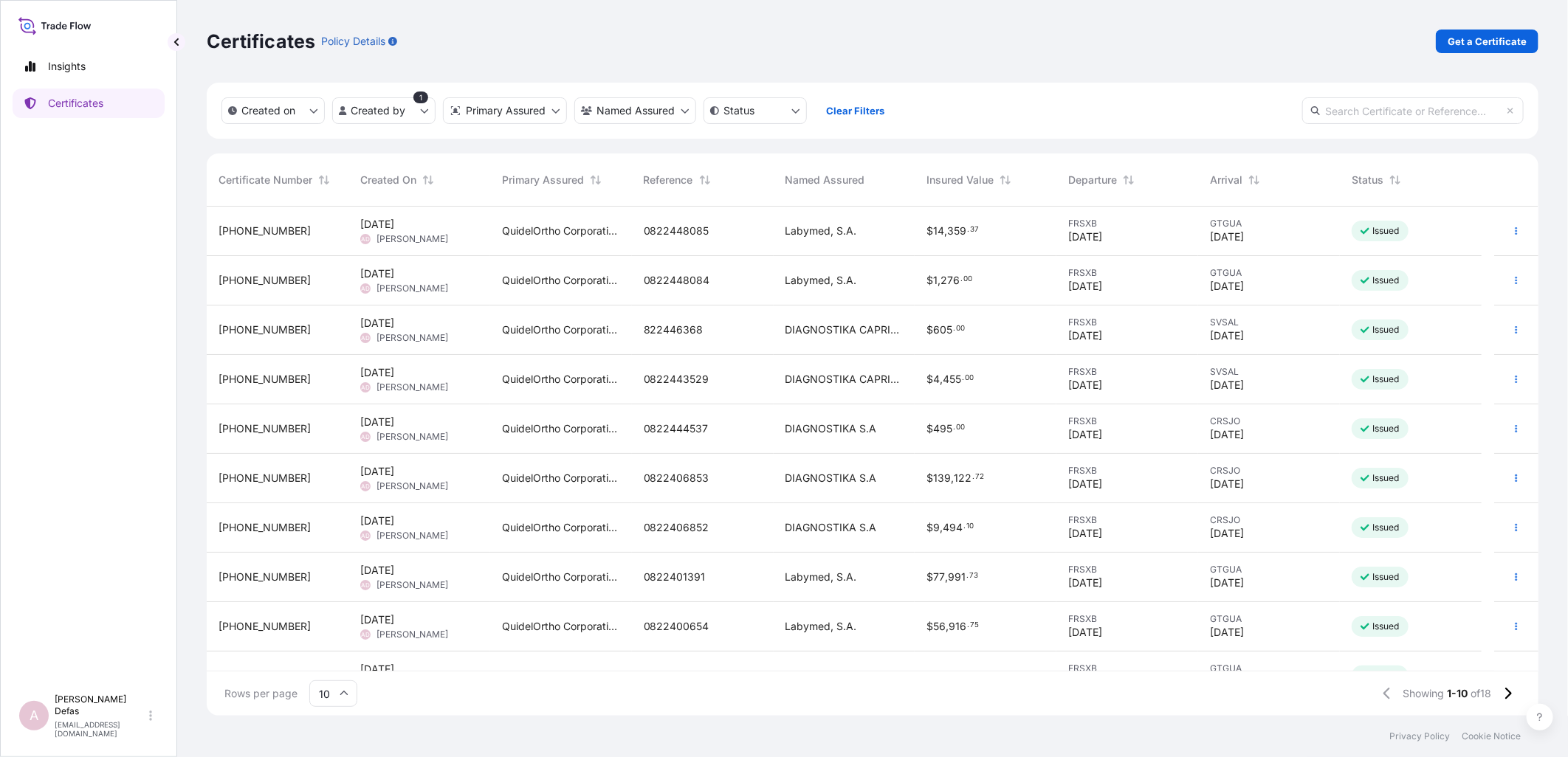
scroll to position [30, 0]
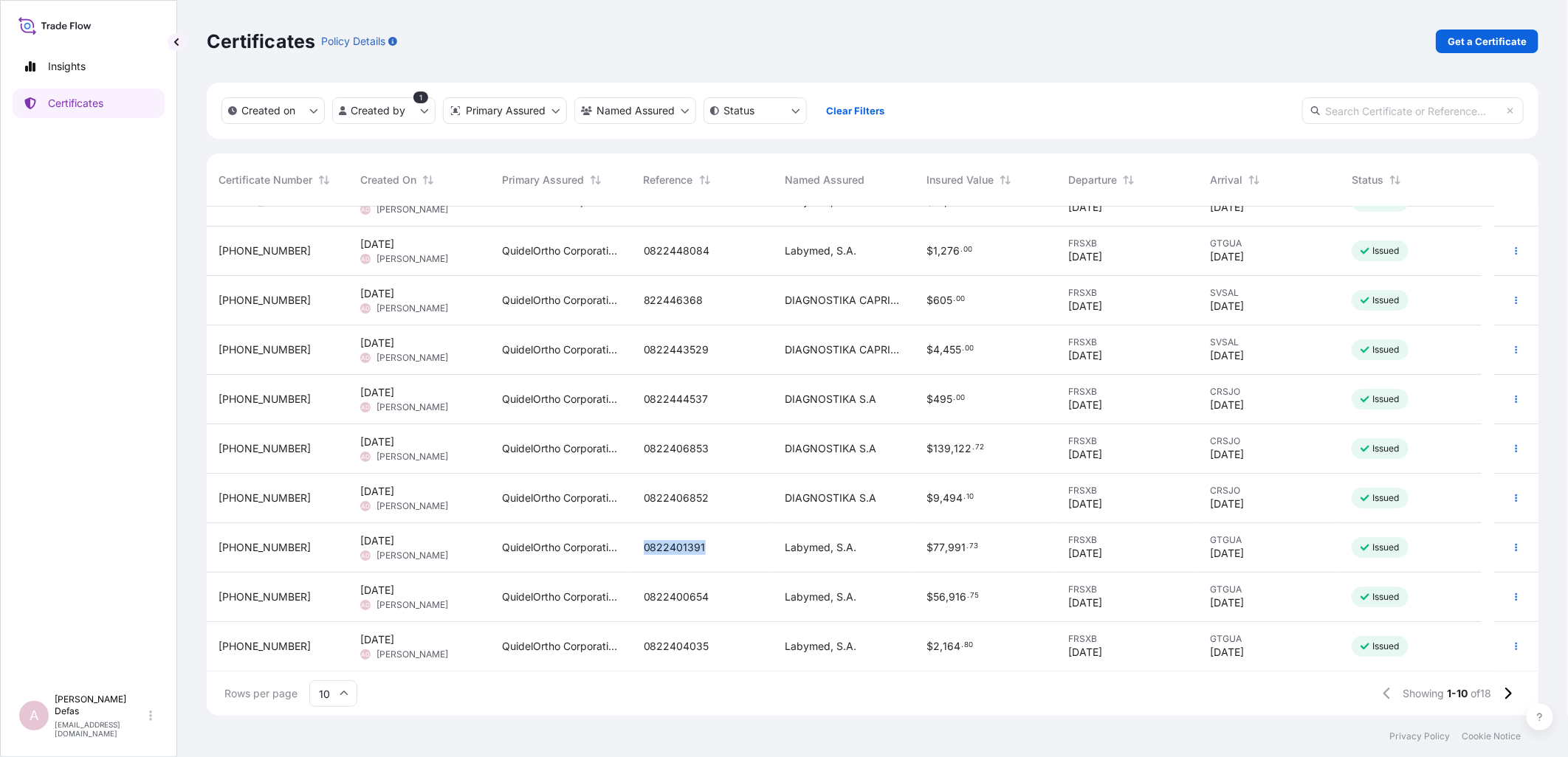
drag, startPoint x: 711, startPoint y: 544, endPoint x: 642, endPoint y: 548, distance: 69.1
click at [608, 66] on div "0822401391" at bounding box center [703, 548] width 142 height 50
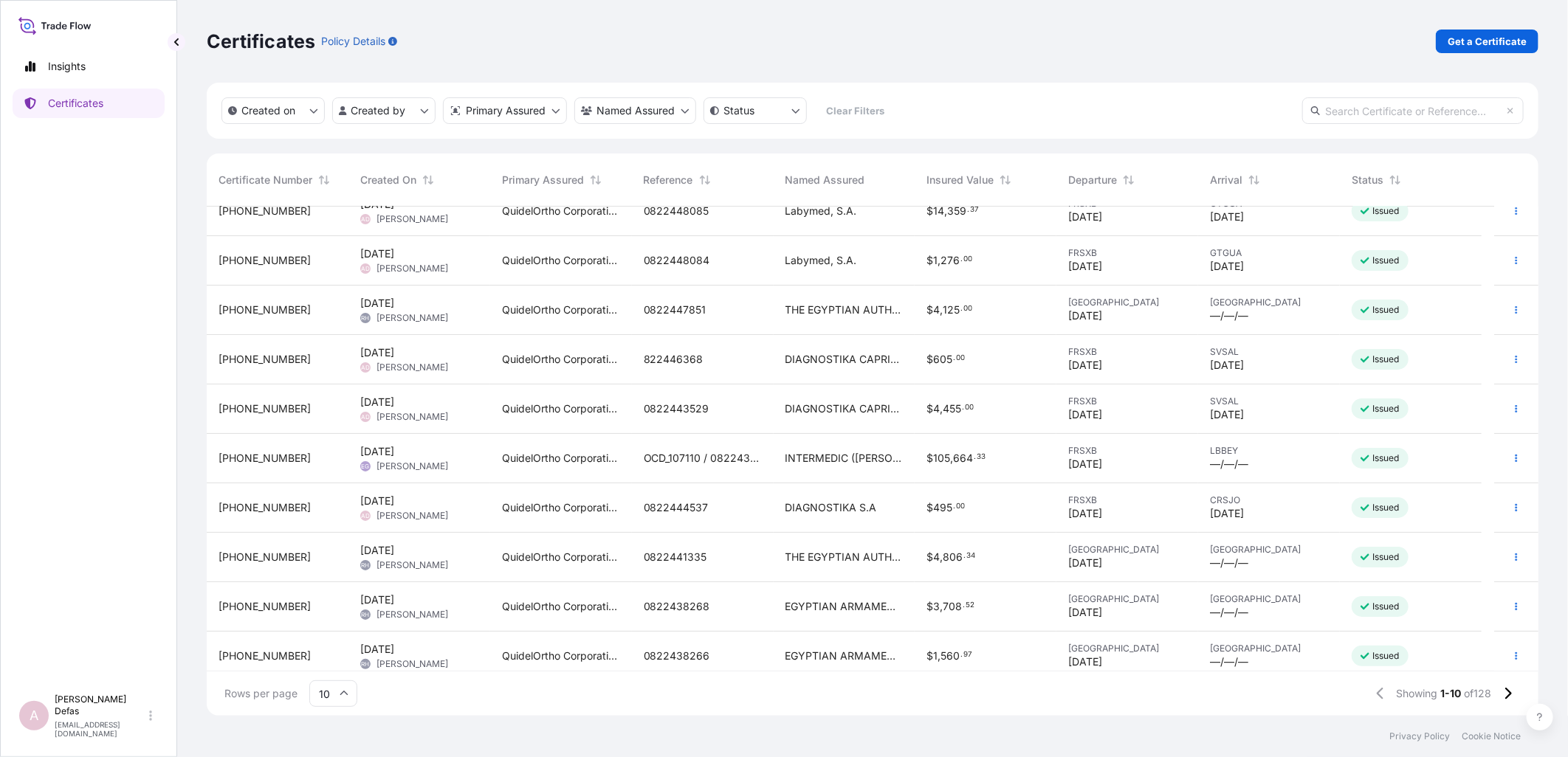
scroll to position [30, 0]
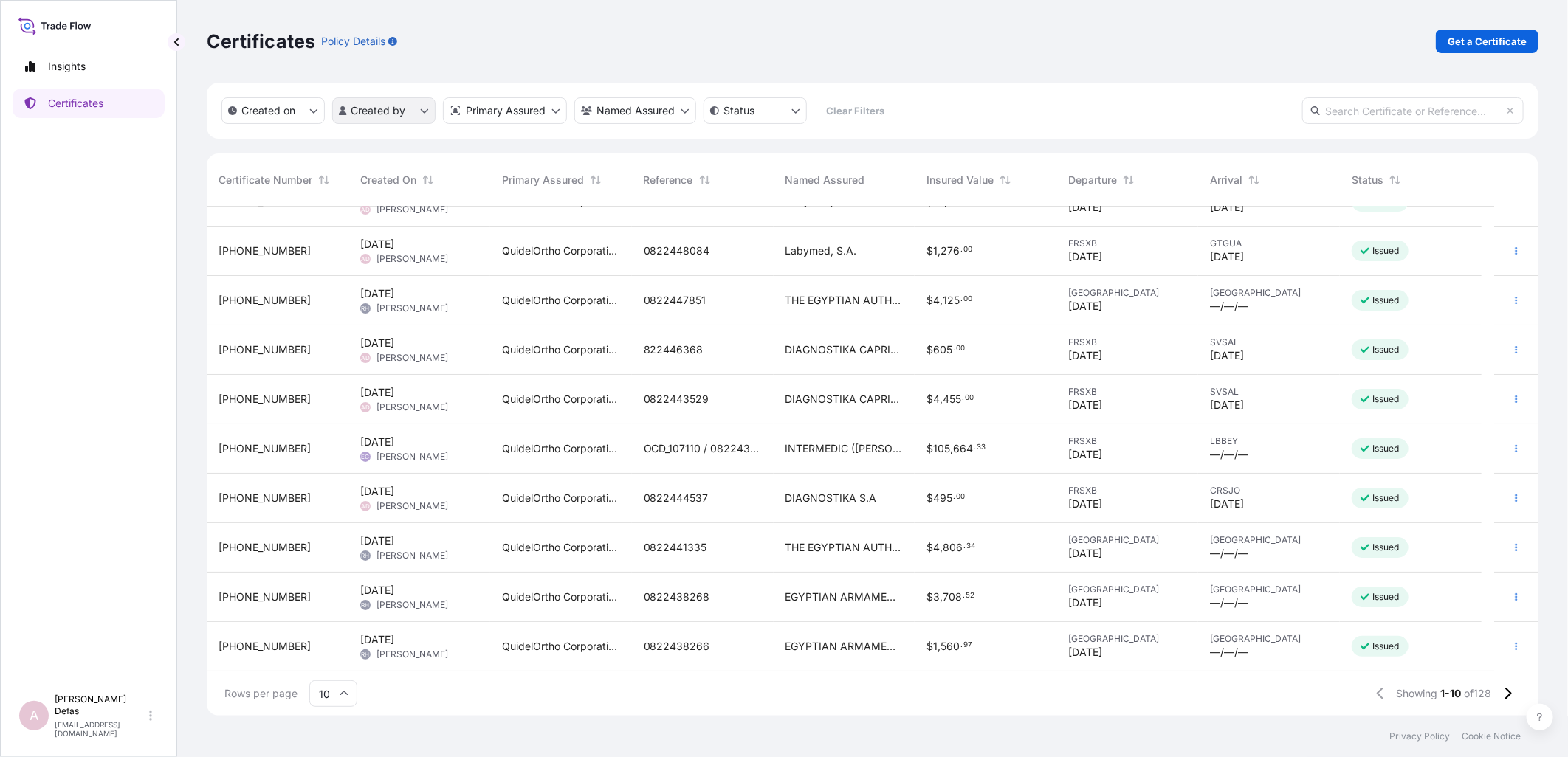
click at [390, 66] on html "Insights Certificates A Ariane Defas [EMAIL_ADDRESS][DOMAIN_NAME] Certificates …" at bounding box center [784, 378] width 1568 height 757
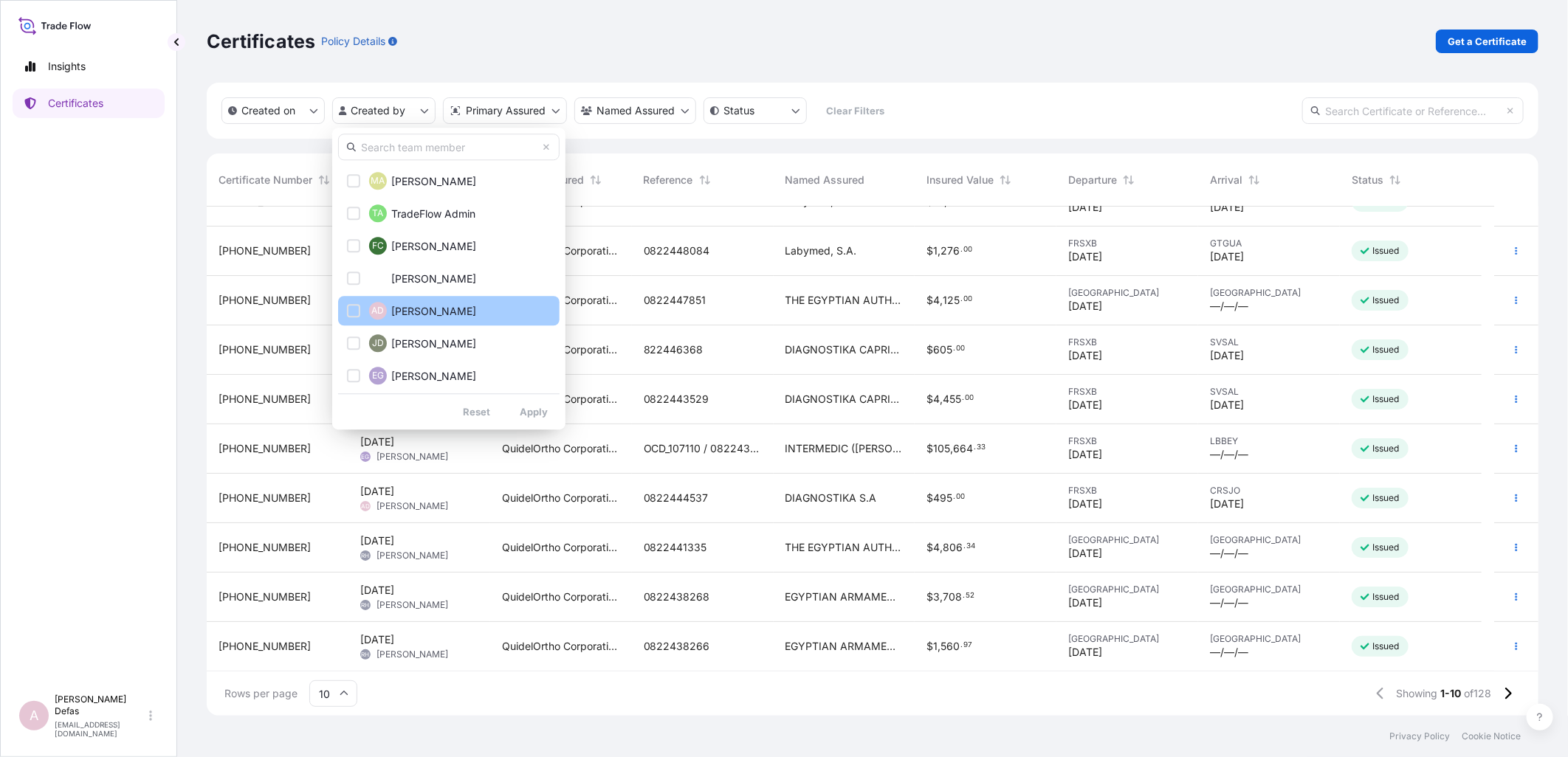
click at [396, 66] on span "[PERSON_NAME]" at bounding box center [433, 311] width 85 height 15
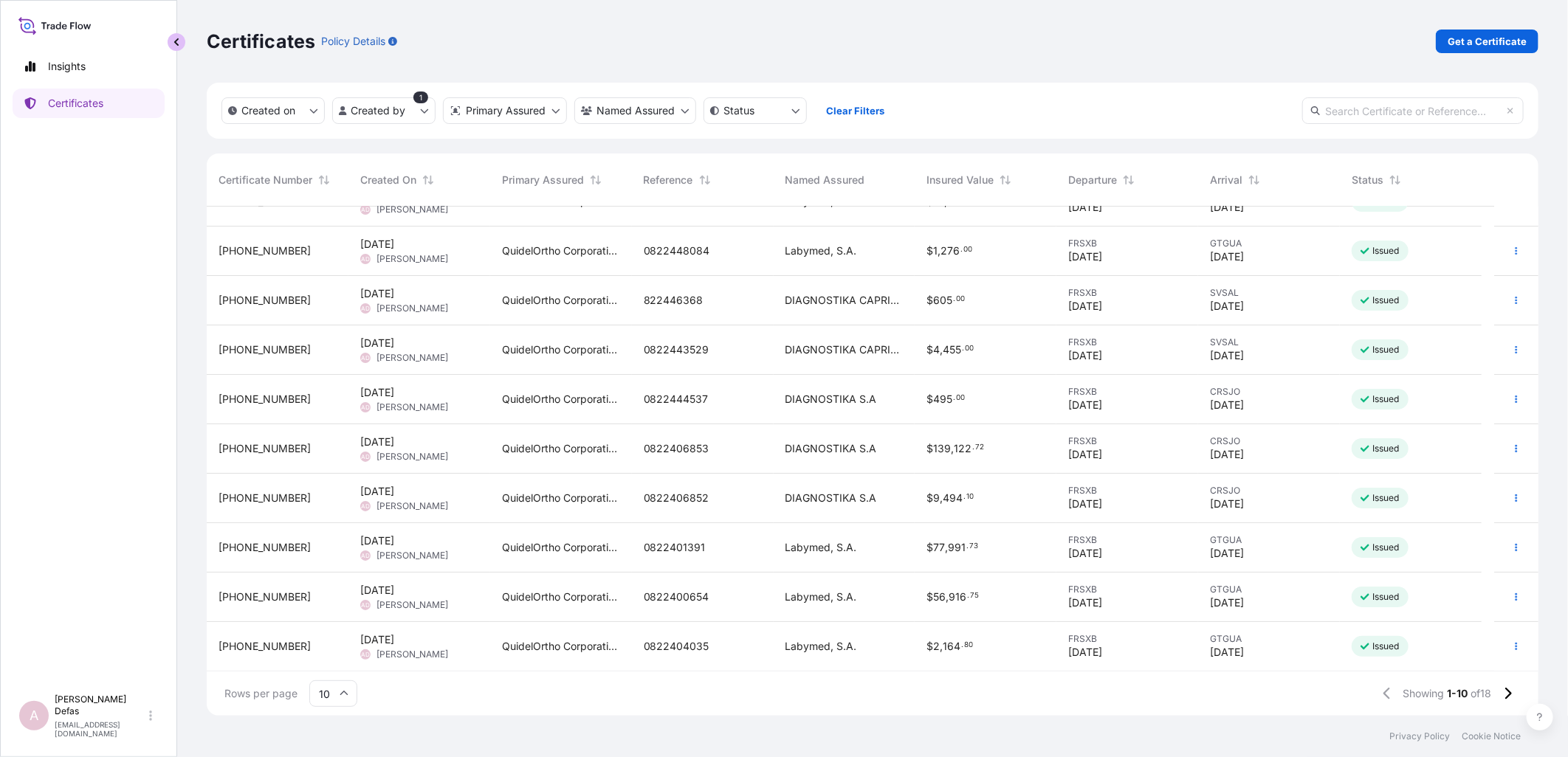
click at [176, 50] on button "button" at bounding box center [176, 42] width 18 height 18
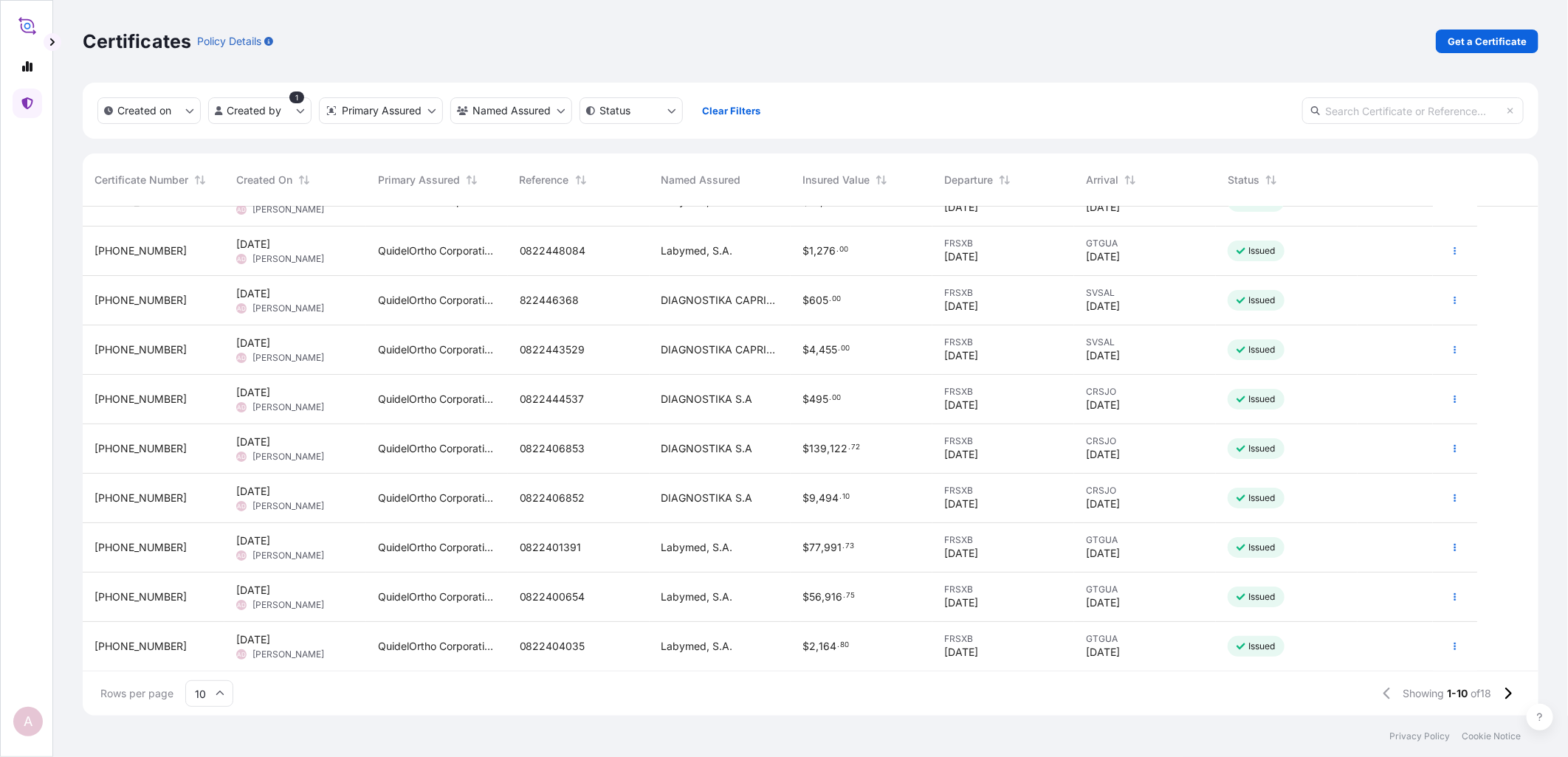
scroll to position [506, 1443]
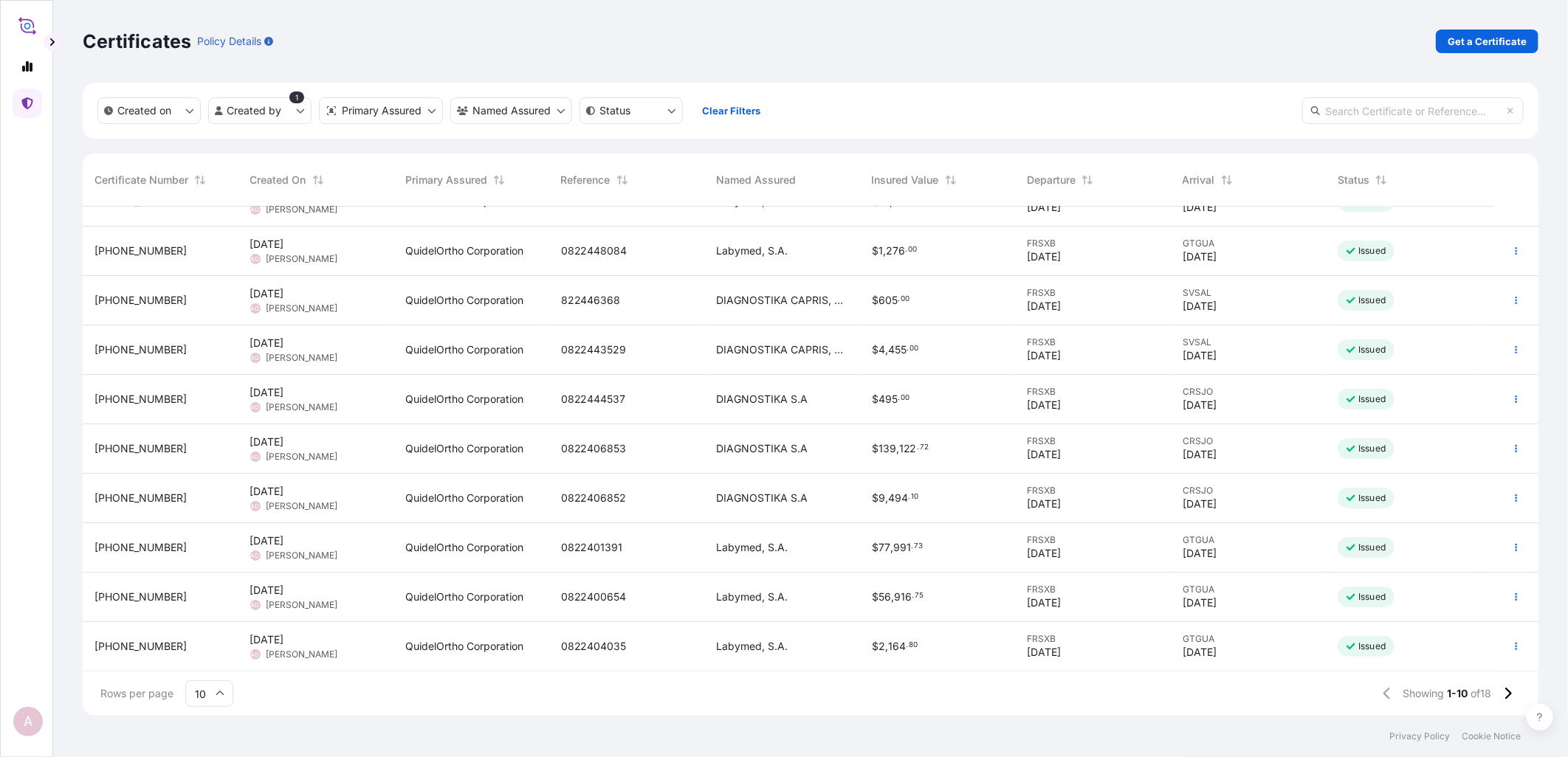
click at [582, 66] on div "Rows per page 10 Showing 1-10 of 18" at bounding box center [810, 693] width 1456 height 44
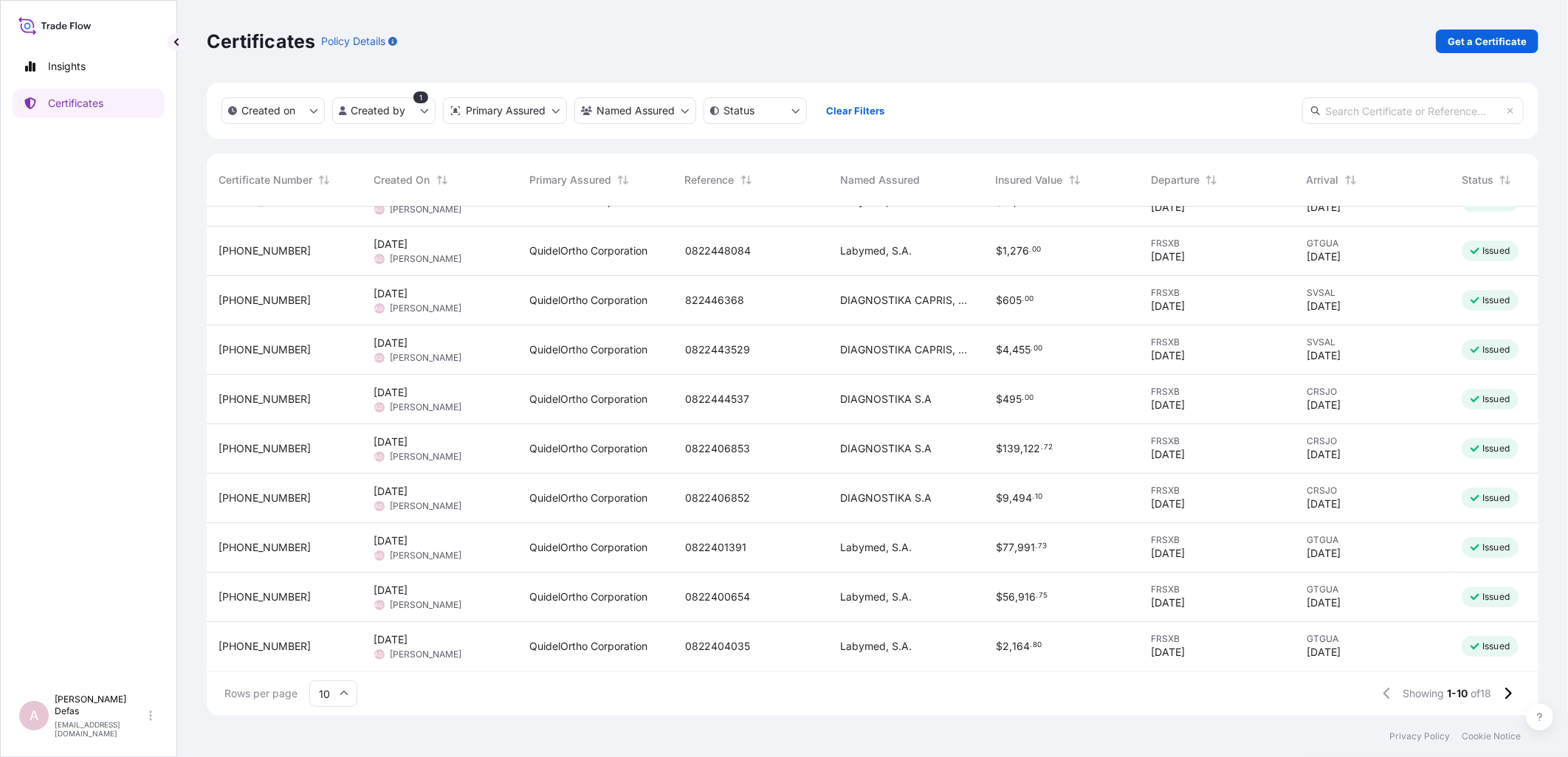
scroll to position [506, 1319]
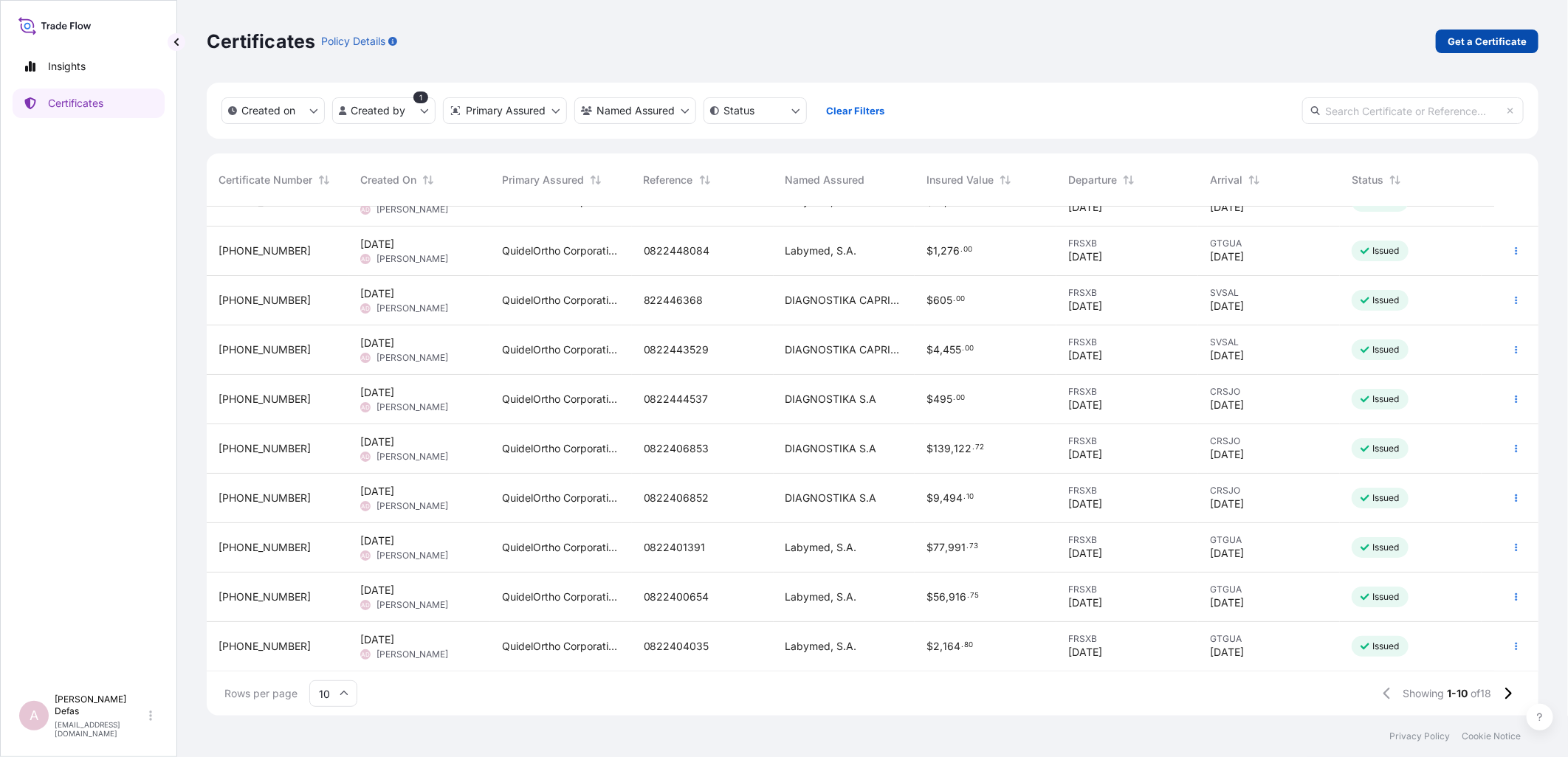
click at [608, 42] on p "Get a Certificate" at bounding box center [1487, 41] width 79 height 15
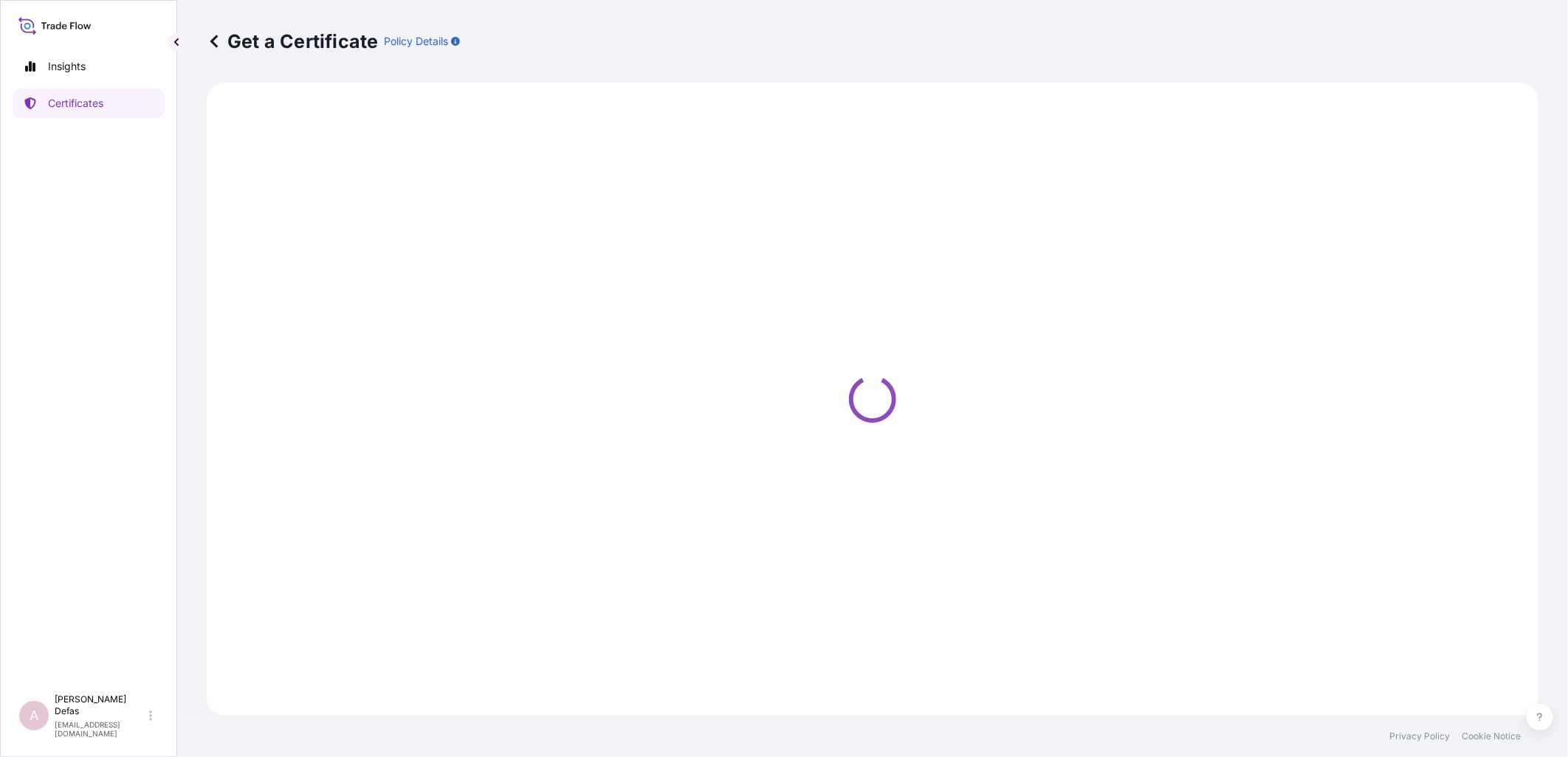
select select "Ocean Vessel"
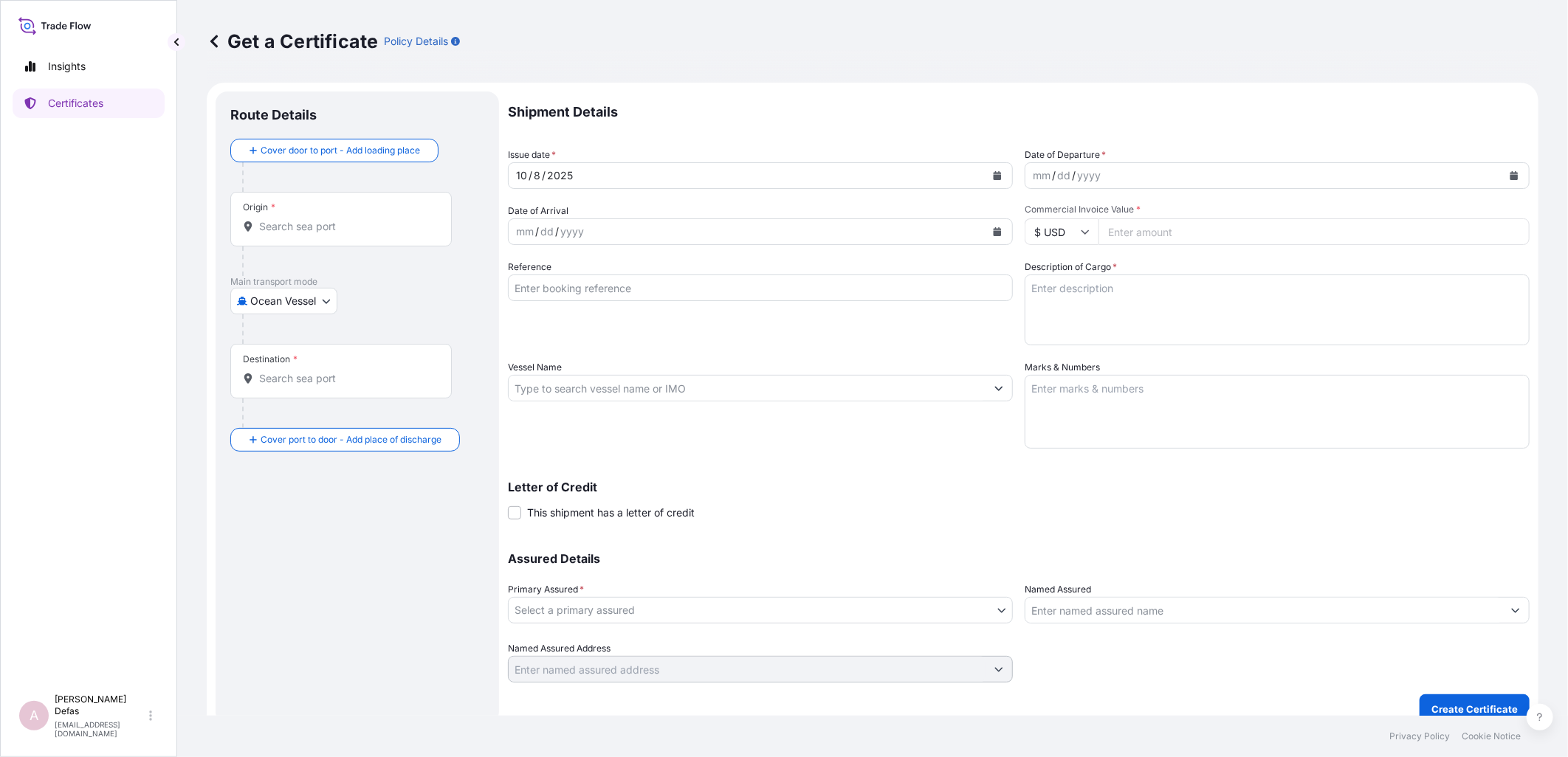
click at [608, 66] on input "Commercial Invoice Value *" at bounding box center [1314, 232] width 431 height 26
click at [292, 66] on body "Insights Certificates A Ariane Defas [EMAIL_ADDRESS][DOMAIN_NAME] Get a Certifi…" at bounding box center [784, 378] width 1568 height 757
click at [282, 66] on div "Air" at bounding box center [284, 339] width 96 height 26
click at [294, 66] on div "Origin *" at bounding box center [340, 225] width 222 height 54
click at [294, 66] on input "Origin *" at bounding box center [346, 233] width 174 height 15
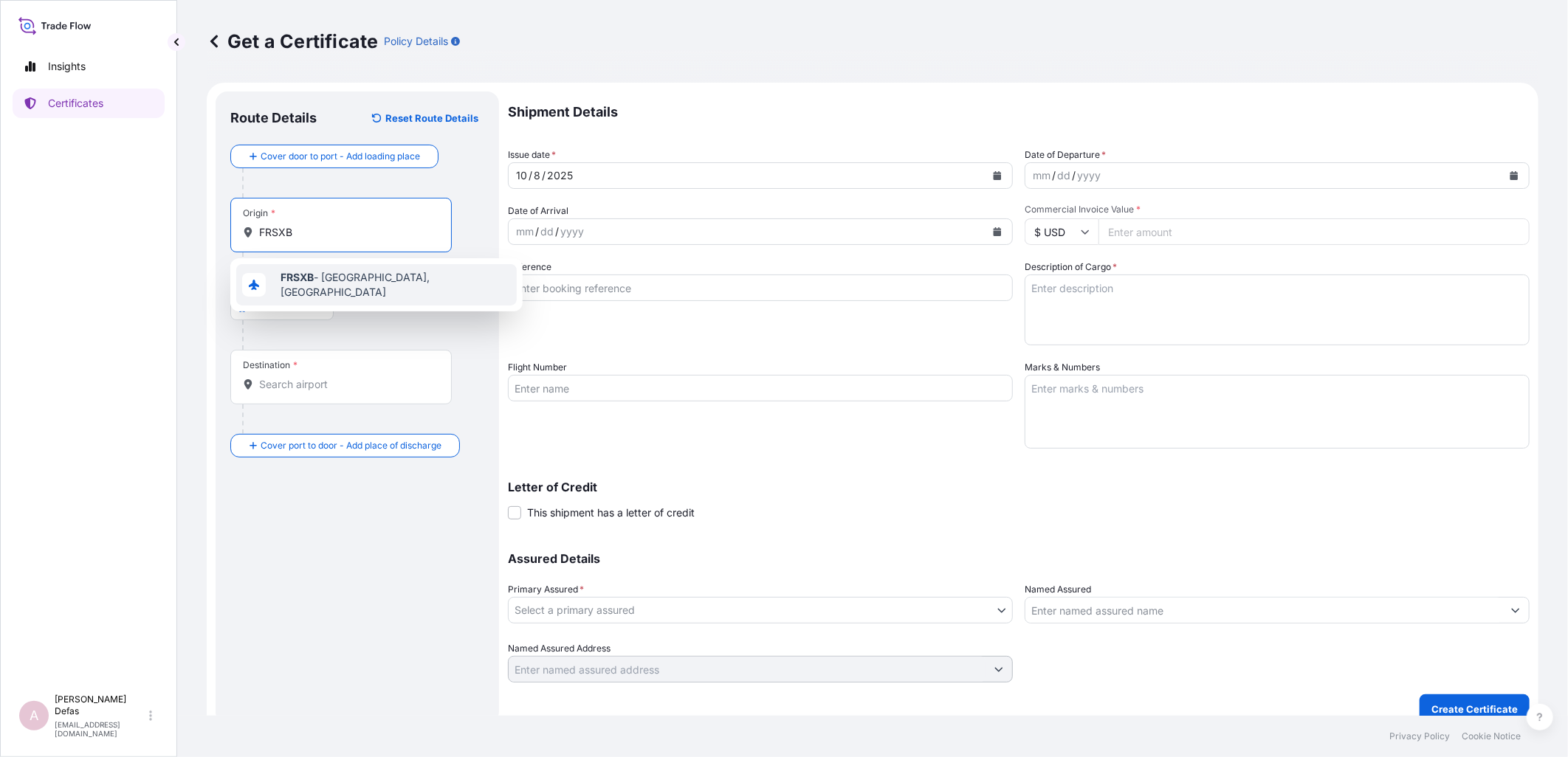
click at [303, 66] on b "FRSXB" at bounding box center [297, 277] width 34 height 12
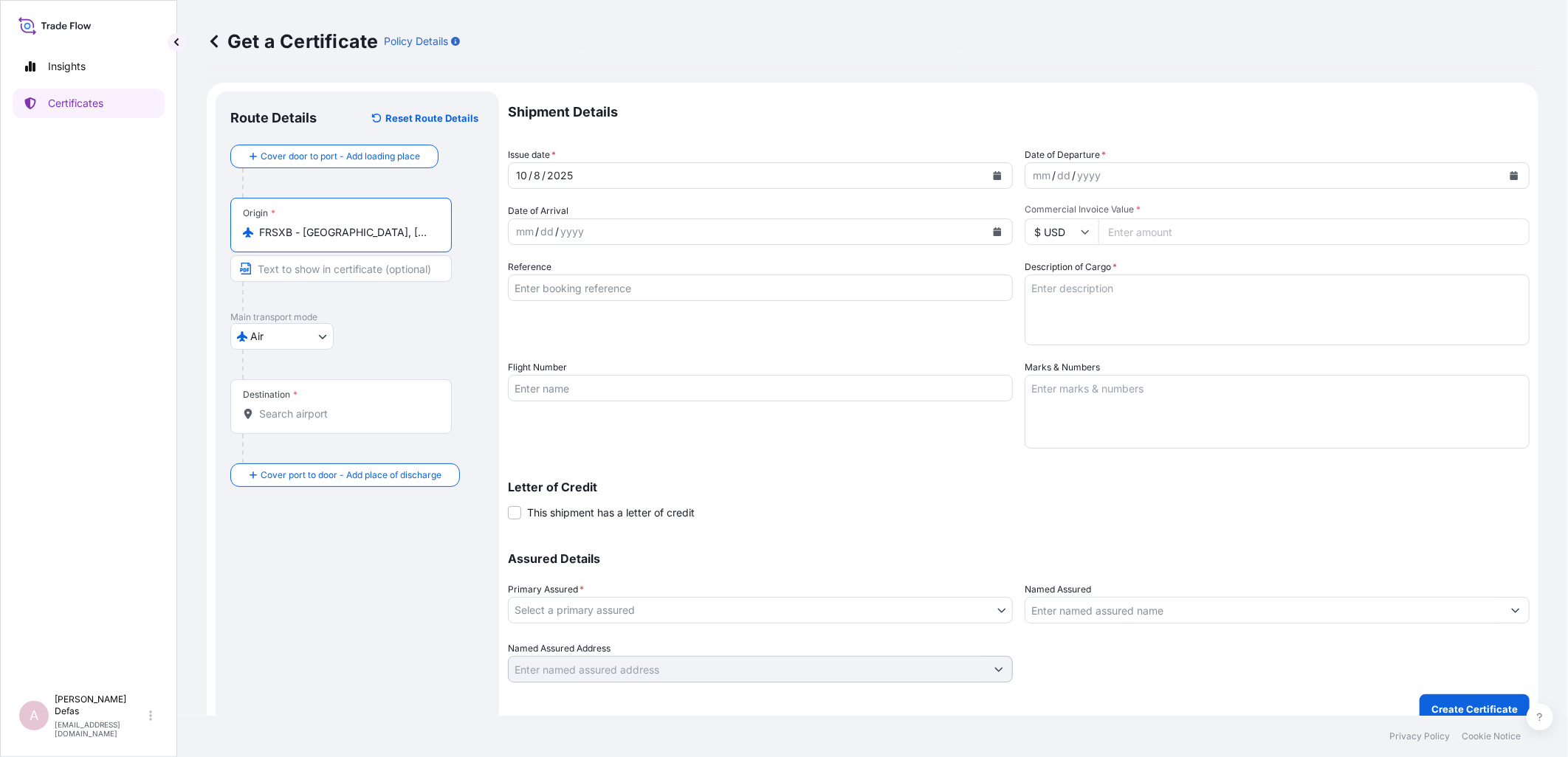
type input "FRSXB - [GEOGRAPHIC_DATA], [GEOGRAPHIC_DATA]"
click at [301, 66] on input "Destination *" at bounding box center [346, 414] width 174 height 15
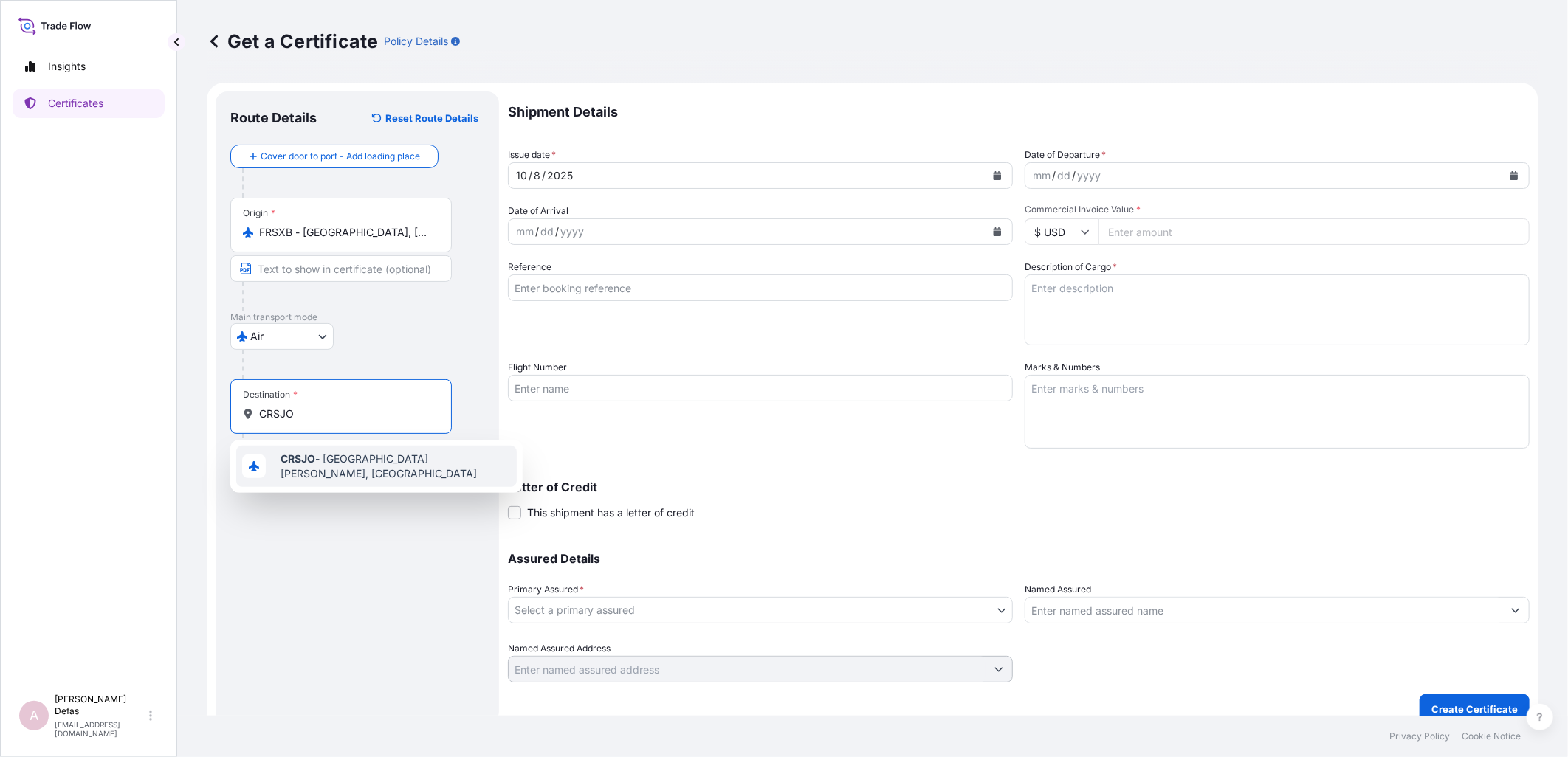
drag, startPoint x: 310, startPoint y: 417, endPoint x: 223, endPoint y: 400, distance: 88.6
click at [223, 66] on div "Route Details Reset Route Details Cover door to port - Add loading place Place …" at bounding box center [357, 407] width 283 height 633
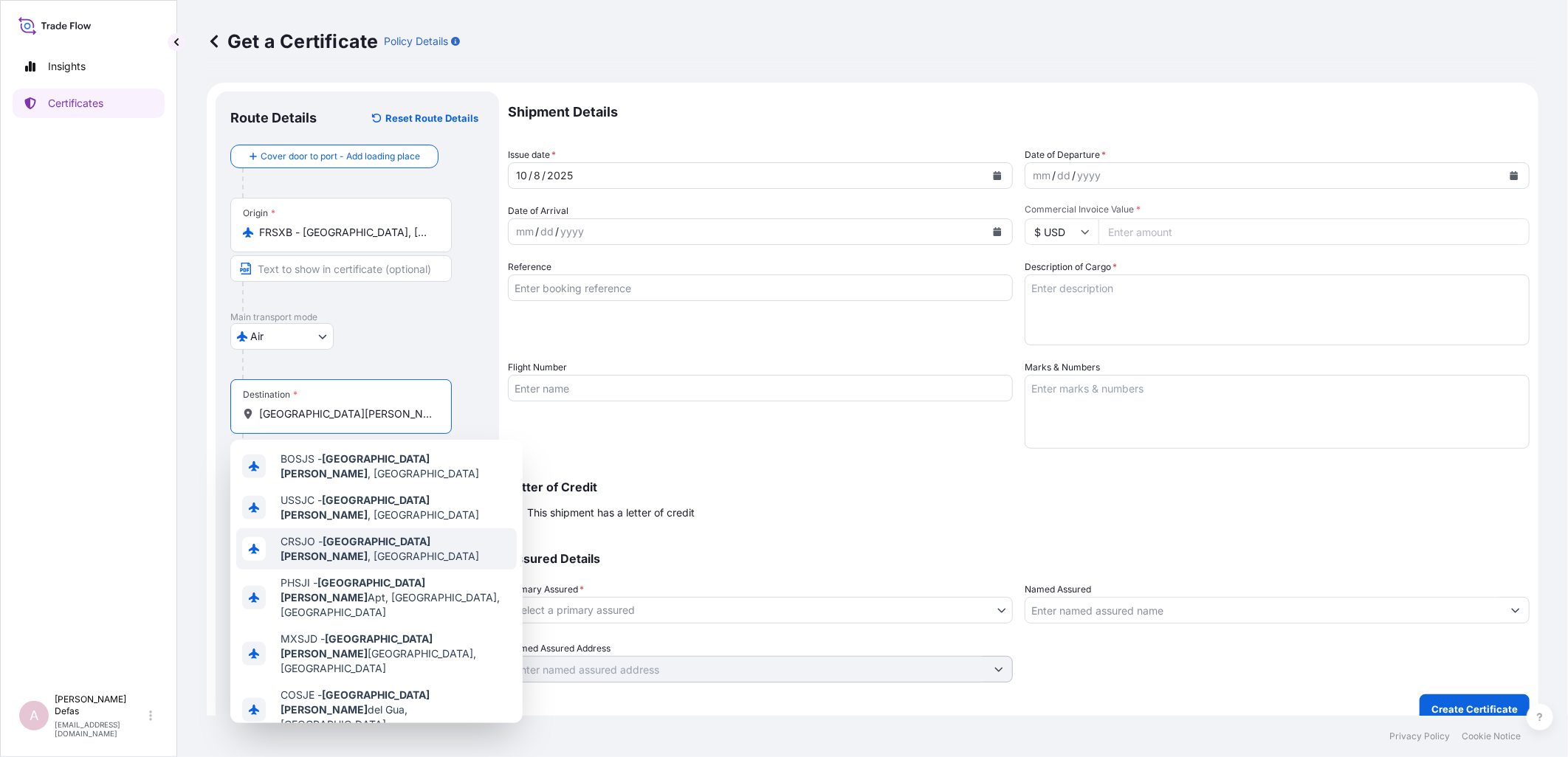
click at [421, 66] on span "CRSJO - [GEOGRAPHIC_DATA][PERSON_NAME] , [GEOGRAPHIC_DATA]" at bounding box center [396, 550] width 230 height 30
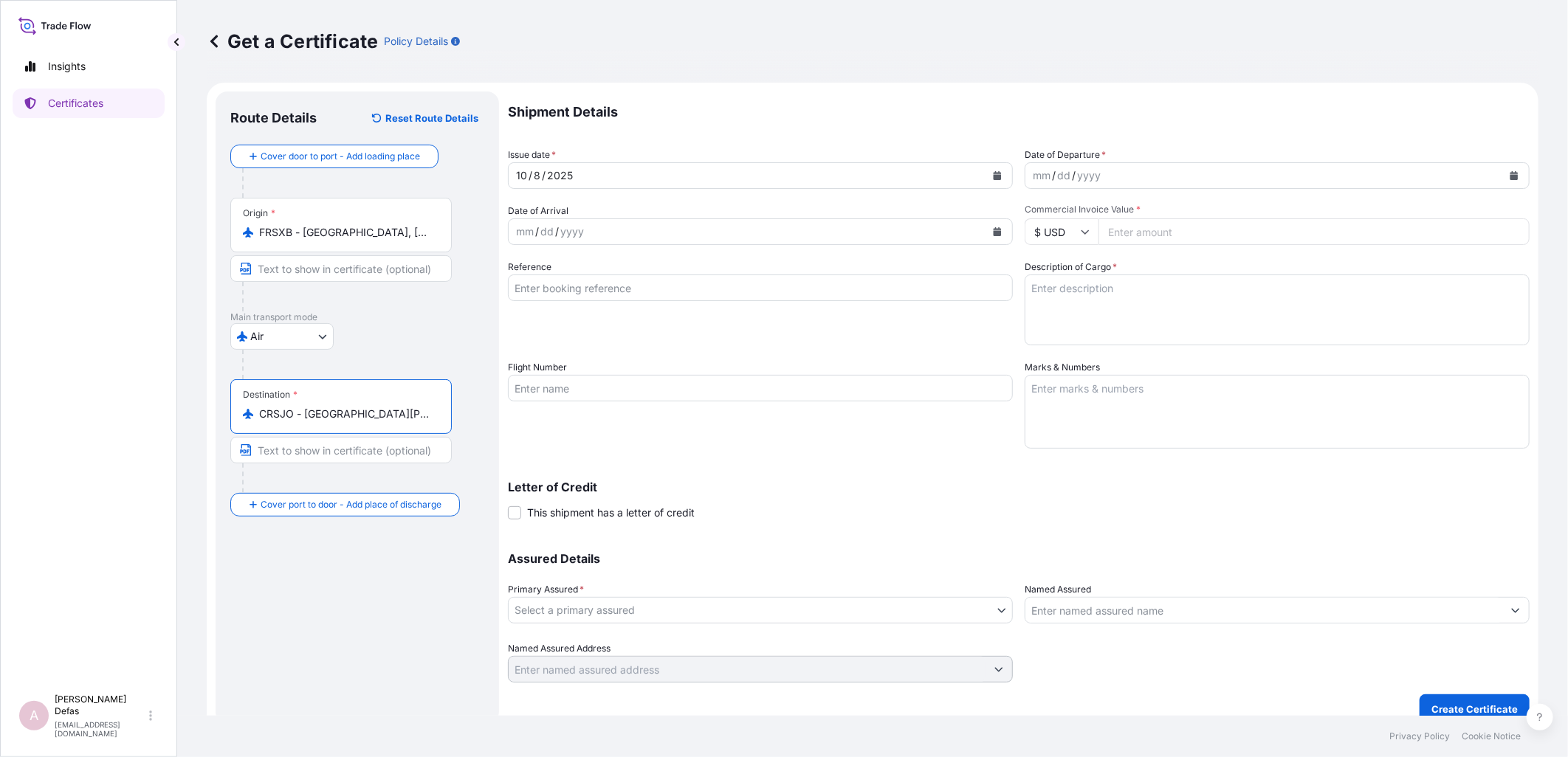
type input "CRSJO - [GEOGRAPHIC_DATA][PERSON_NAME], [GEOGRAPHIC_DATA]"
click at [608, 66] on div "mm" at bounding box center [1042, 175] width 21 height 18
click at [521, 66] on div "mm" at bounding box center [525, 231] width 21 height 18
click at [608, 66] on input "Commercial Invoice Value *" at bounding box center [1314, 232] width 431 height 26
drag, startPoint x: 1245, startPoint y: 247, endPoint x: 1236, endPoint y: 235, distance: 15.0
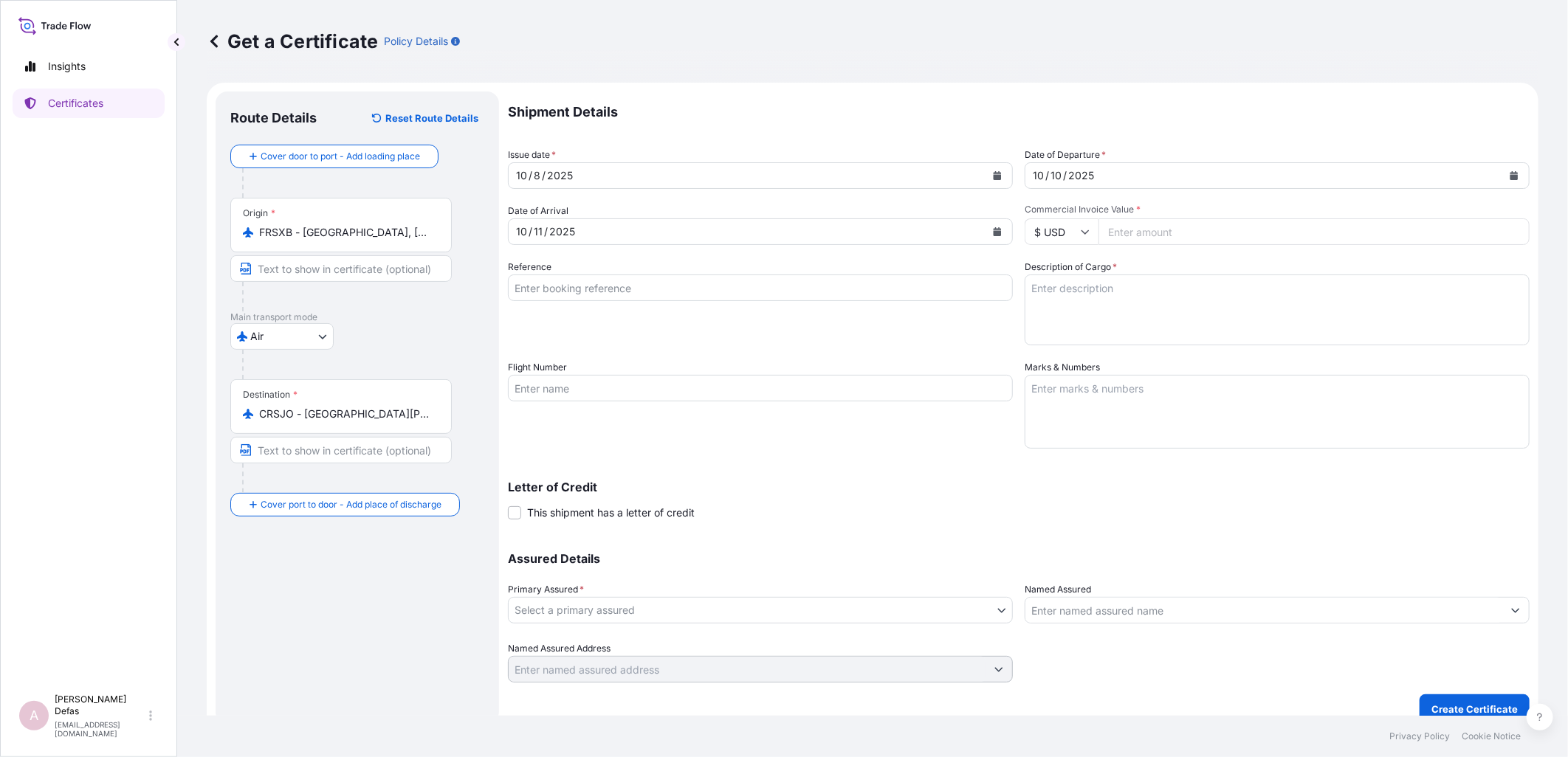
click at [608, 66] on div "Shipment Details Issue date * [DATE] Date of Departure * [DATE] Date of Arrival…" at bounding box center [1018, 387] width 1022 height 591
click at [608, 66] on input "Commercial Invoice Value *" at bounding box center [1314, 232] width 431 height 26
type input "5576"
drag, startPoint x: 811, startPoint y: 485, endPoint x: 1359, endPoint y: 259, distance: 592.8
click at [608, 66] on p "Letter of Credit" at bounding box center [1018, 487] width 1022 height 12
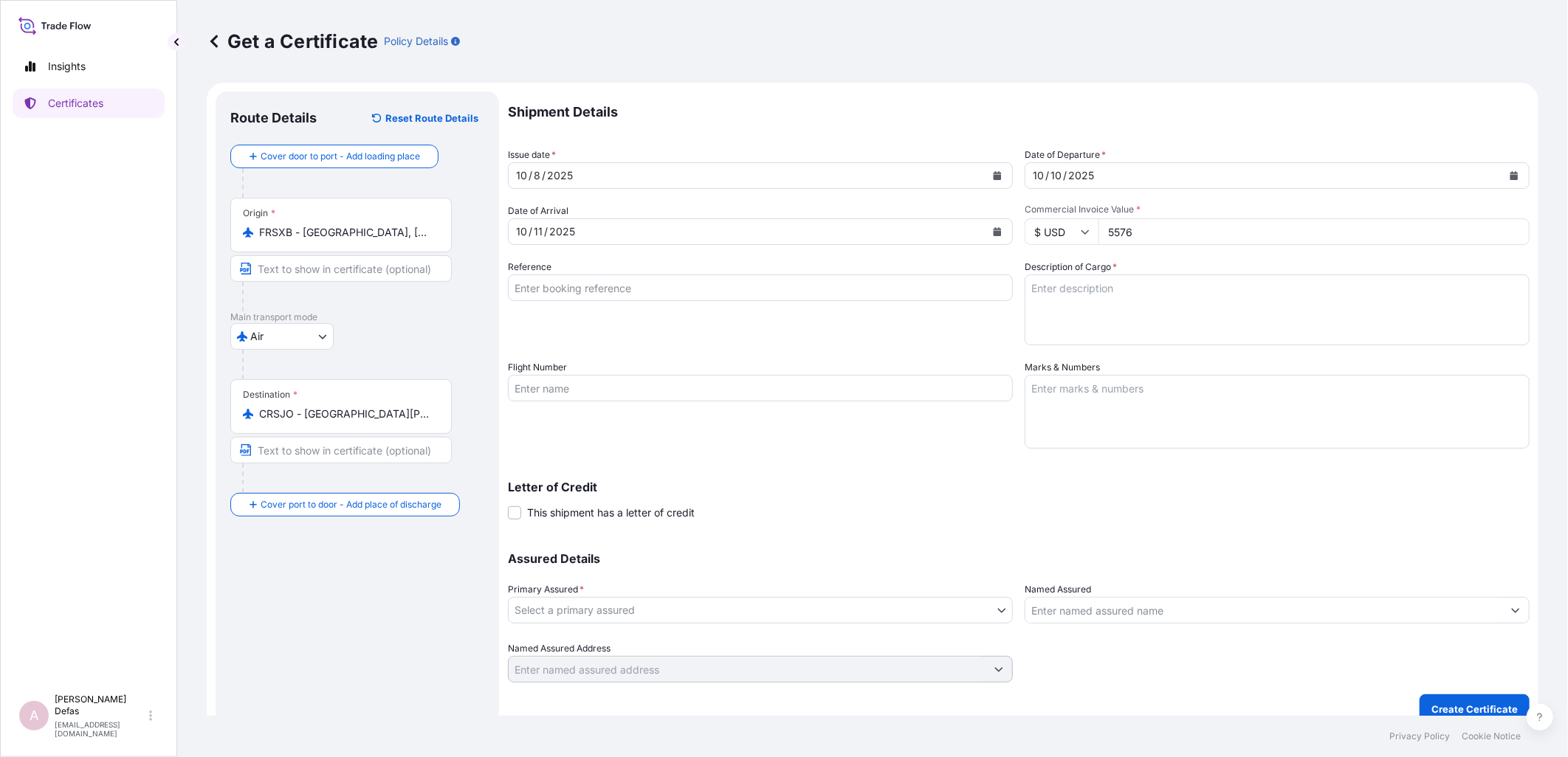
click at [581, 66] on input "Reference" at bounding box center [760, 288] width 505 height 26
drag, startPoint x: 587, startPoint y: 289, endPoint x: 127, endPoint y: 170, distance: 475.1
click at [587, 66] on input "Reference" at bounding box center [760, 288] width 505 height 26
drag, startPoint x: 591, startPoint y: 216, endPoint x: 571, endPoint y: 288, distance: 74.7
click at [591, 66] on div "Date of Arrival [DATE]" at bounding box center [760, 224] width 505 height 41
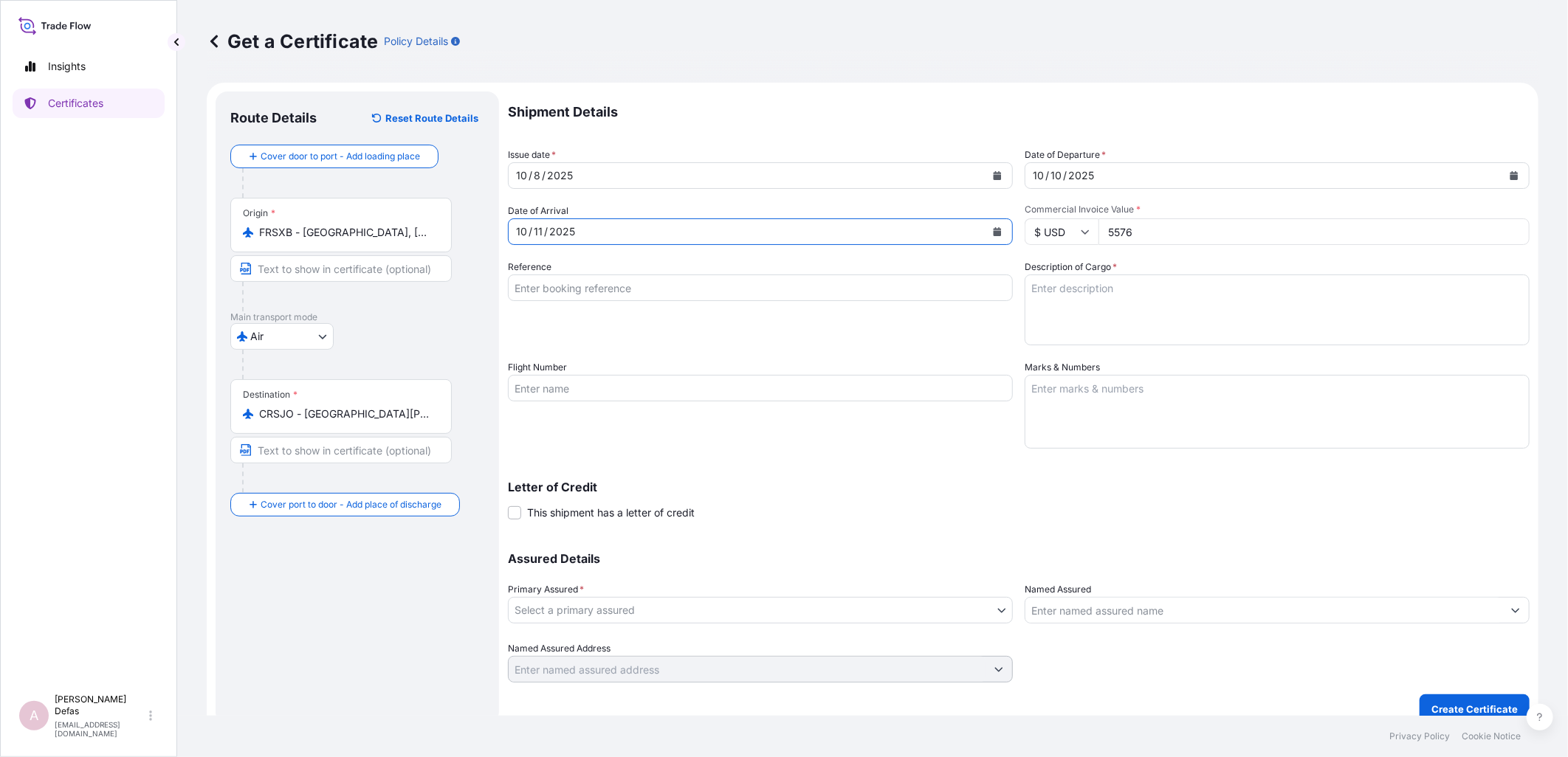
click at [571, 66] on input "Reference" at bounding box center [760, 288] width 505 height 26
paste input "822450095"
type input "822450095"
click at [608, 66] on textarea "Description of Cargo *" at bounding box center [1277, 310] width 505 height 71
click at [518, 66] on input "822450095" at bounding box center [760, 288] width 505 height 26
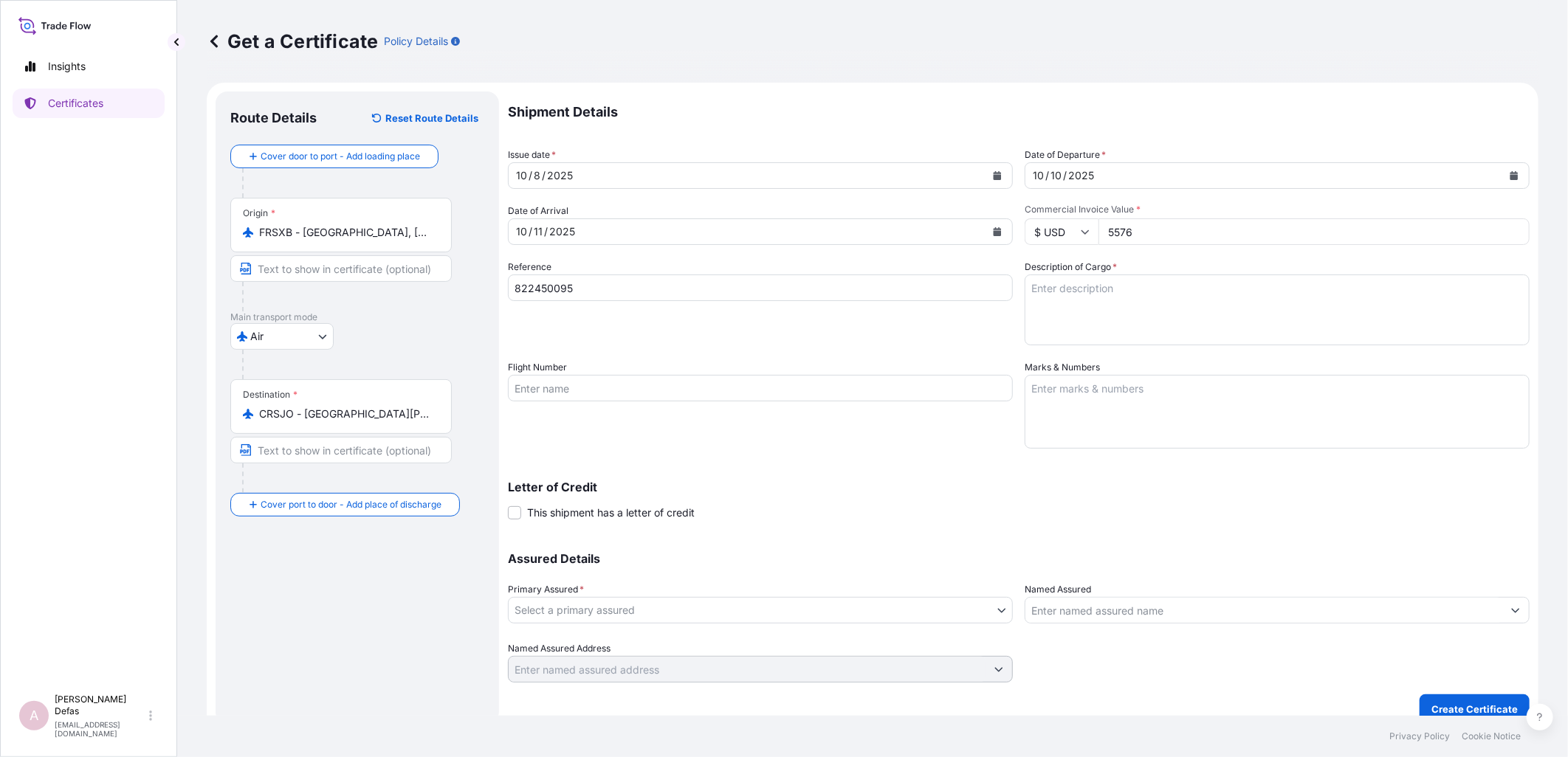
click at [608, 66] on label "Description of Cargo *" at bounding box center [1071, 267] width 93 height 15
click at [608, 66] on textarea "Description of Cargo *" at bounding box center [1277, 310] width 505 height 71
type textarea "D"
type textarea "Pharmaceutical Diagnostics Kits"
drag, startPoint x: 693, startPoint y: 384, endPoint x: 433, endPoint y: 367, distance: 260.6
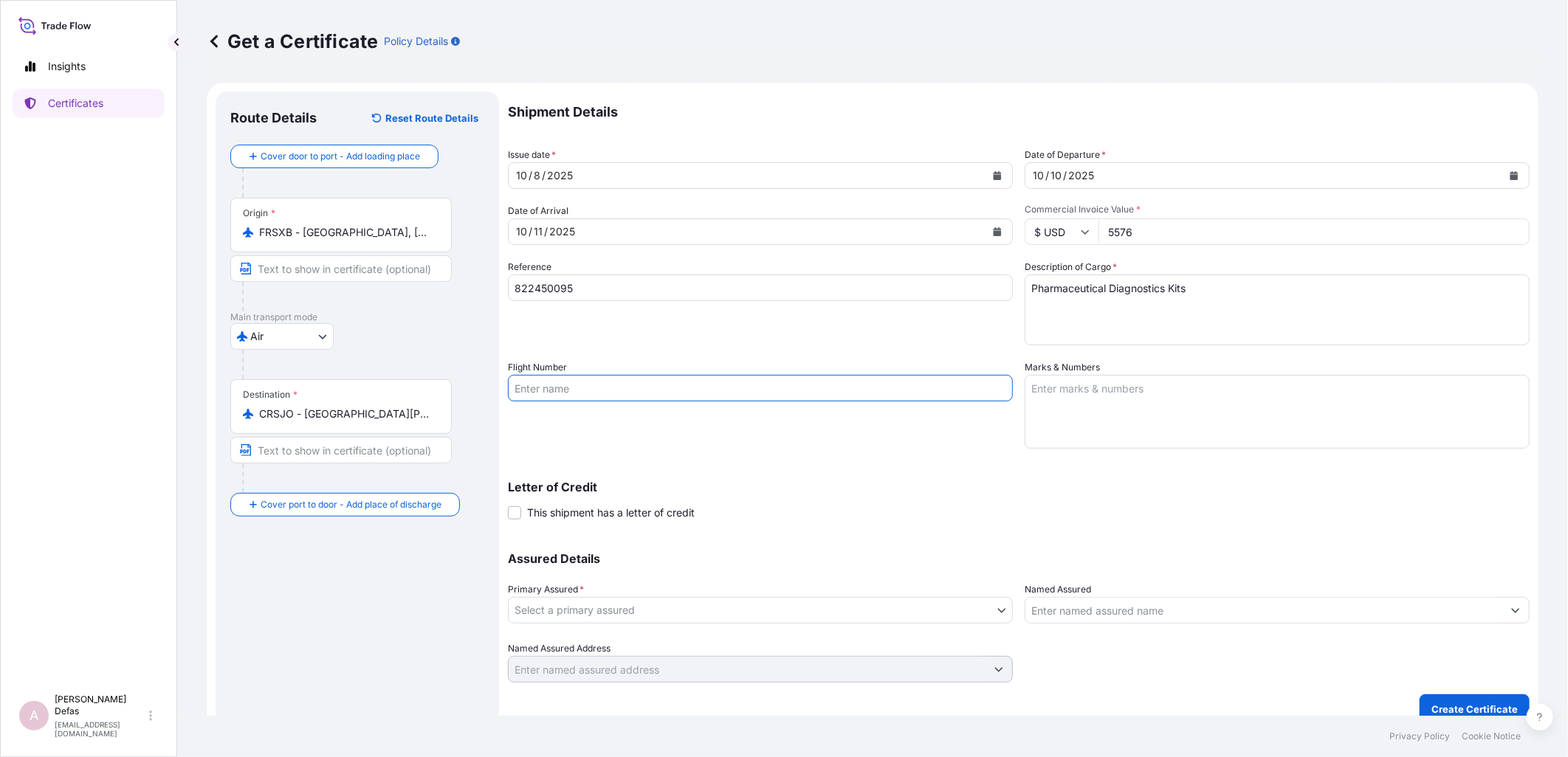
click at [608, 66] on input "Flight Number" at bounding box center [760, 388] width 505 height 26
drag, startPoint x: 564, startPoint y: 370, endPoint x: 561, endPoint y: 380, distance: 10.4
click at [564, 66] on label "Flight Number" at bounding box center [537, 367] width 59 height 15
click at [564, 66] on input "Flight Number" at bounding box center [760, 388] width 505 height 26
click at [561, 66] on input "Flight Number" at bounding box center [760, 388] width 505 height 26
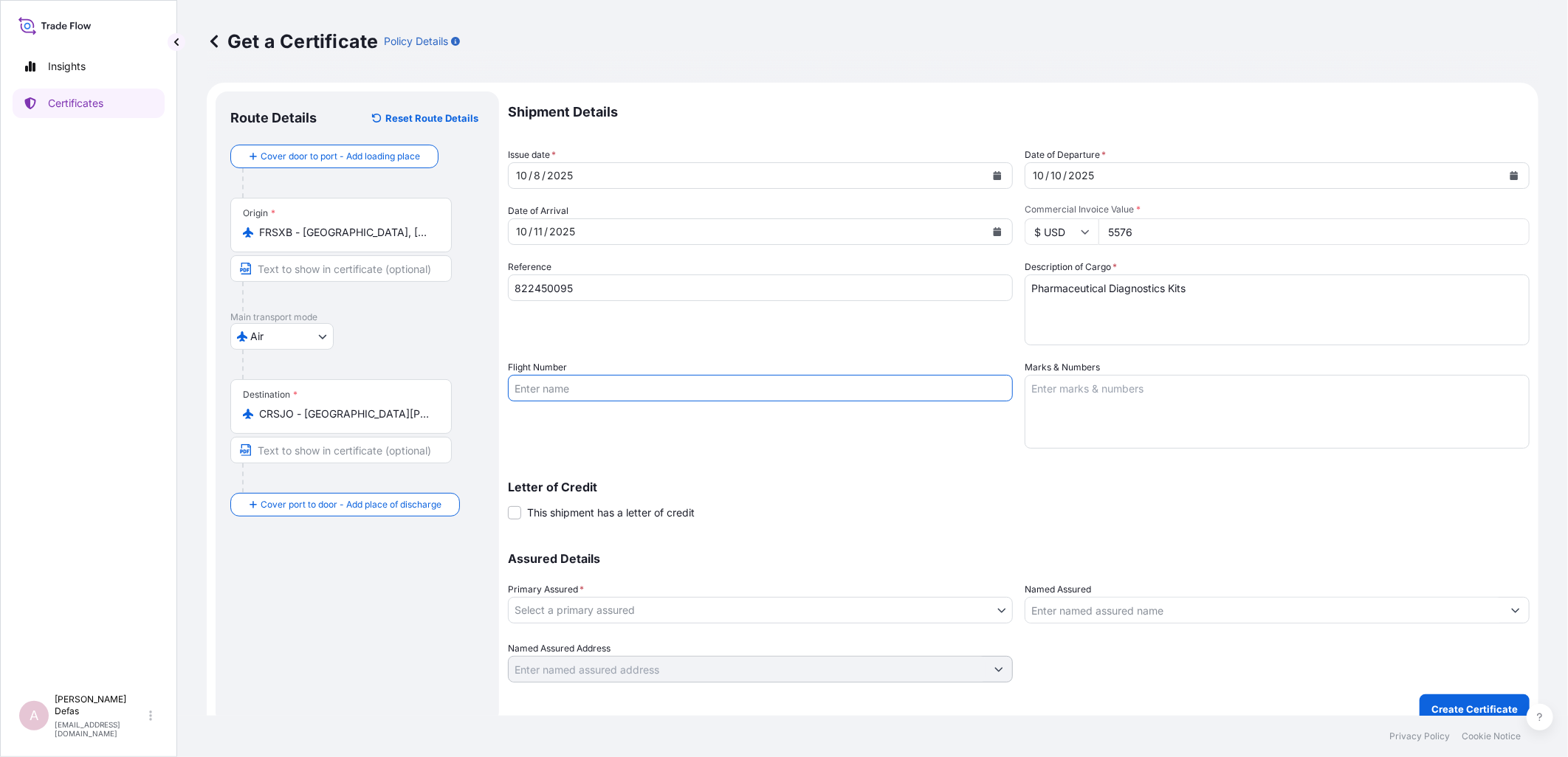
paste input "AF430"
type input "AF430"
click at [608, 66] on textarea "Marks & Numbers" at bounding box center [1277, 411] width 505 height 74
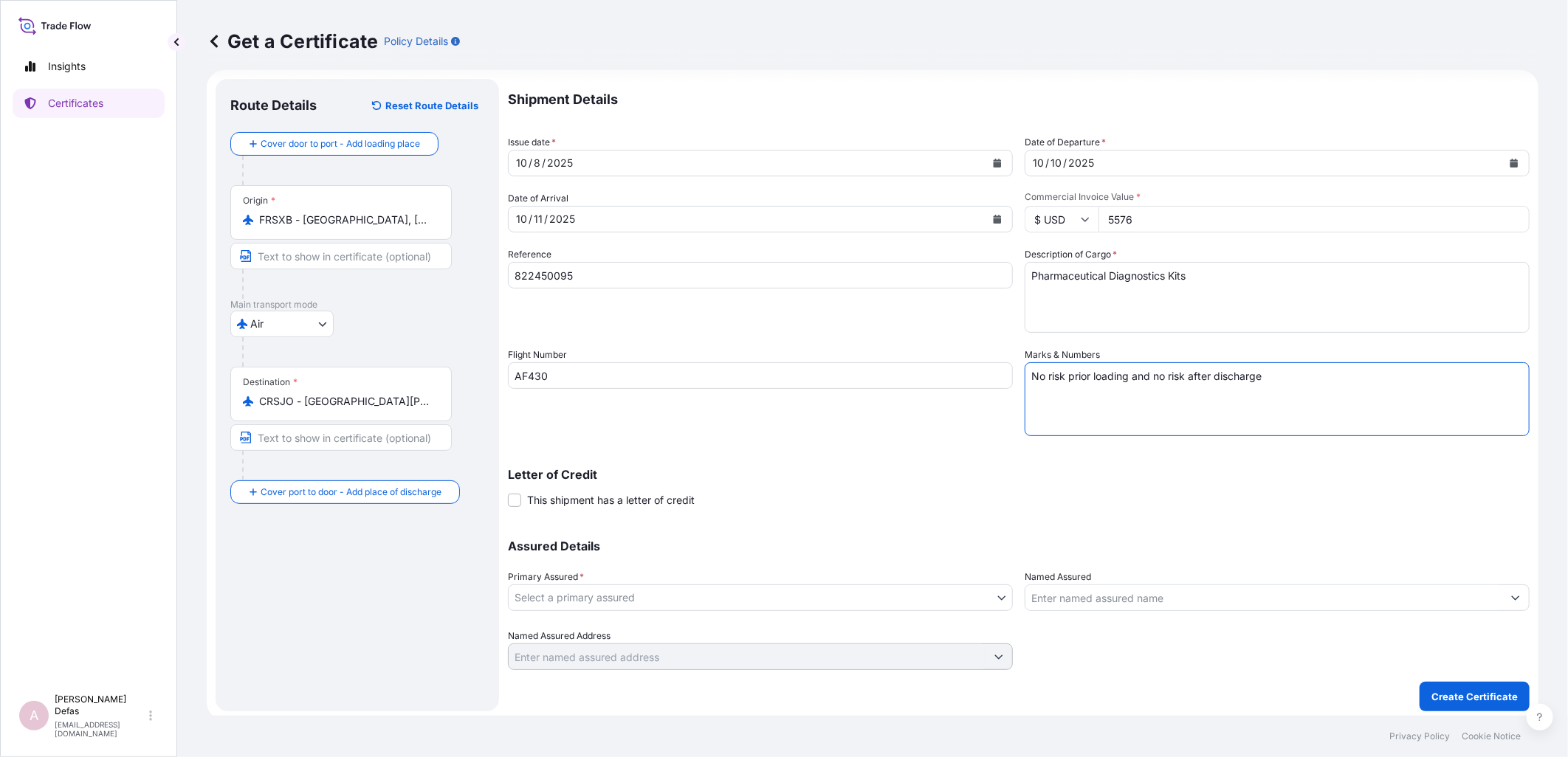
scroll to position [16, 0]
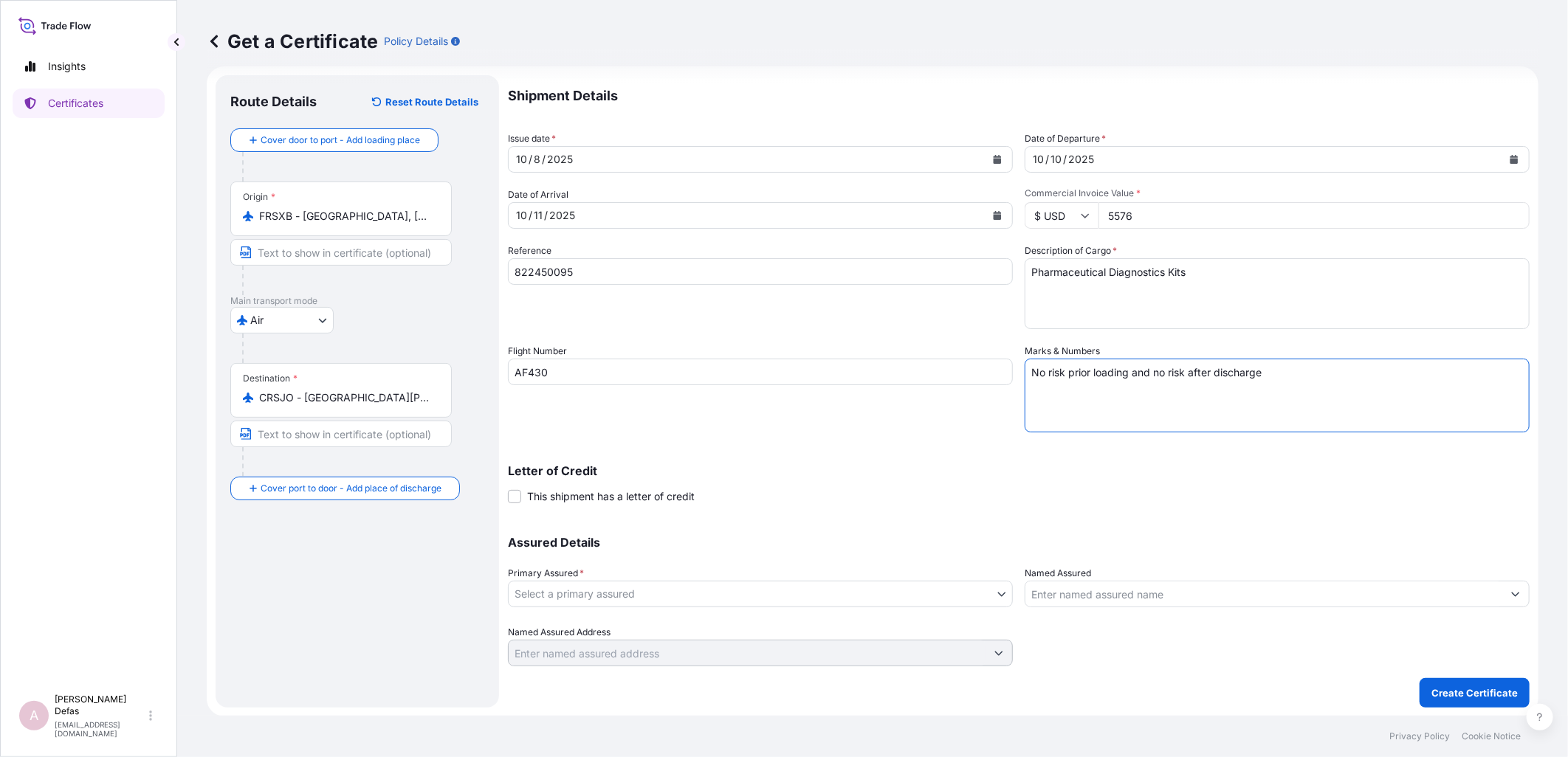
type textarea "No risk prior loading and no risk after discharge"
click at [565, 66] on body "Insights Certificates A Ariane Defas [EMAIL_ADDRESS][DOMAIN_NAME] Get a Certifi…" at bounding box center [784, 378] width 1568 height 757
click at [565, 66] on div "QuidelOrtho Corporation" at bounding box center [756, 632] width 487 height 26
click at [608, 66] on input "Named Assured" at bounding box center [1264, 593] width 477 height 26
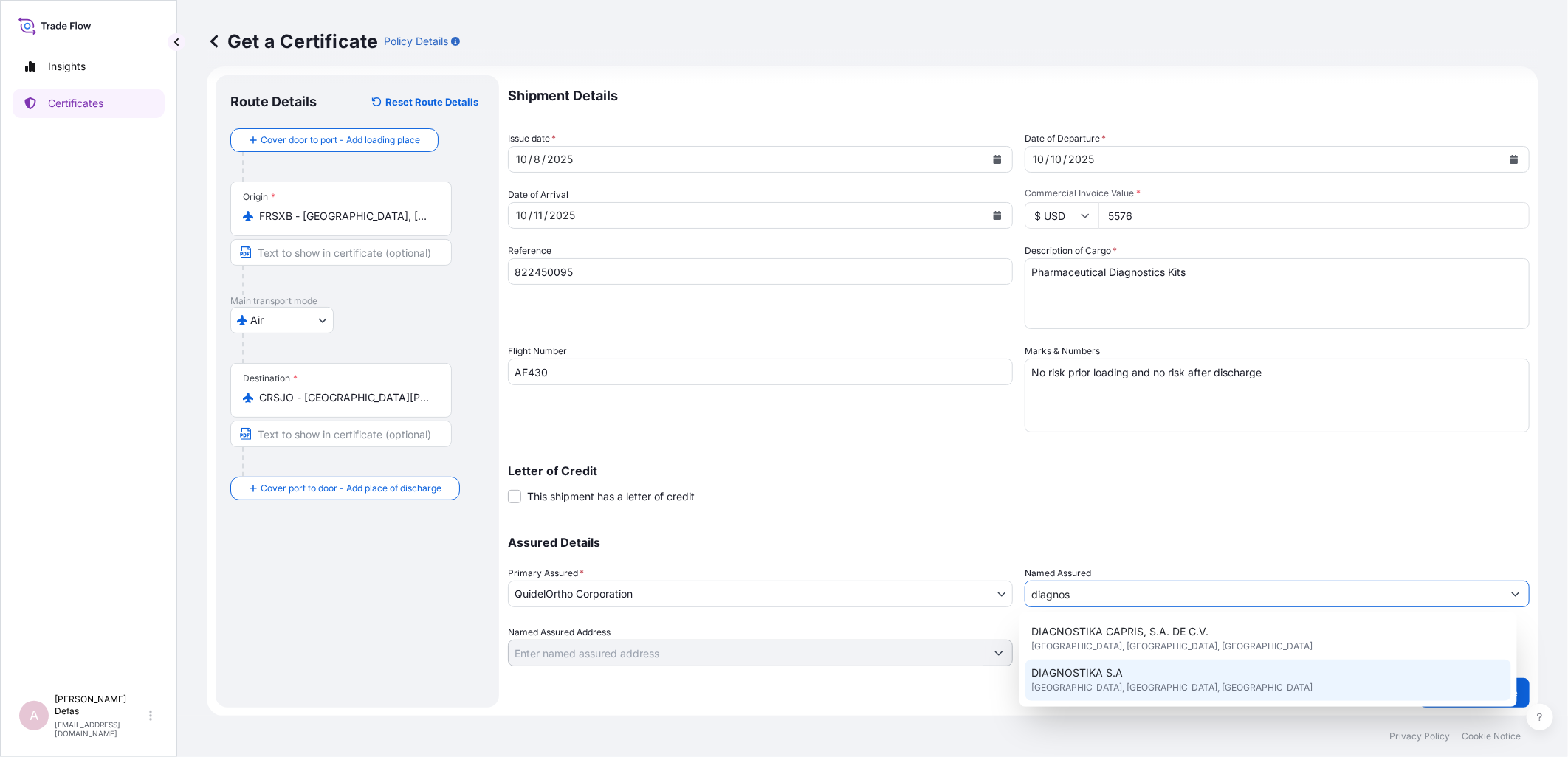
click at [608, 66] on span "[GEOGRAPHIC_DATA], [GEOGRAPHIC_DATA], [GEOGRAPHIC_DATA]" at bounding box center [1172, 688] width 281 height 15
type input "DIAGNOSTIKA S.A"
type input "[GEOGRAPHIC_DATA][PERSON_NAME], [GEOGRAPHIC_DATA], [GEOGRAPHIC_DATA]"
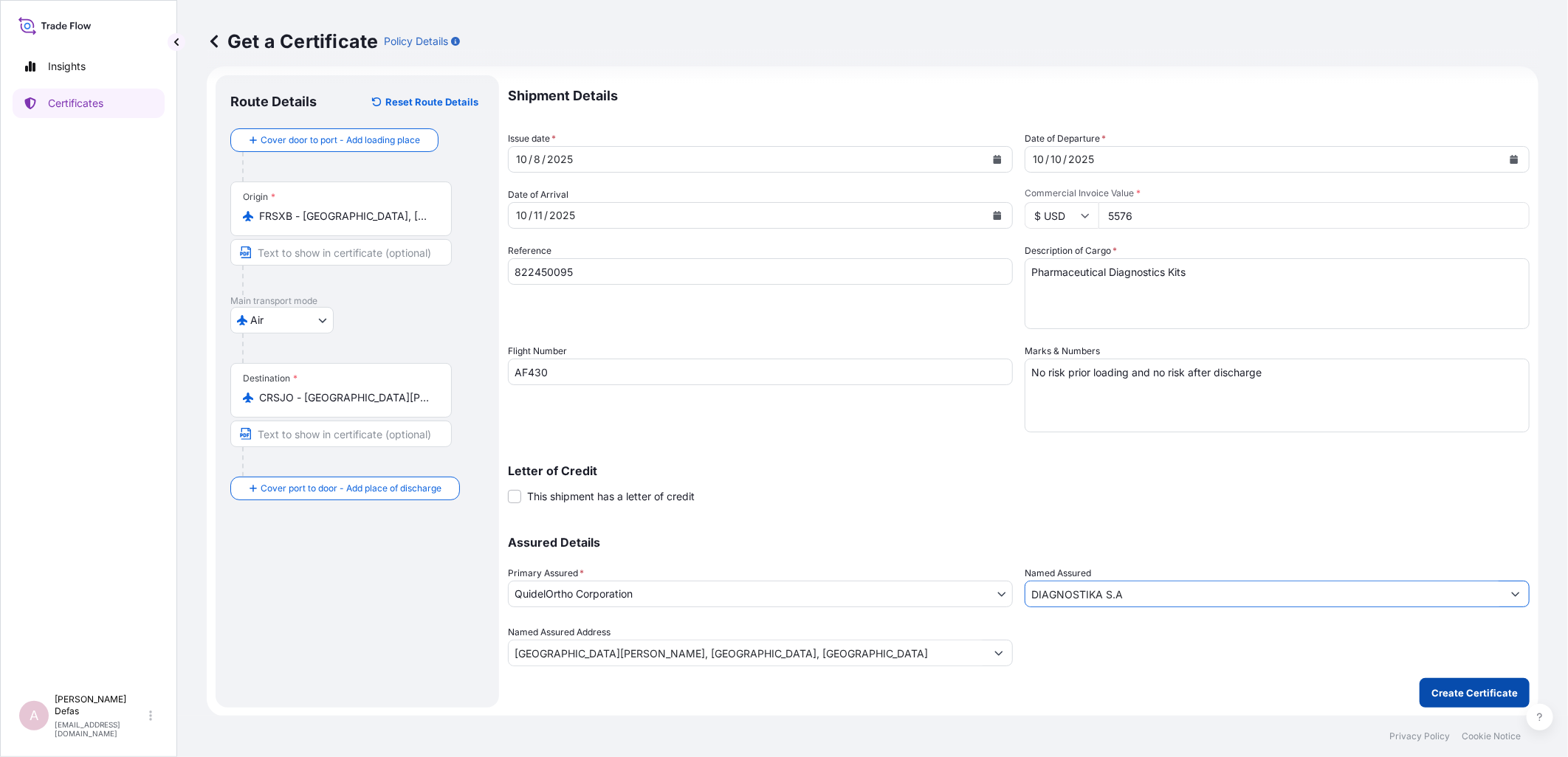
type input "DIAGNOSTIKA S.A"
click at [608, 66] on p "Create Certificate" at bounding box center [1474, 693] width 86 height 15
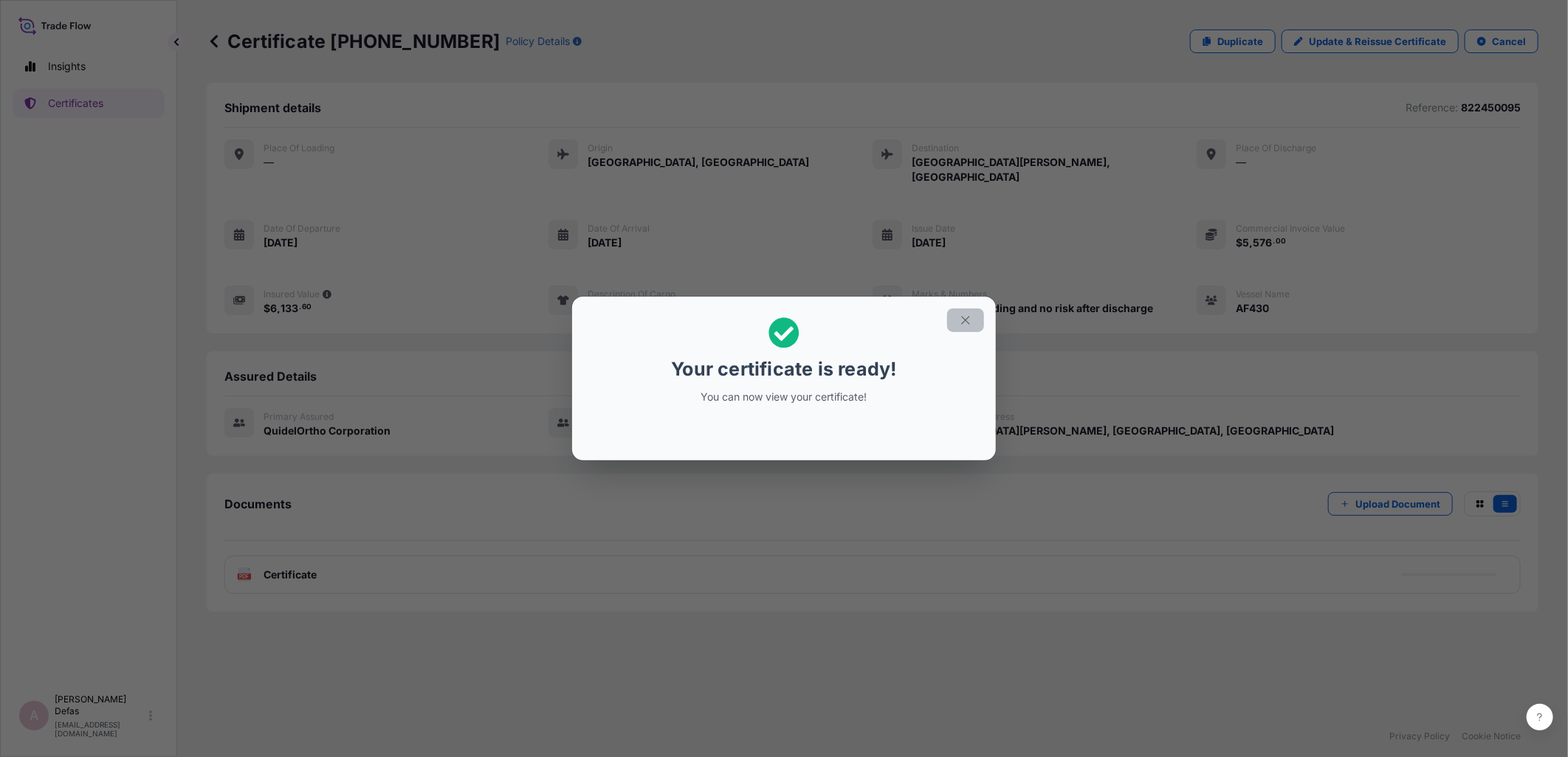
click at [608, 66] on button "button" at bounding box center [965, 320] width 36 height 23
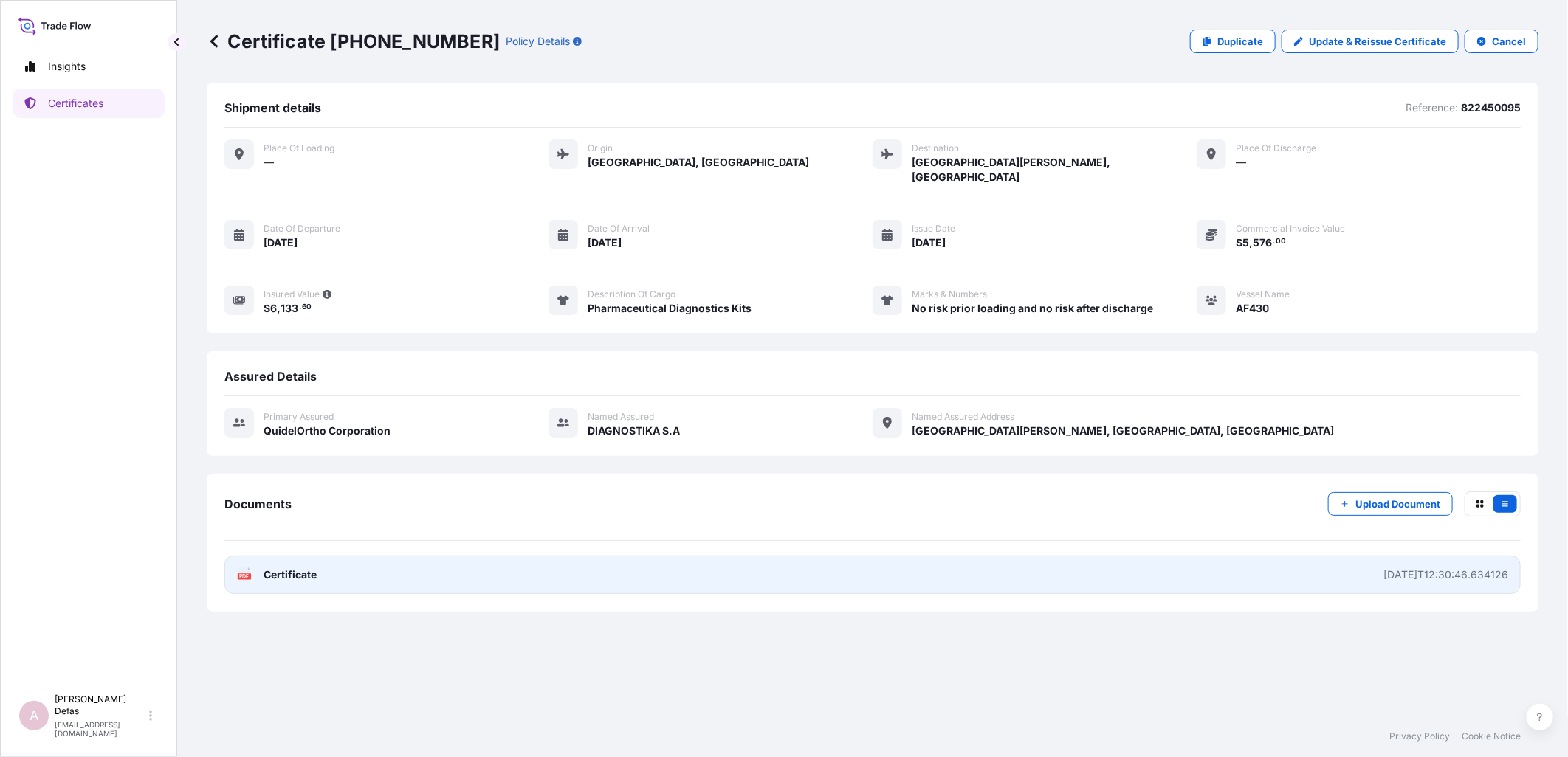
click at [326, 66] on link "PDF Certificate [DATE]T12:30:46.634126" at bounding box center [872, 574] width 1296 height 38
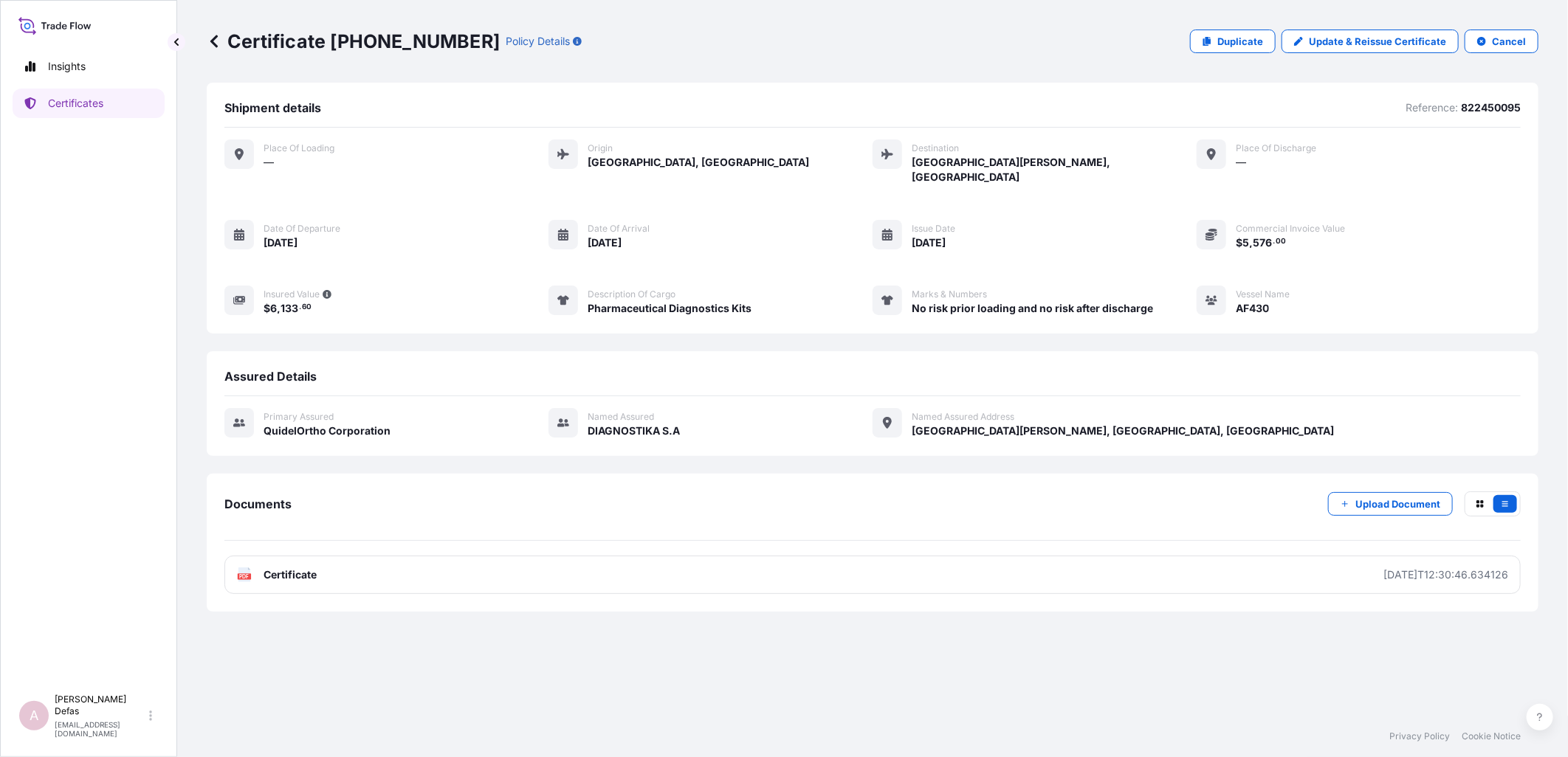
click at [337, 41] on p "Certificate [PHONE_NUMBER]" at bounding box center [352, 41] width 293 height 23
drag, startPoint x: 331, startPoint y: 41, endPoint x: 441, endPoint y: 44, distance: 110.0
click at [441, 44] on p "Certificate [PHONE_NUMBER]" at bounding box center [352, 41] width 293 height 23
copy p "[PHONE_NUMBER]"
